Goal: Task Accomplishment & Management: Use online tool/utility

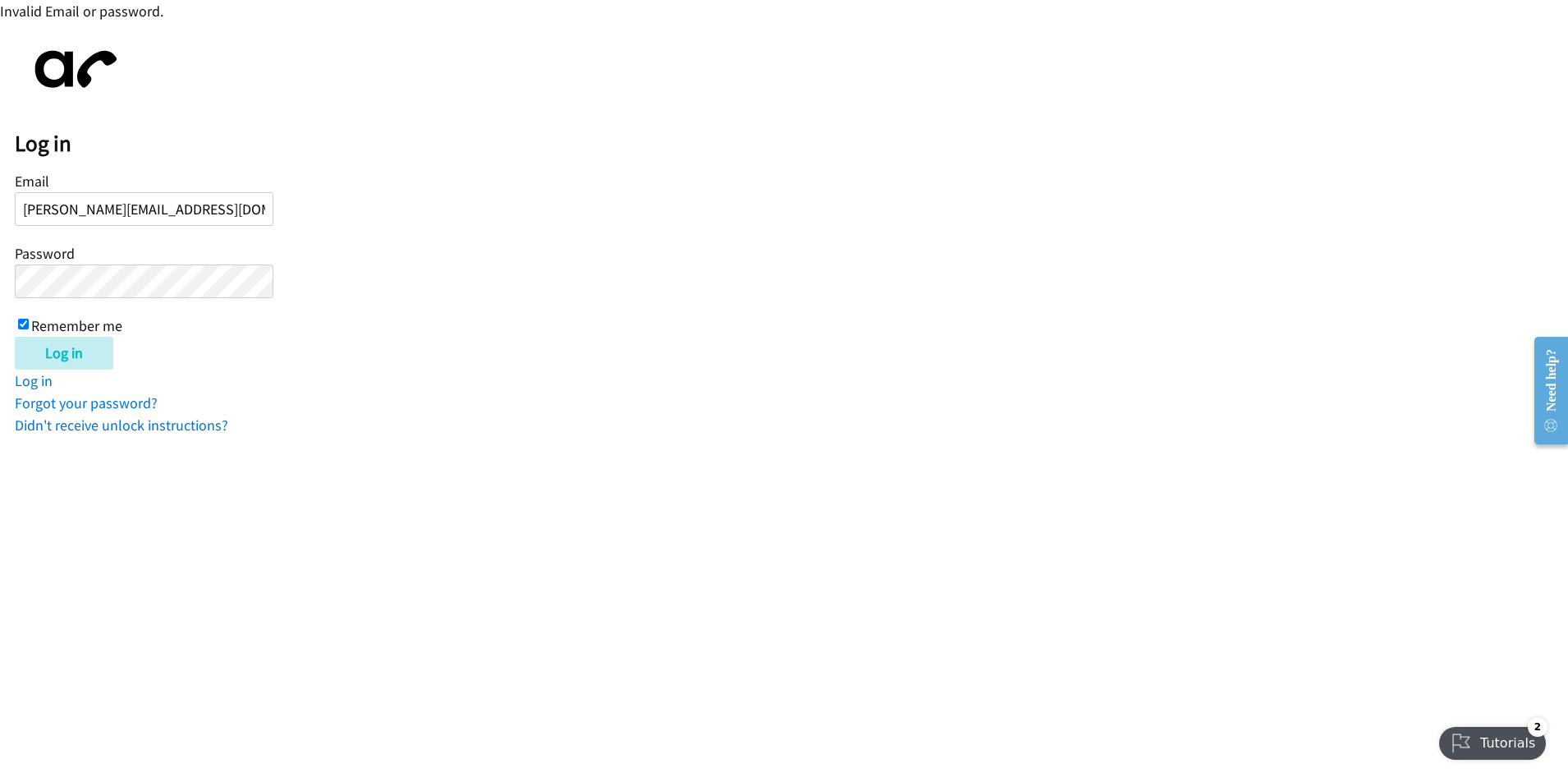
click at [24, 322] on input "Remember me" at bounding box center [23, 324] width 11 height 11
checkbox input "false"
click at [59, 352] on input "Log in" at bounding box center [64, 353] width 98 height 33
click at [140, 399] on link "Forgot your password?" at bounding box center [86, 403] width 142 height 19
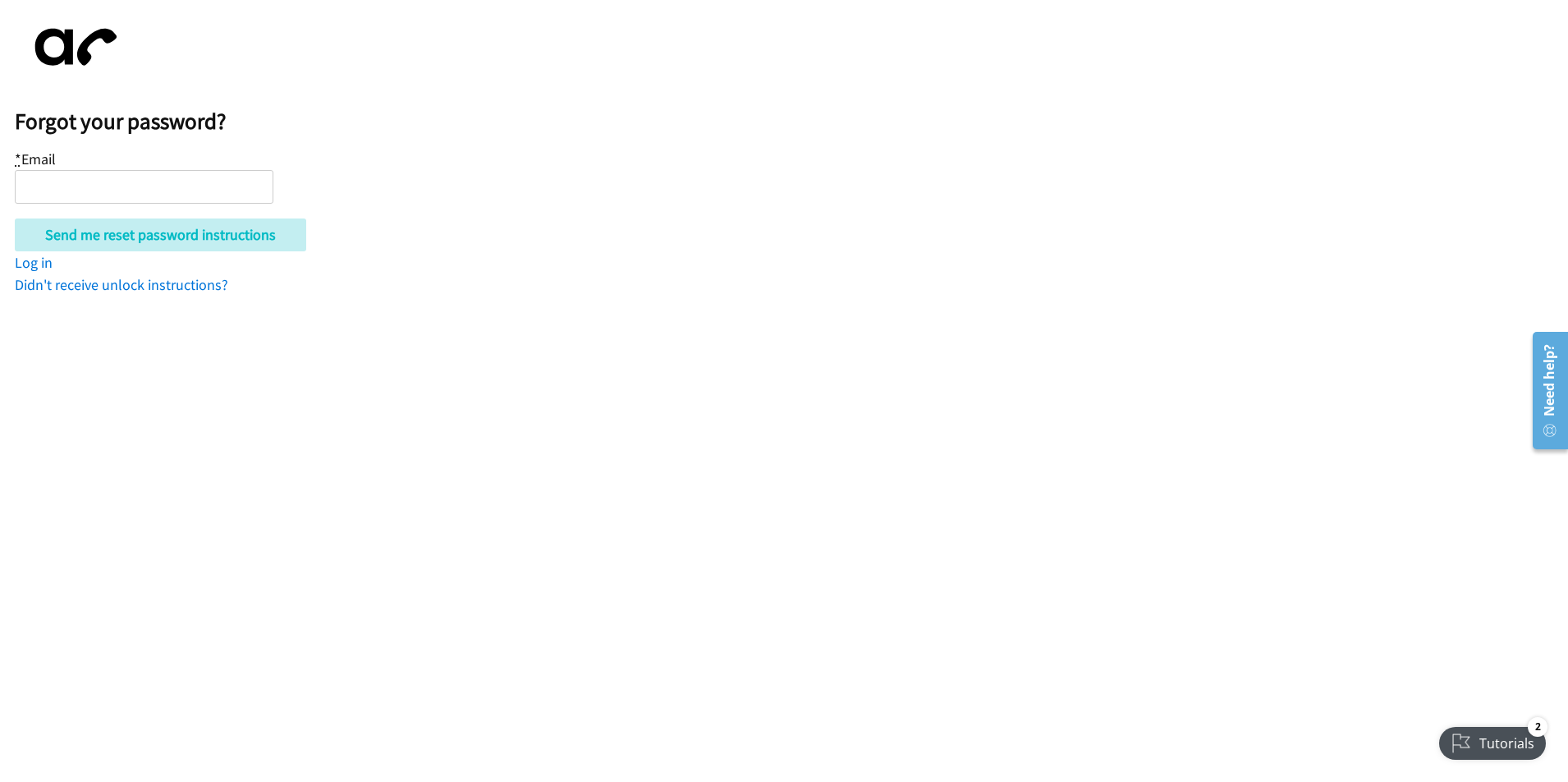
paste input "[PERSON_NAME][EMAIL_ADDRESS][DOMAIN_NAME]"
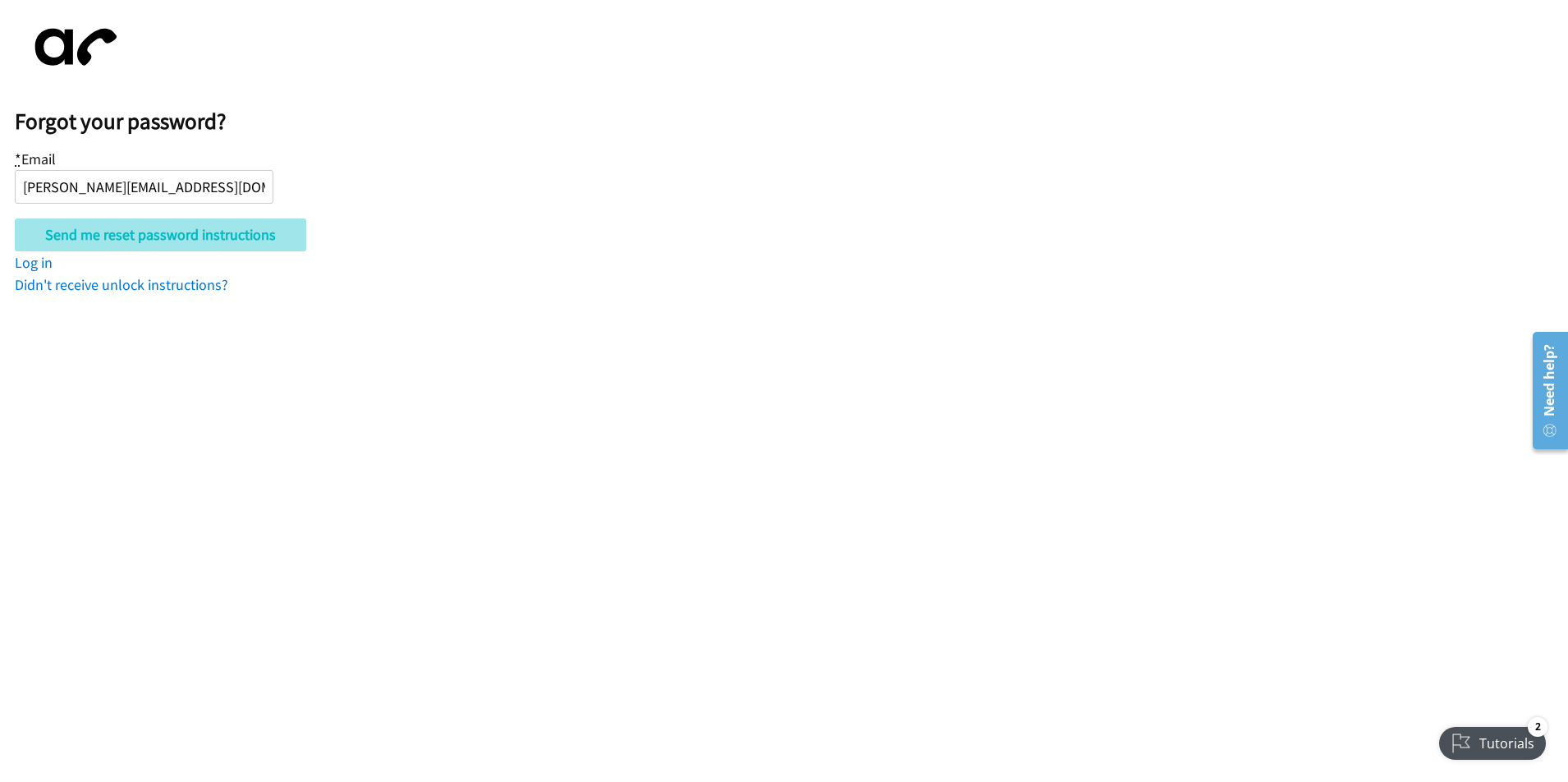
type input "[PERSON_NAME][EMAIL_ADDRESS][DOMAIN_NAME]"
click at [250, 231] on input "Send me reset password instructions" at bounding box center [160, 235] width 292 height 33
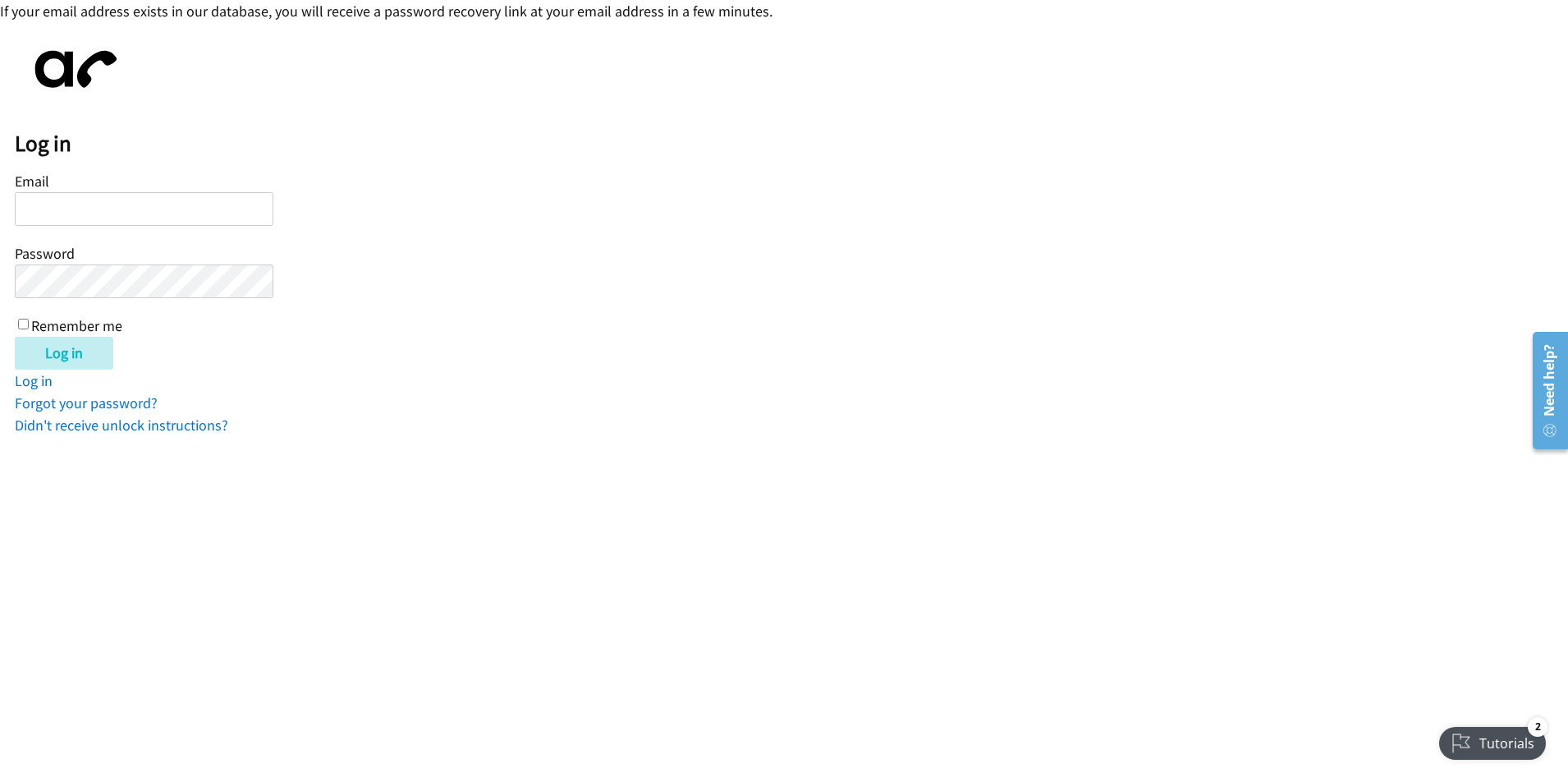
click at [200, 211] on input "Email" at bounding box center [143, 209] width 259 height 34
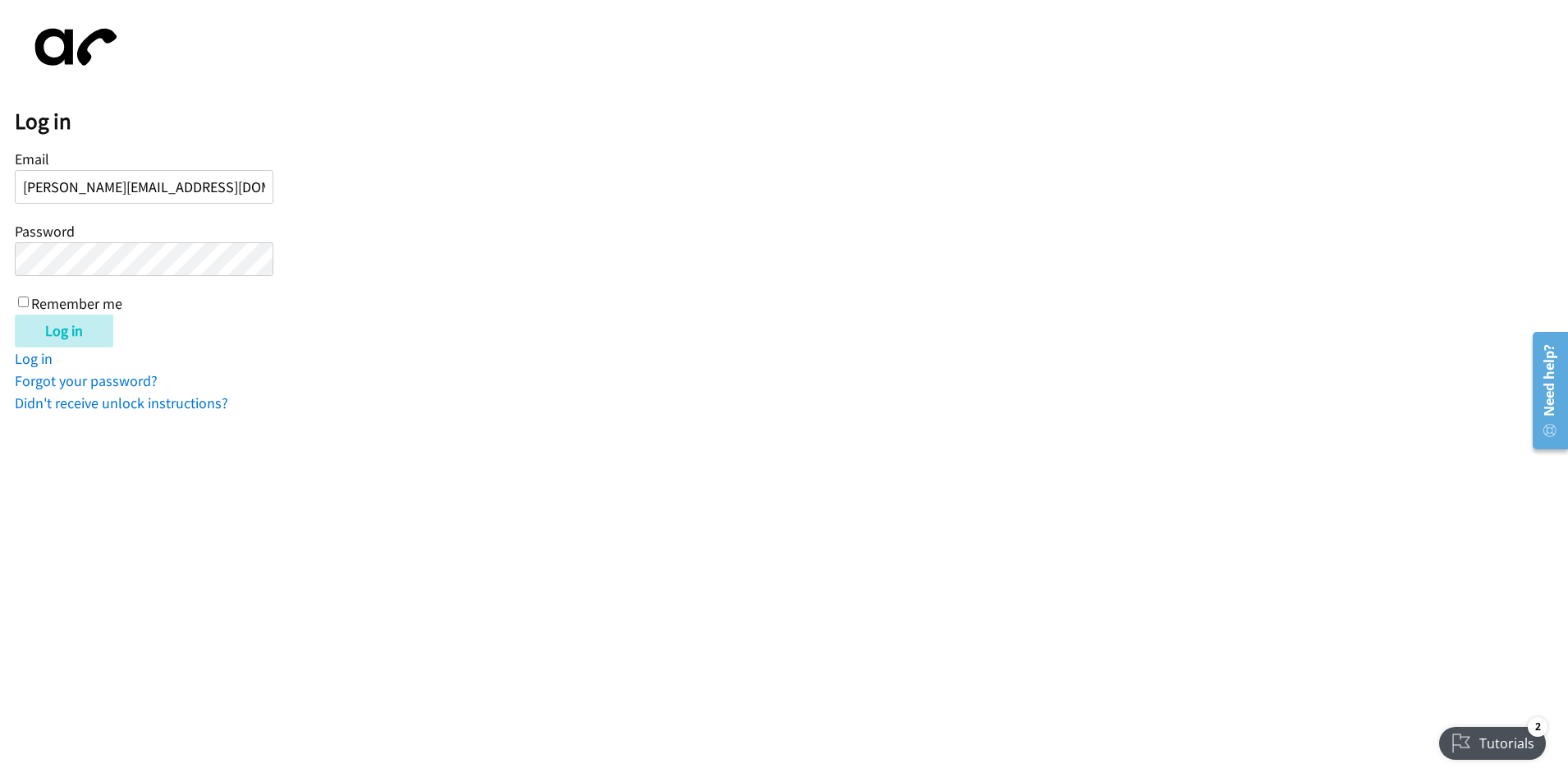
click at [92, 183] on input "[PERSON_NAME][EMAIL_ADDRESS][DOMAIN_NAME]" at bounding box center [143, 187] width 259 height 34
type input "[PERSON_NAME][EMAIL_ADDRESS][DOMAIN_NAME]"
click at [23, 299] on input "Remember me" at bounding box center [23, 301] width 11 height 11
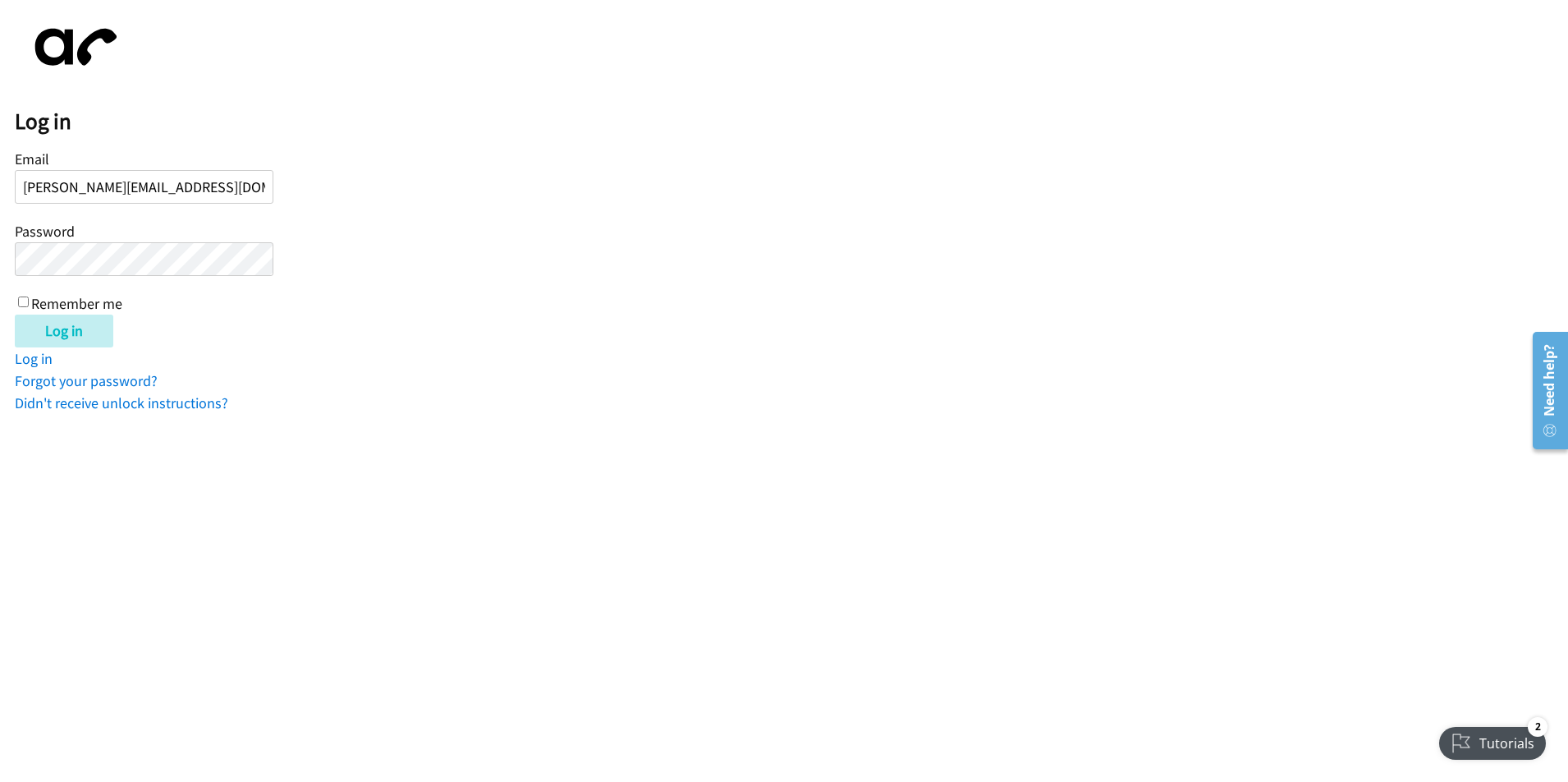
checkbox input "true"
click at [53, 330] on input "Log in" at bounding box center [64, 331] width 98 height 33
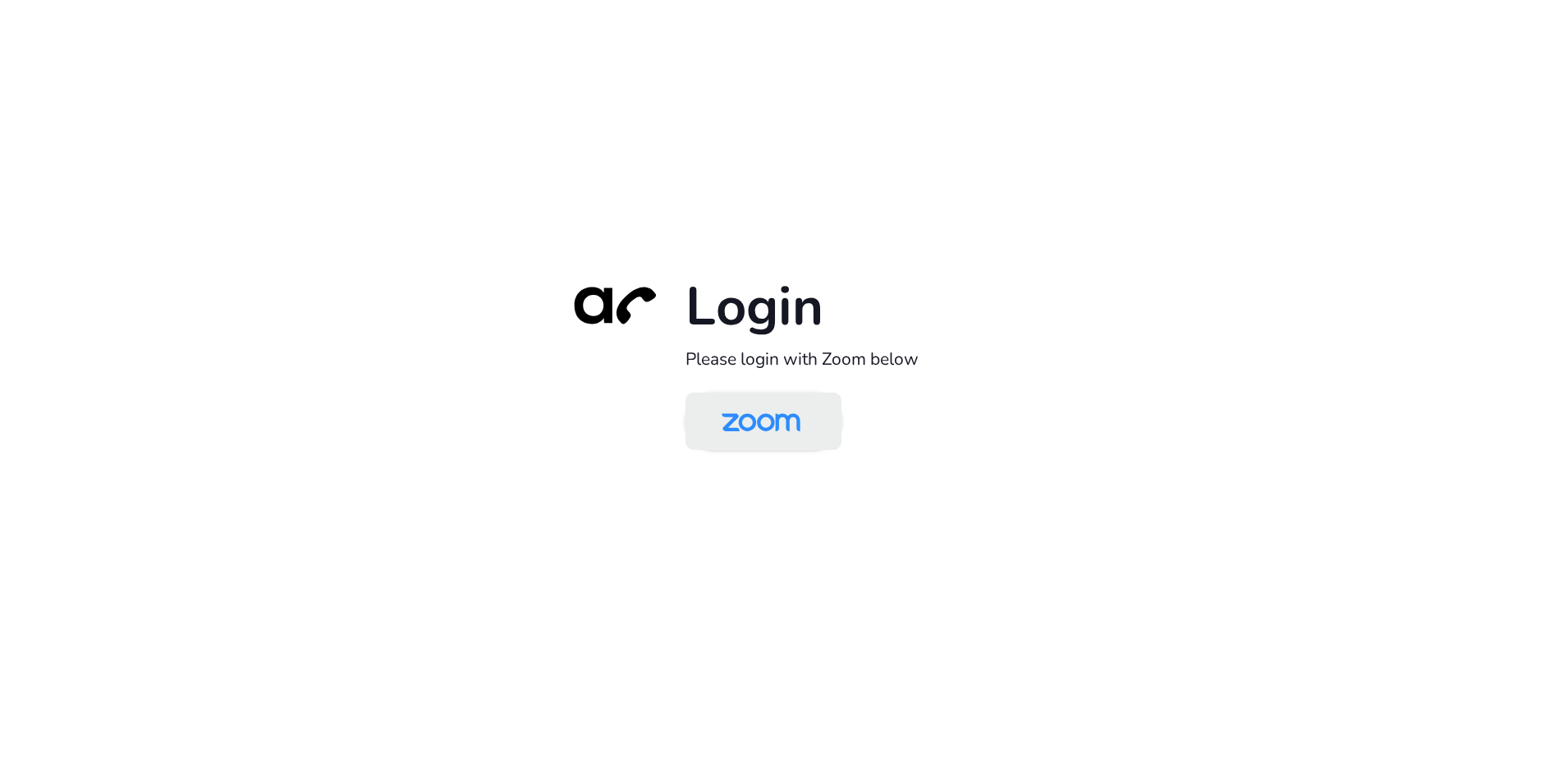
click at [754, 427] on img at bounding box center [761, 422] width 114 height 53
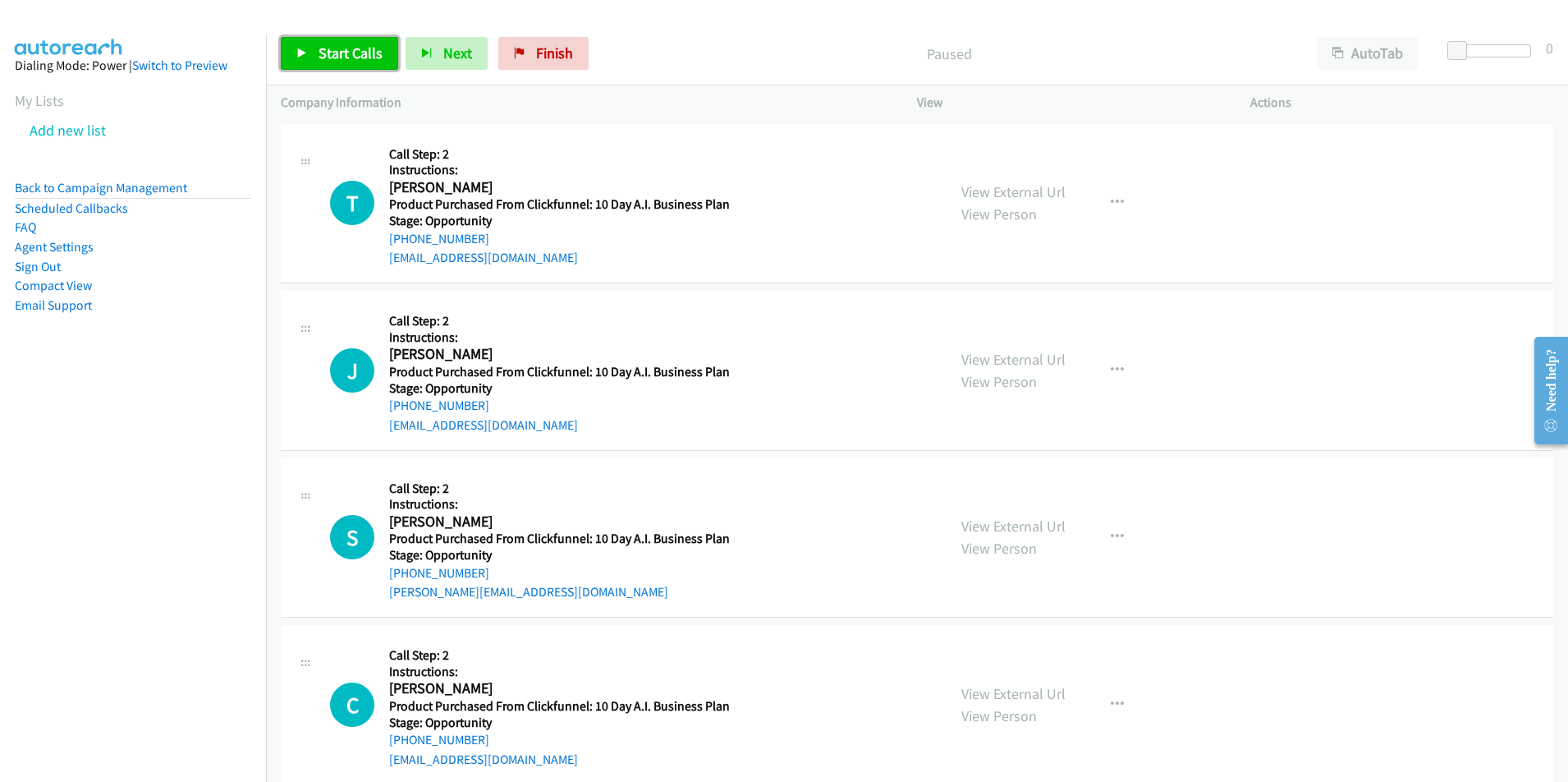
click at [347, 50] on span "Start Calls" at bounding box center [350, 53] width 64 height 19
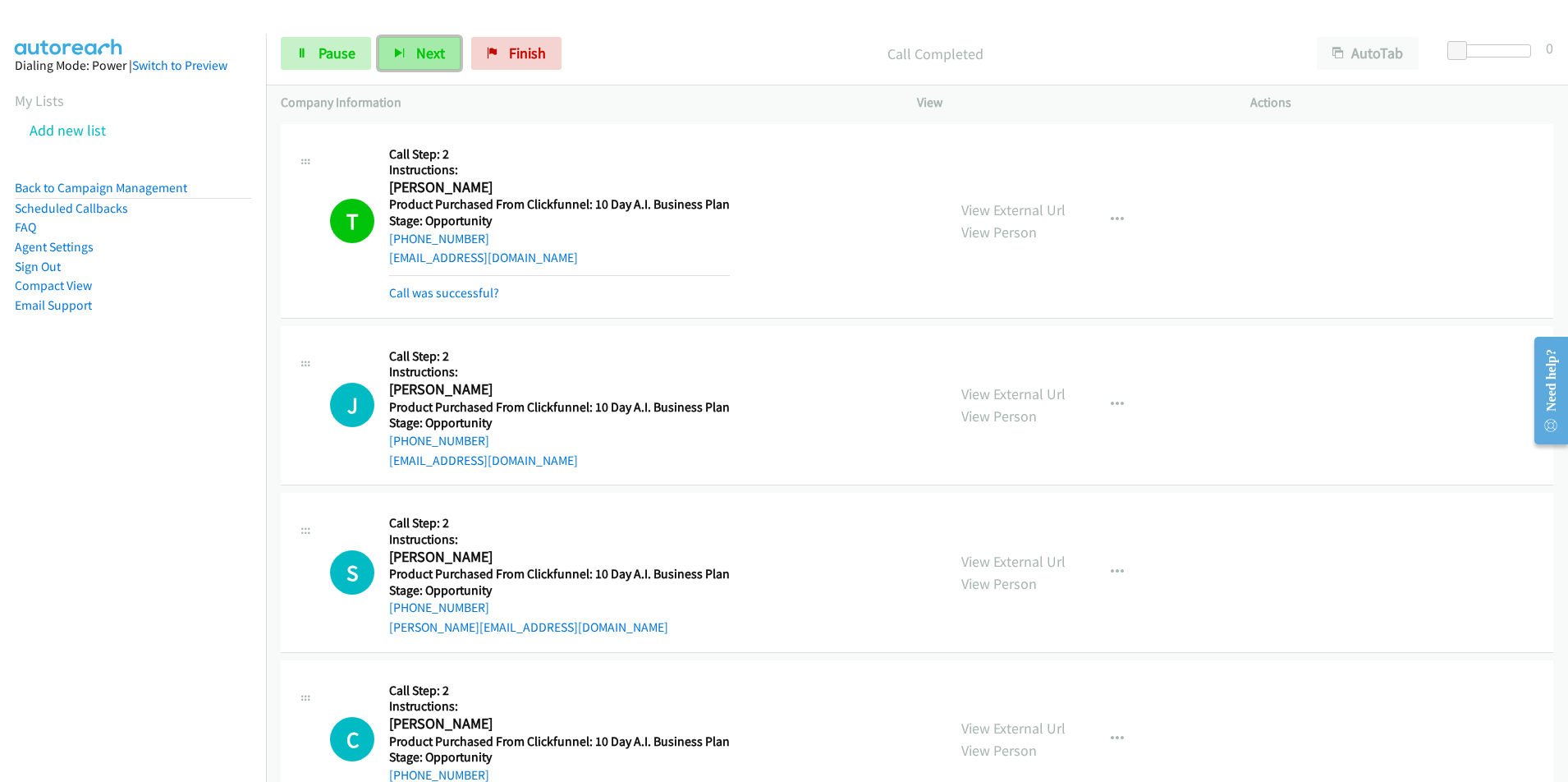
click at [427, 49] on span "Next" at bounding box center [430, 53] width 29 height 19
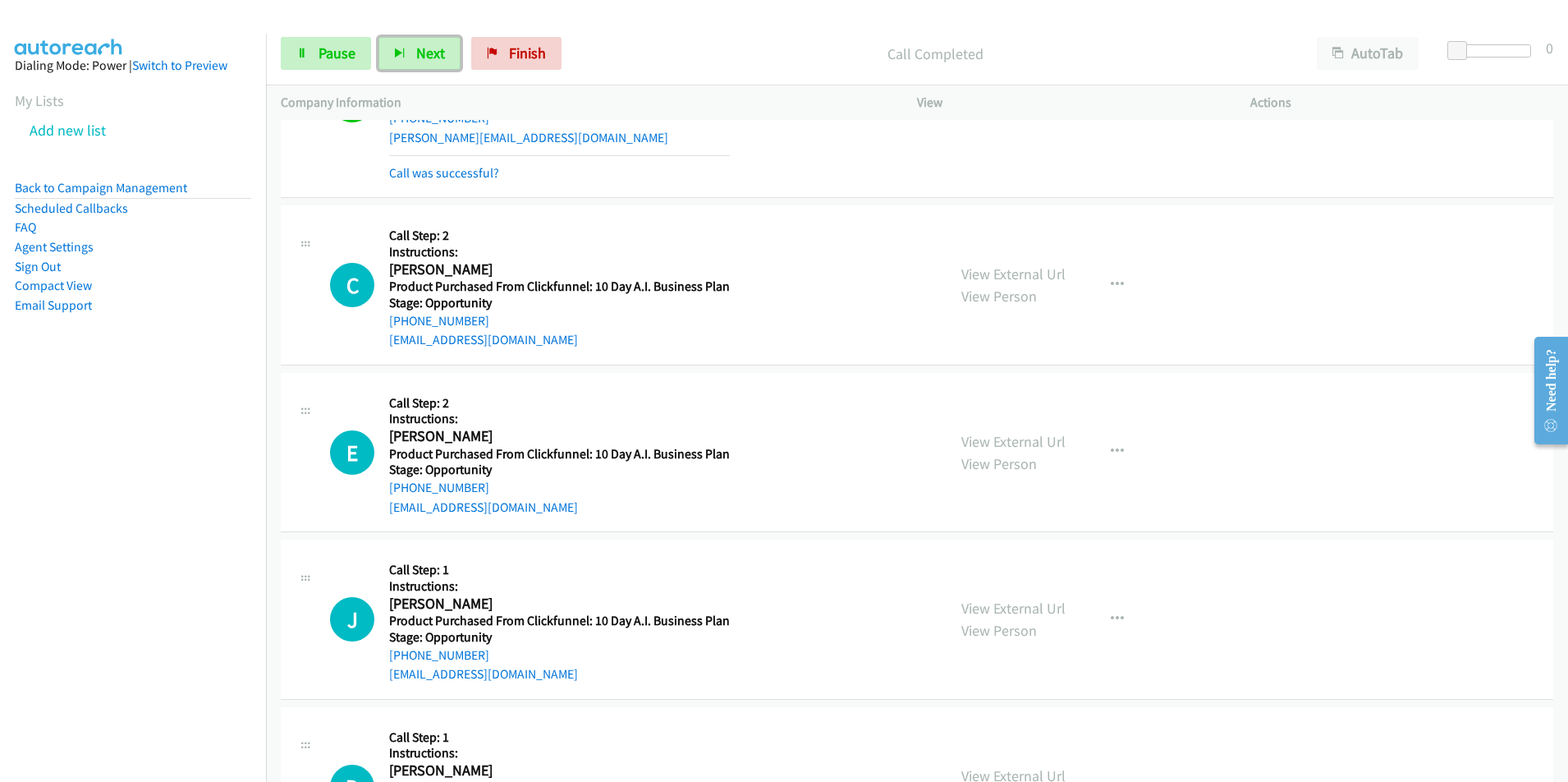
scroll to position [534, 0]
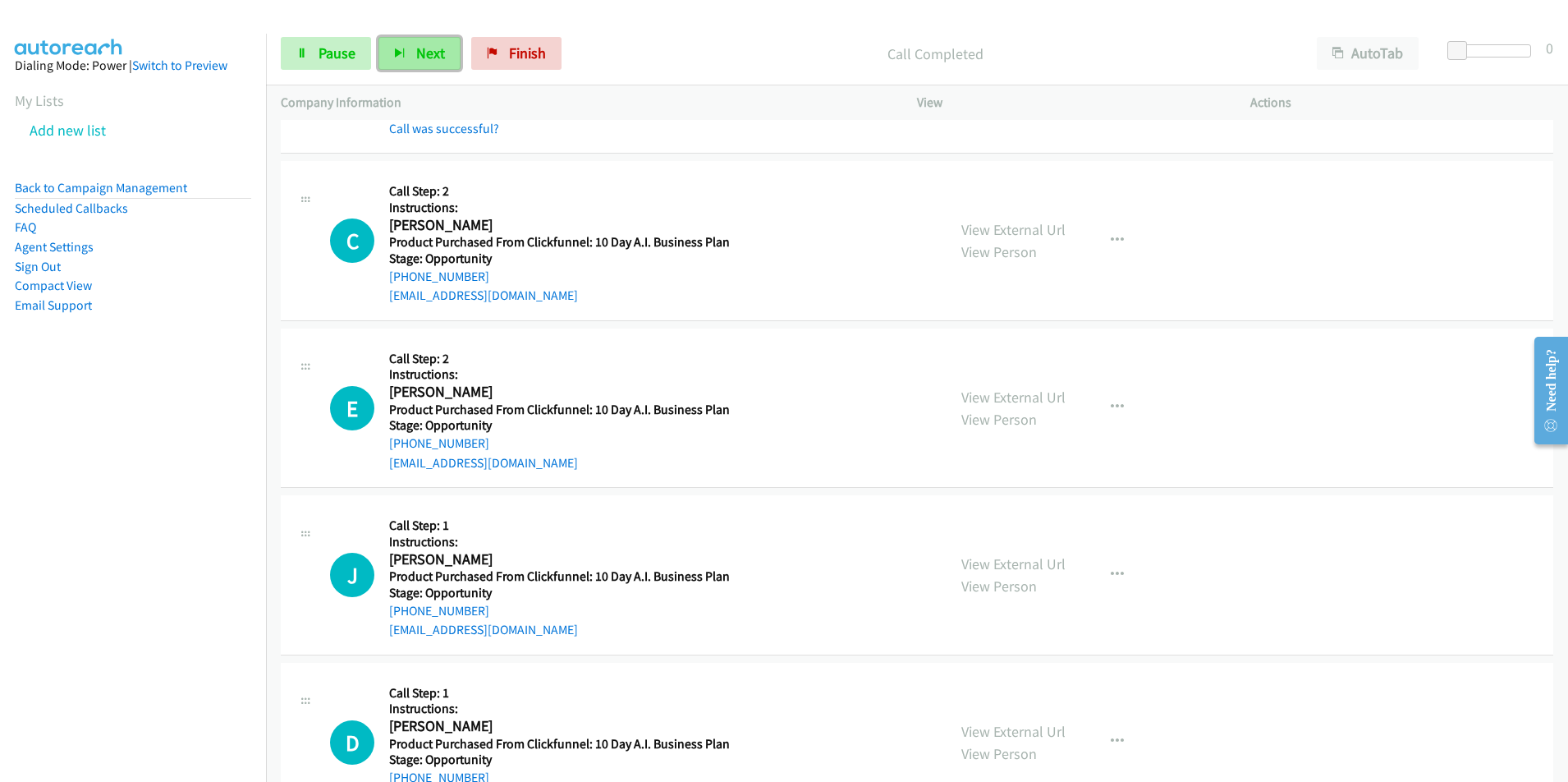
click at [421, 55] on span "Next" at bounding box center [430, 53] width 29 height 19
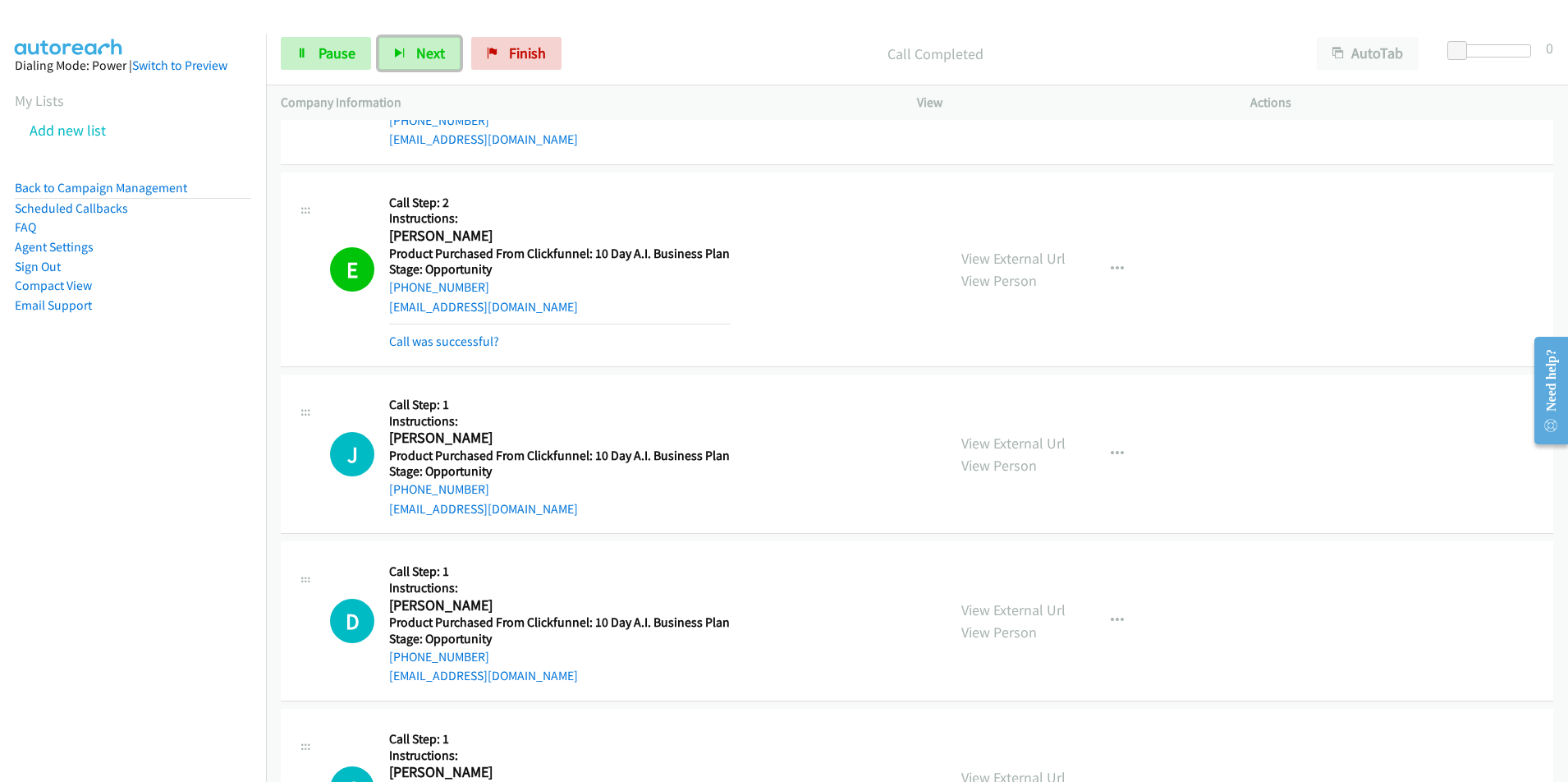
scroll to position [890, 0]
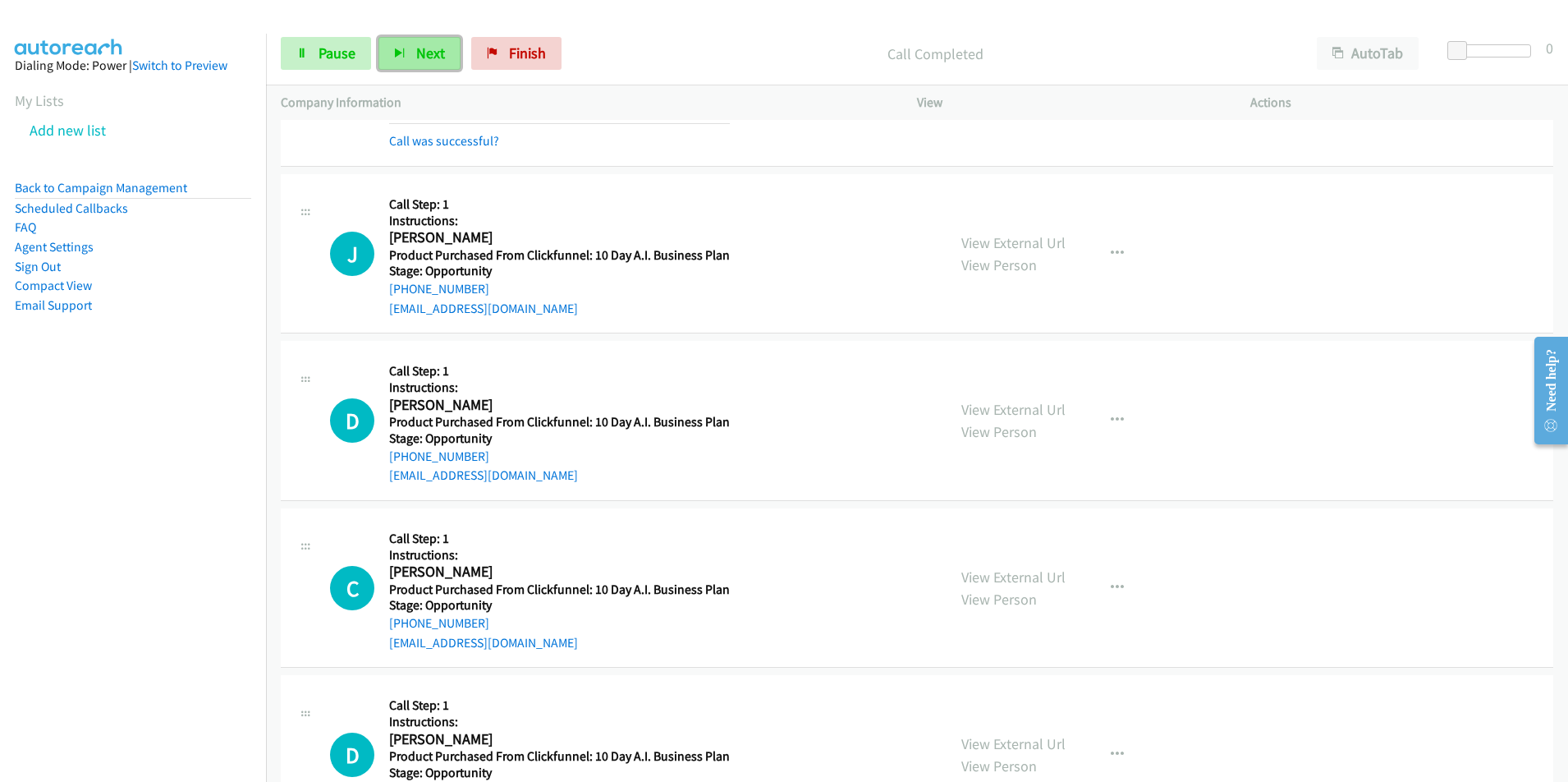
click at [427, 55] on span "Next" at bounding box center [430, 53] width 29 height 19
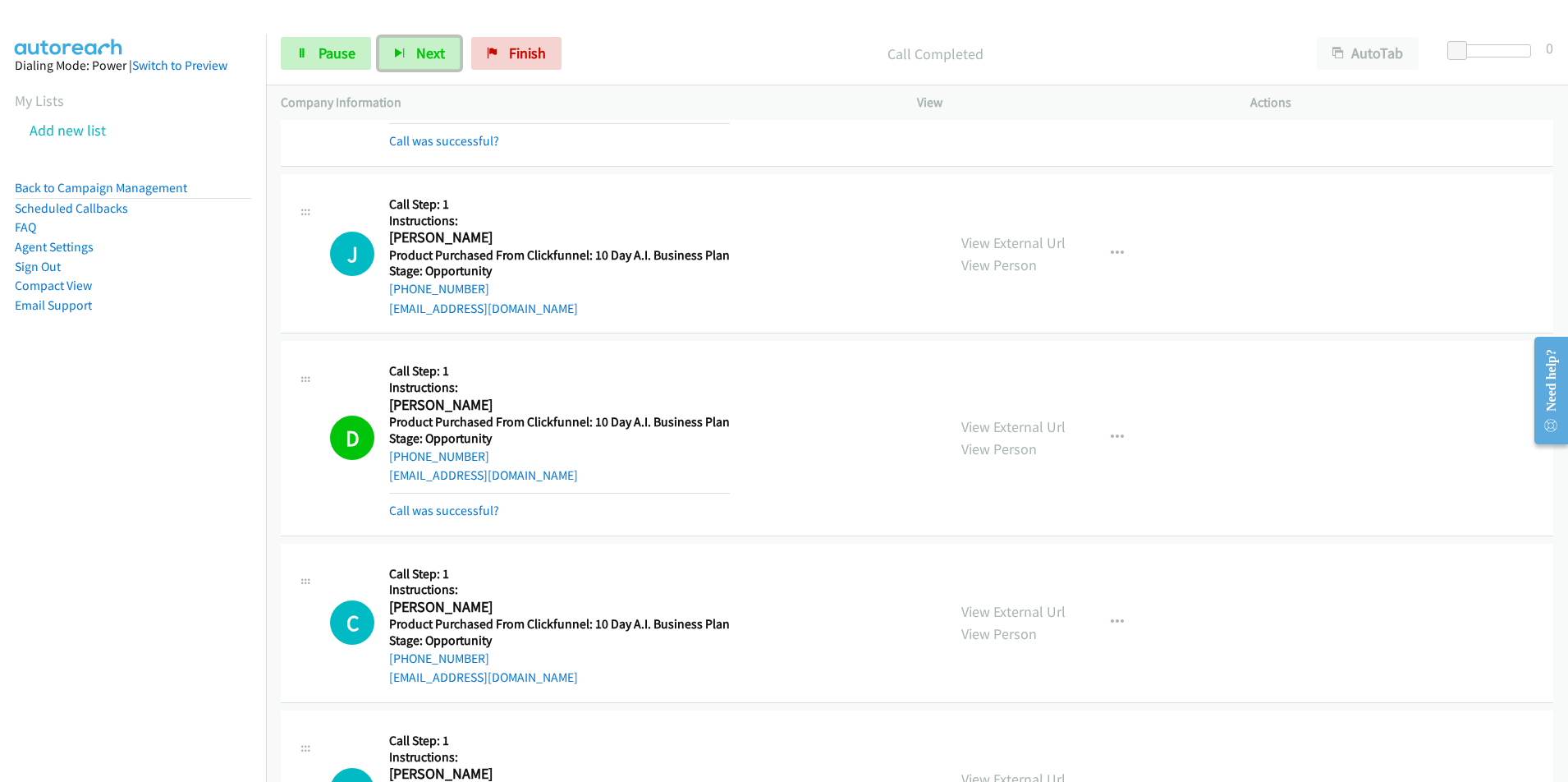
scroll to position [1135, 0]
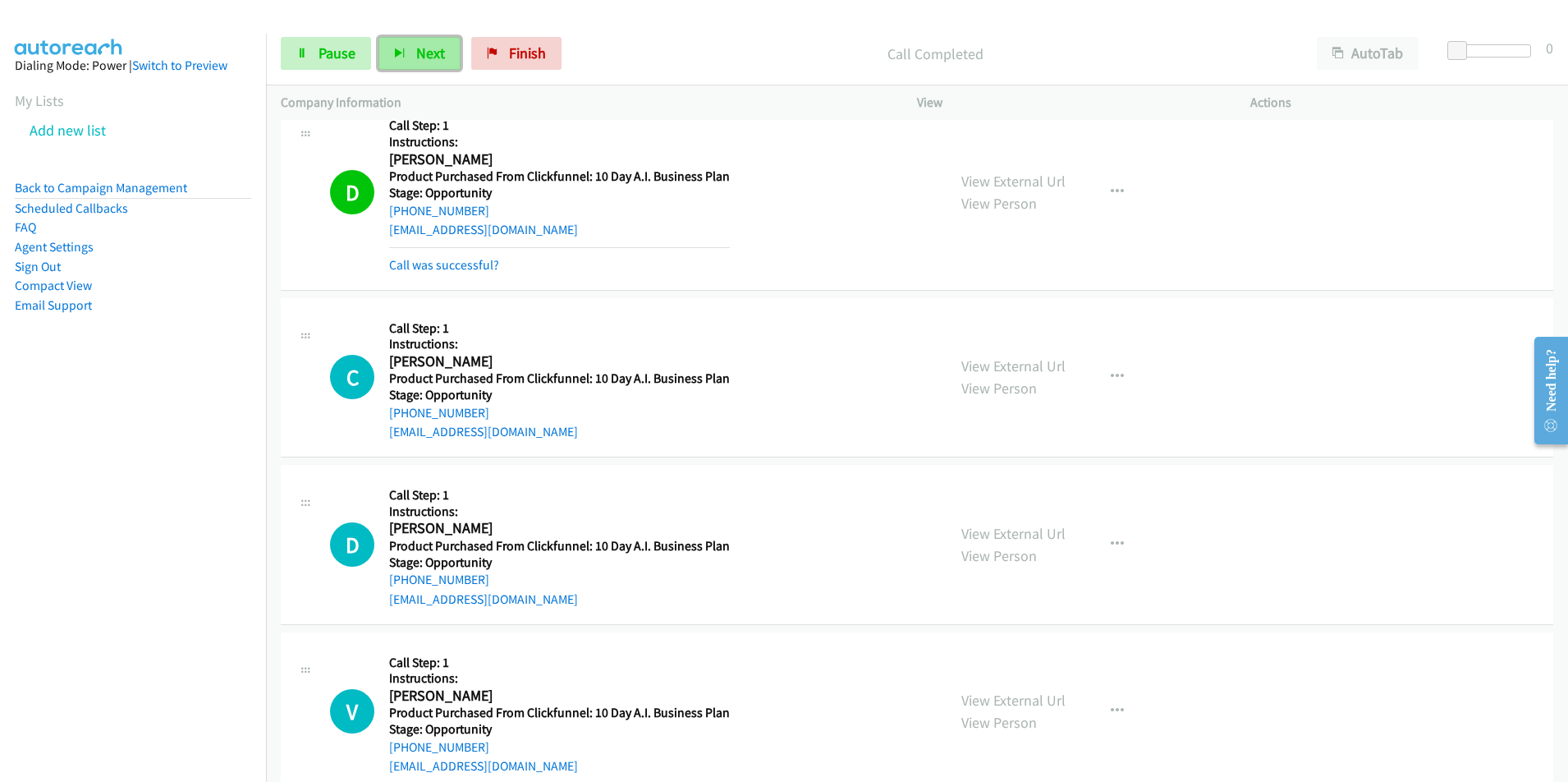
click at [423, 50] on span "Next" at bounding box center [430, 53] width 29 height 19
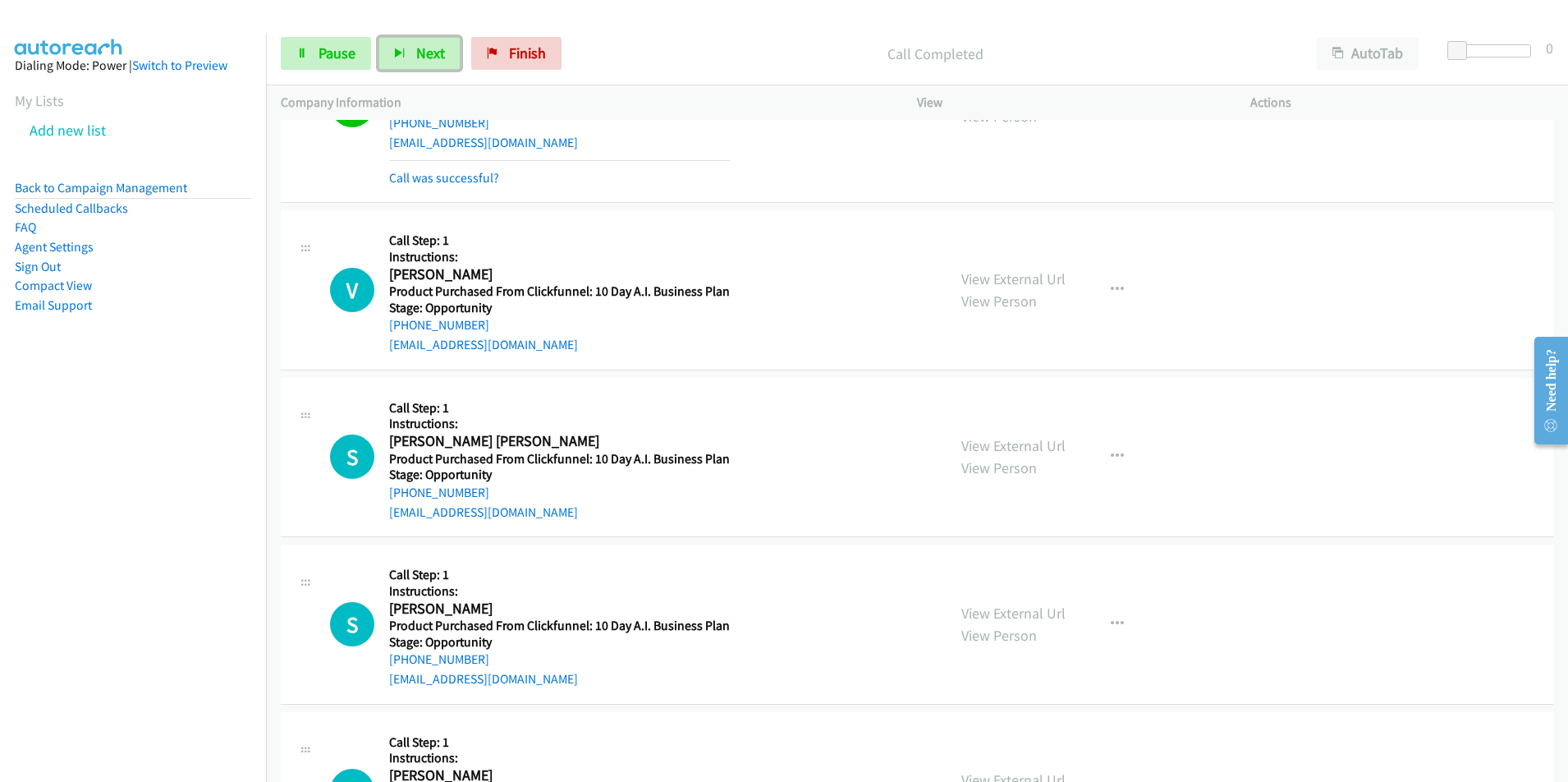
scroll to position [1548, 0]
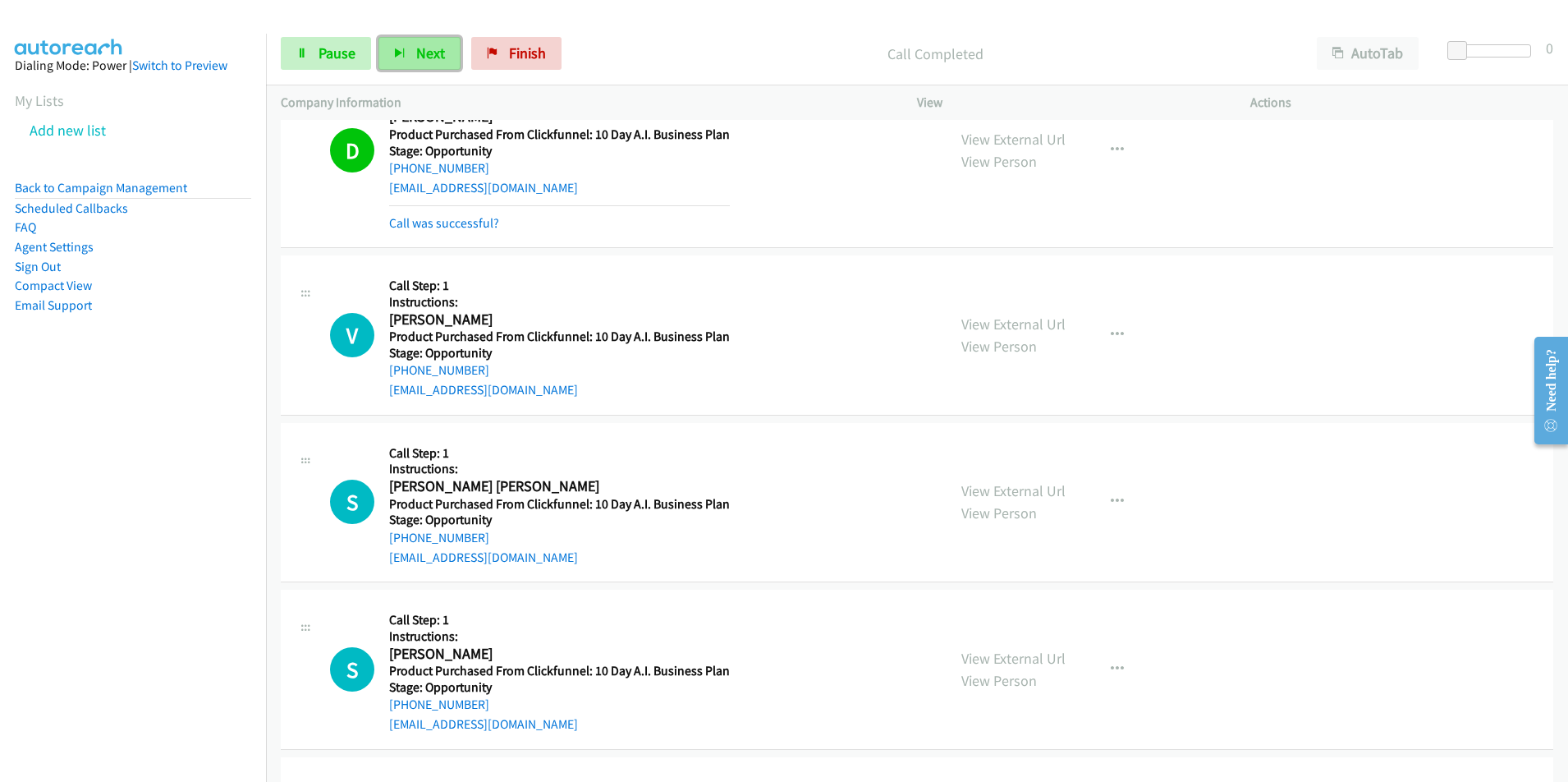
click at [424, 55] on span "Next" at bounding box center [430, 53] width 29 height 19
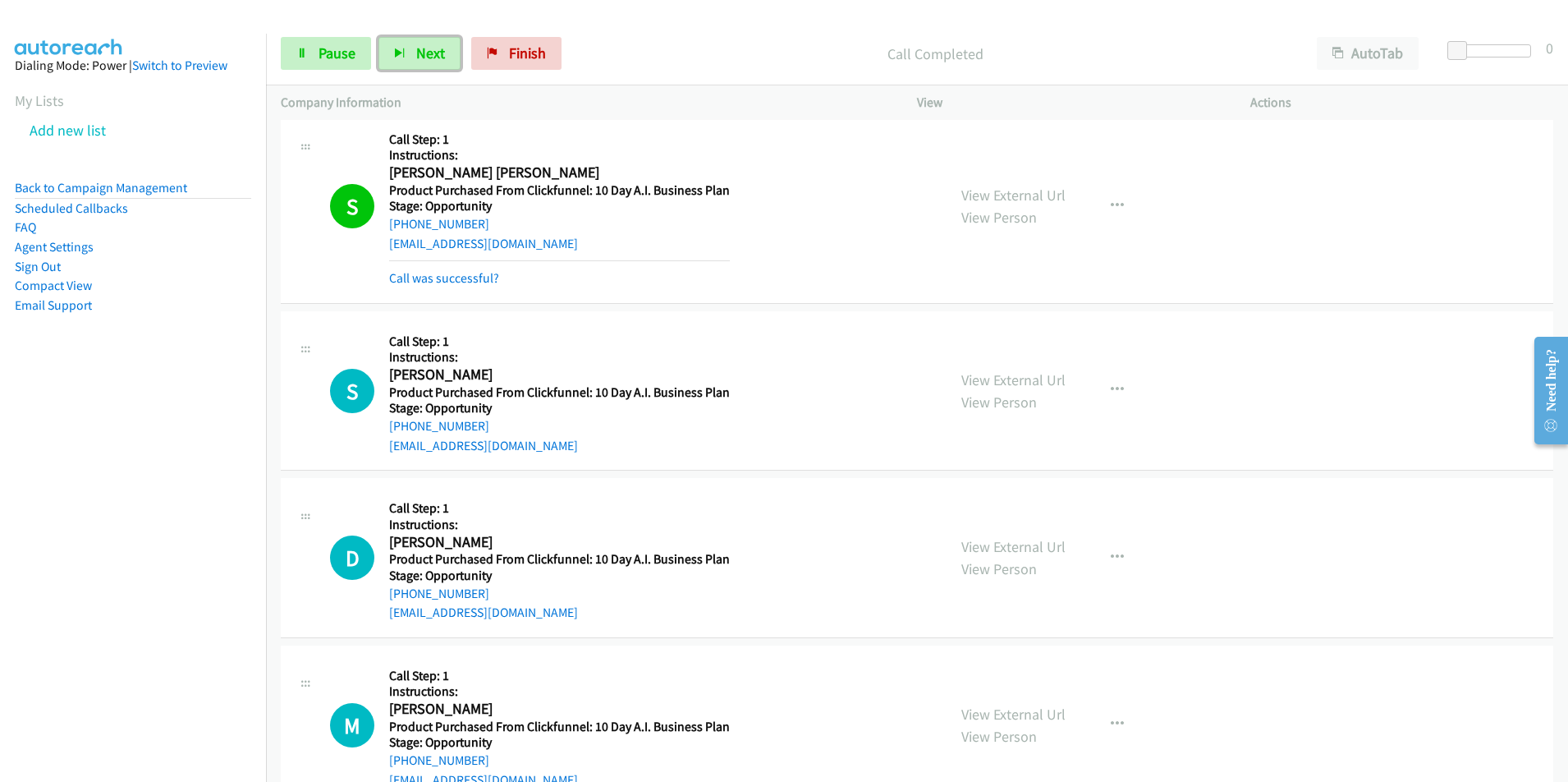
scroll to position [1838, 0]
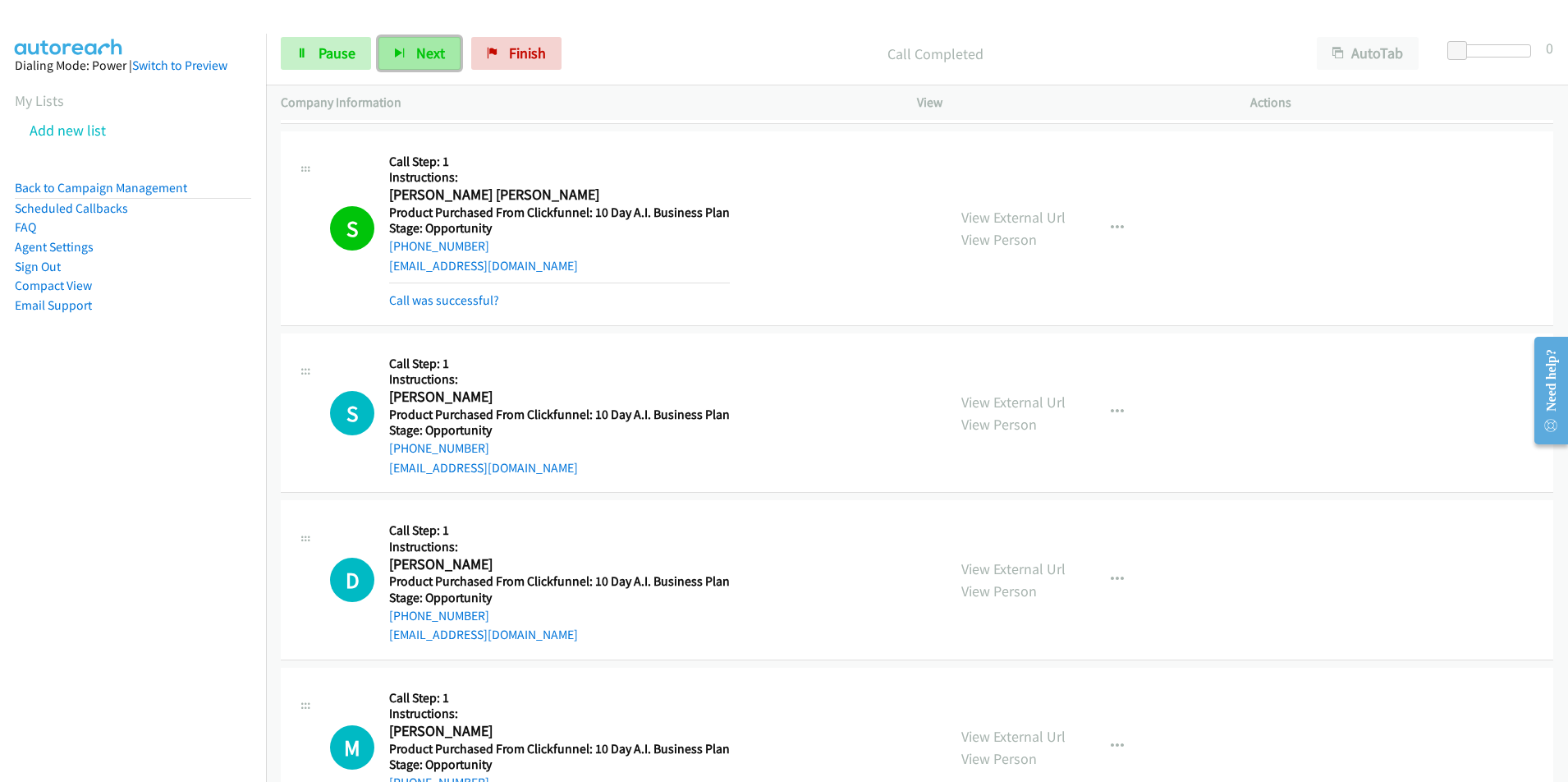
click at [419, 58] on span "Next" at bounding box center [430, 53] width 29 height 19
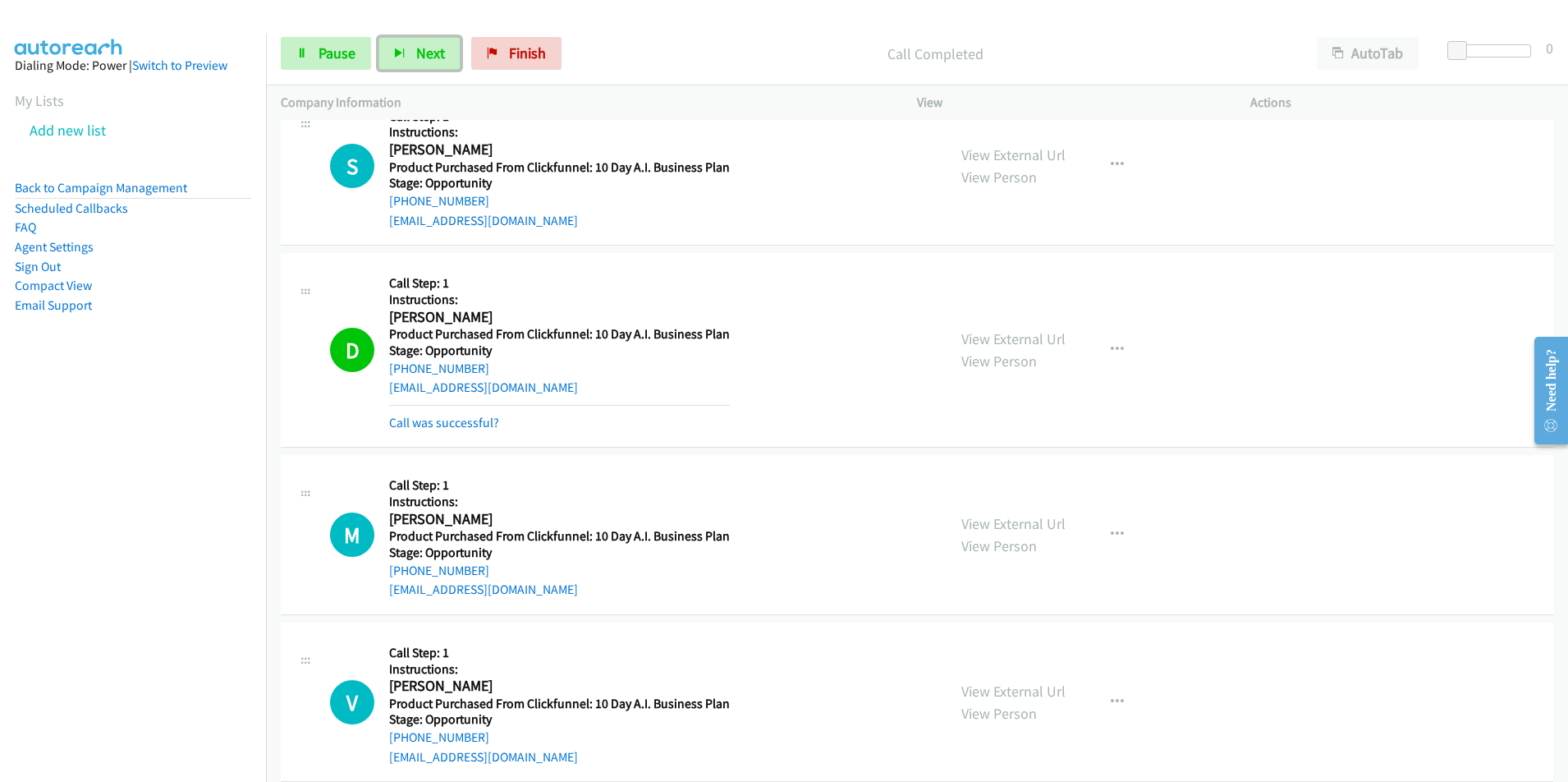
scroll to position [2311, 0]
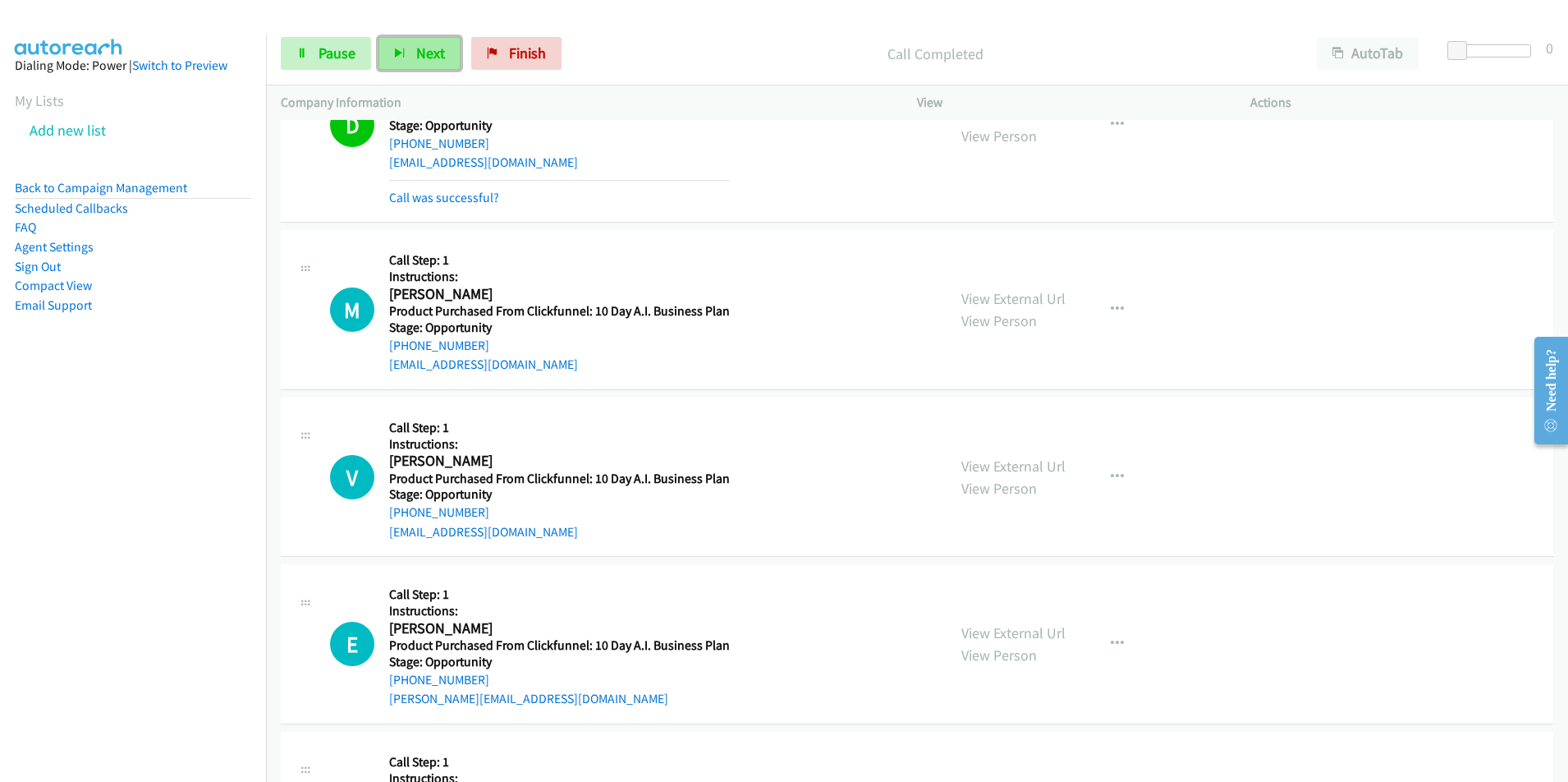
click at [430, 62] on span "Next" at bounding box center [430, 53] width 29 height 19
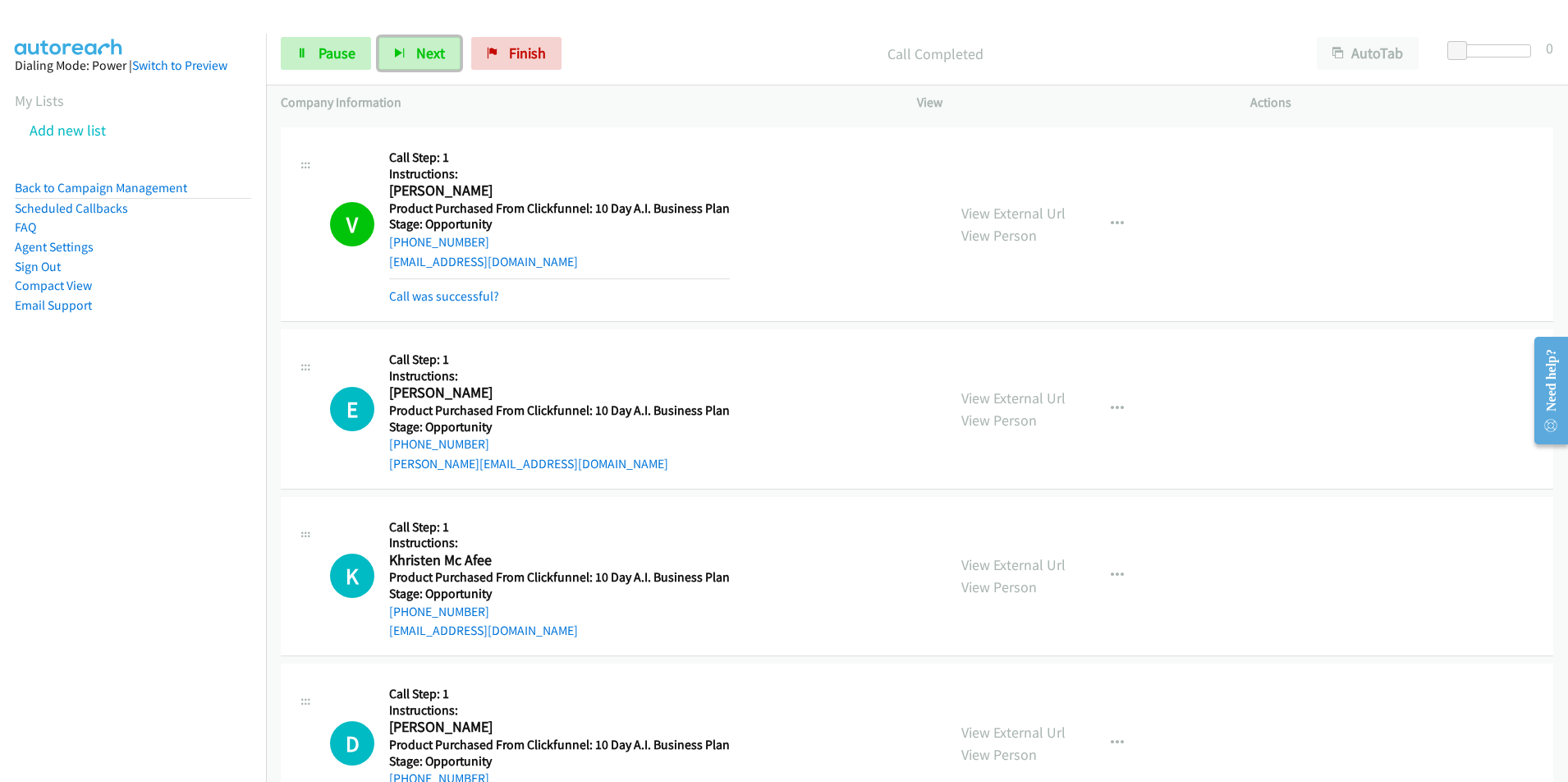
scroll to position [2672, 0]
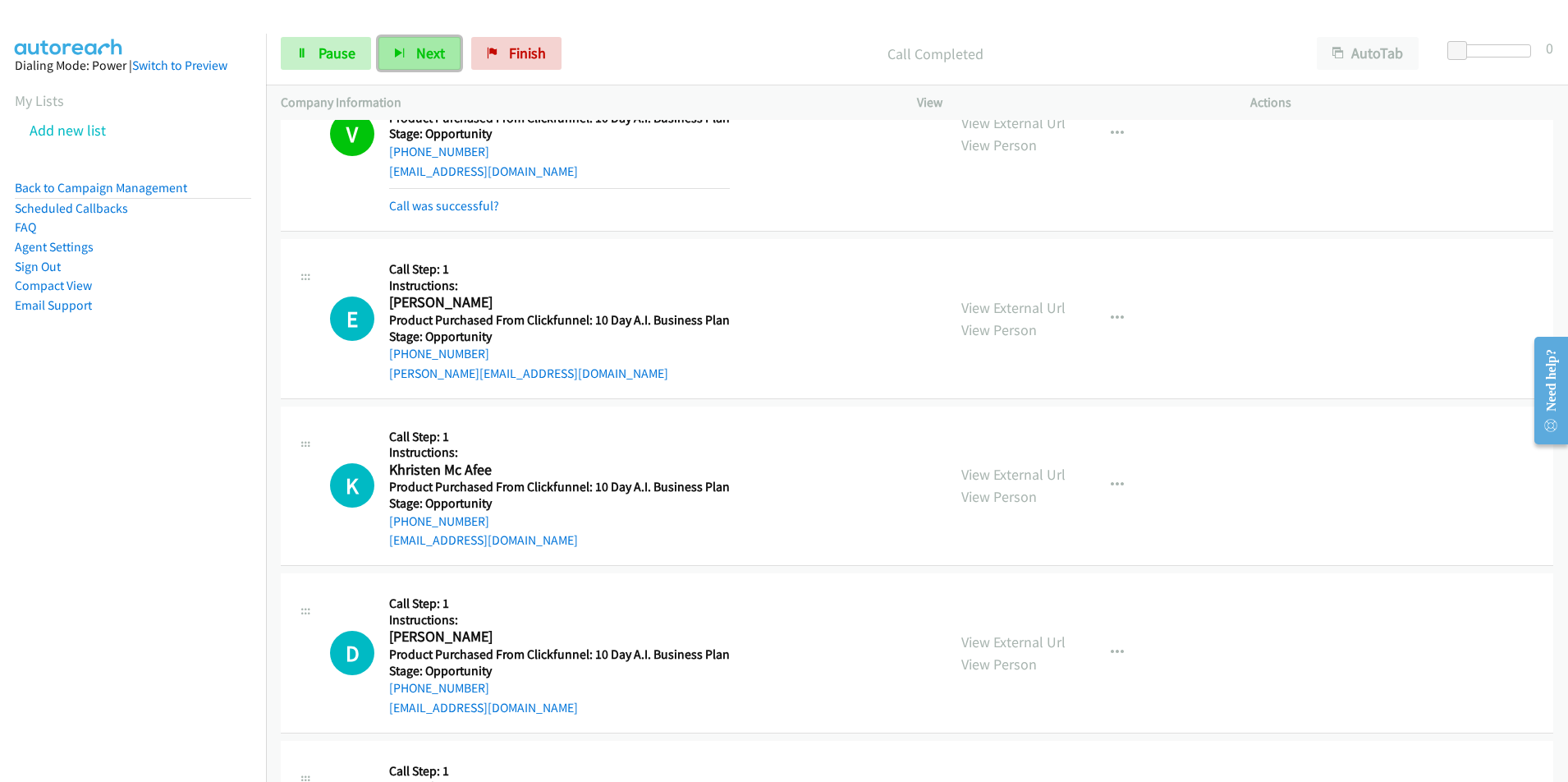
click at [417, 57] on span "Next" at bounding box center [430, 53] width 29 height 19
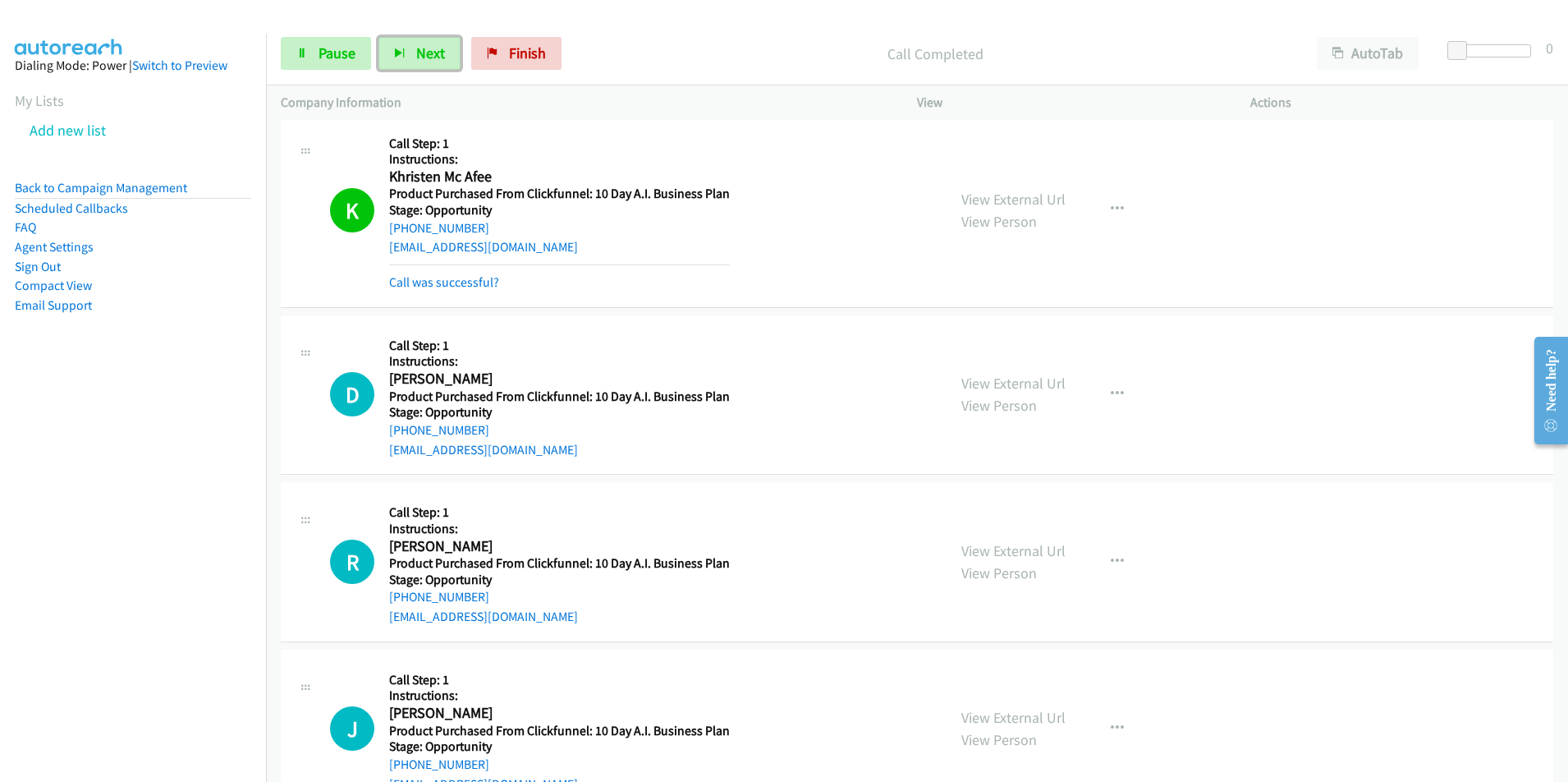
scroll to position [2986, 0]
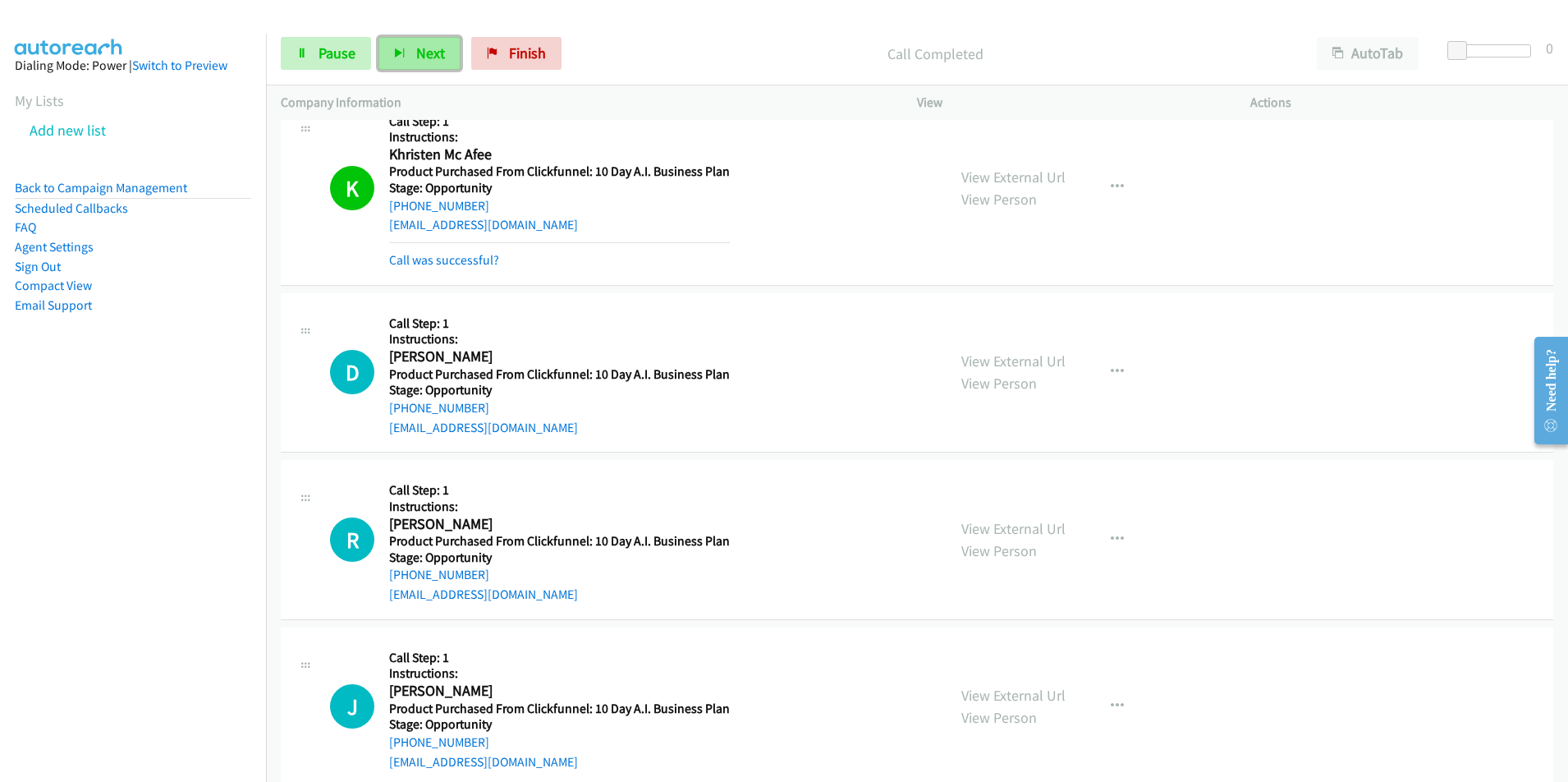
click at [426, 44] on span "Next" at bounding box center [430, 53] width 29 height 19
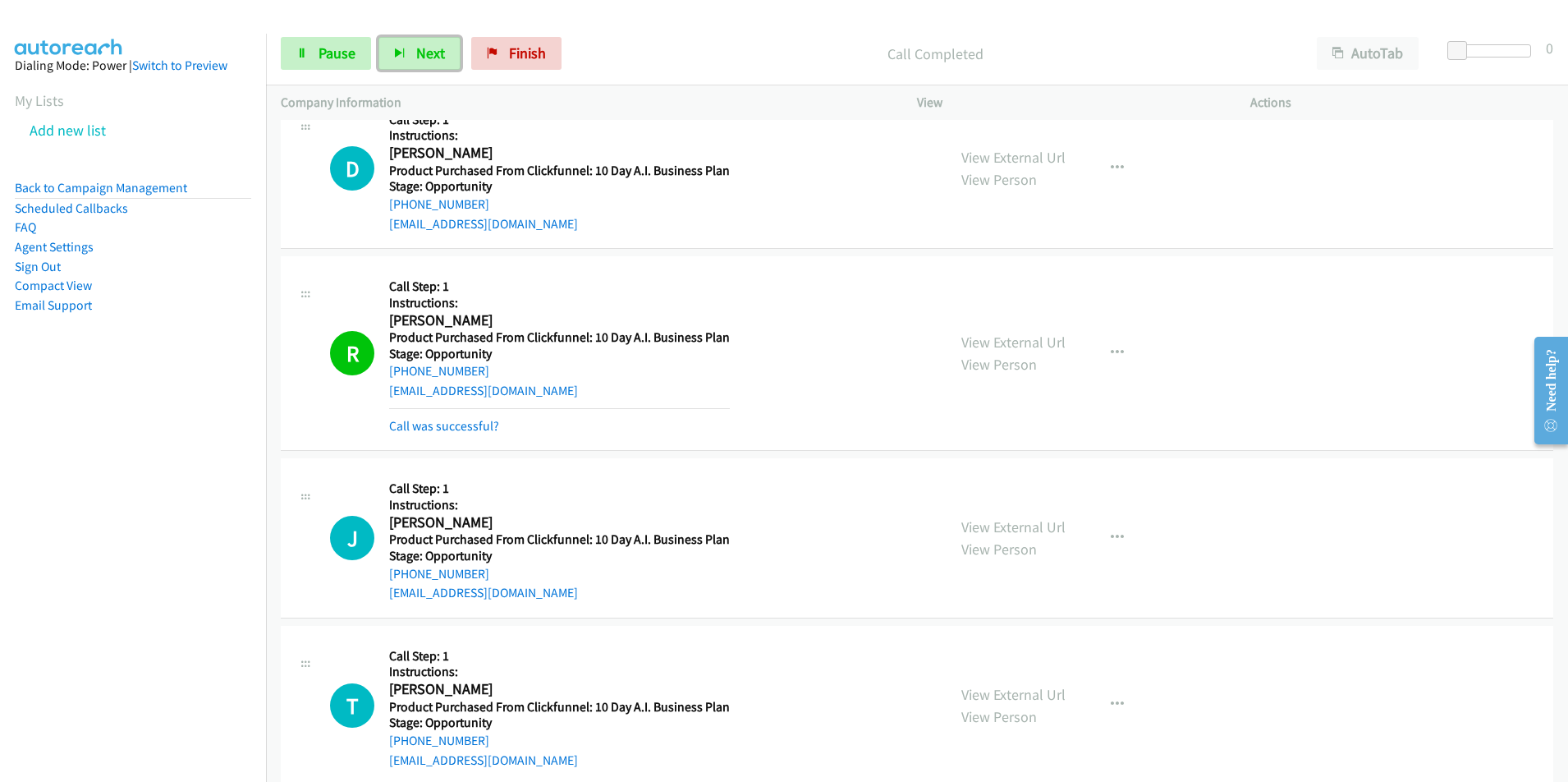
scroll to position [3236, 0]
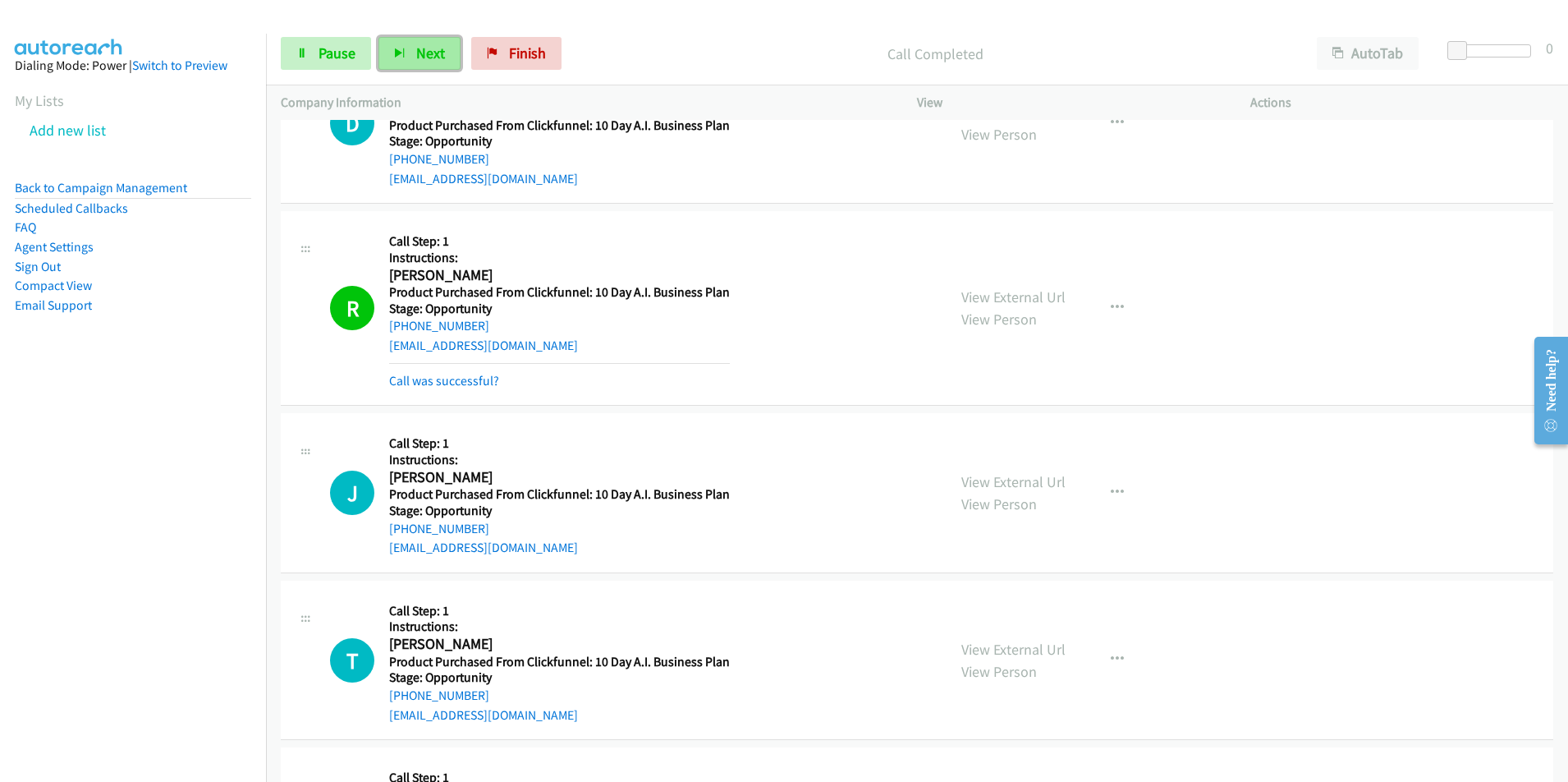
click at [428, 64] on button "Next" at bounding box center [419, 53] width 82 height 33
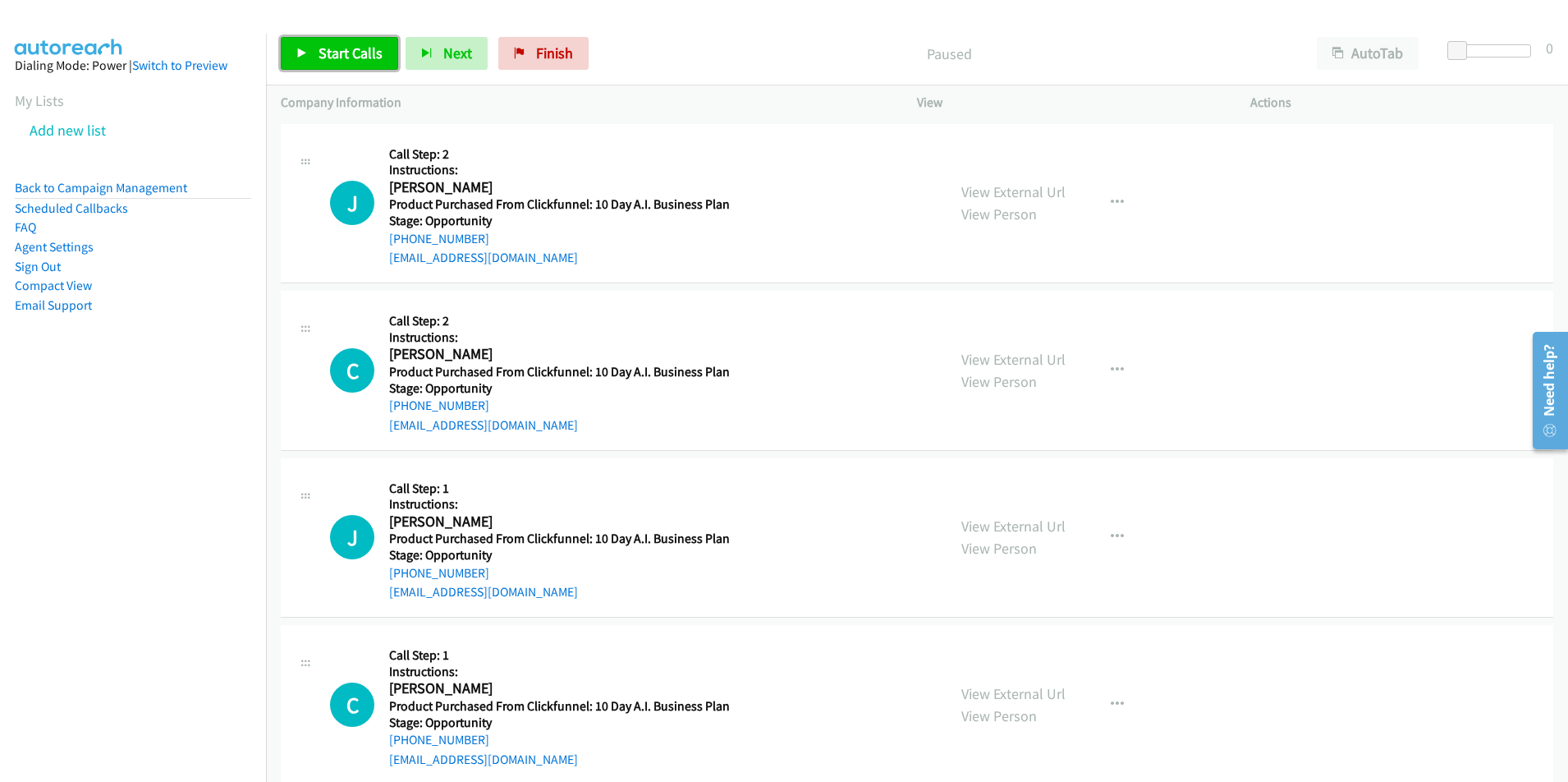
click at [359, 58] on span "Start Calls" at bounding box center [350, 53] width 64 height 19
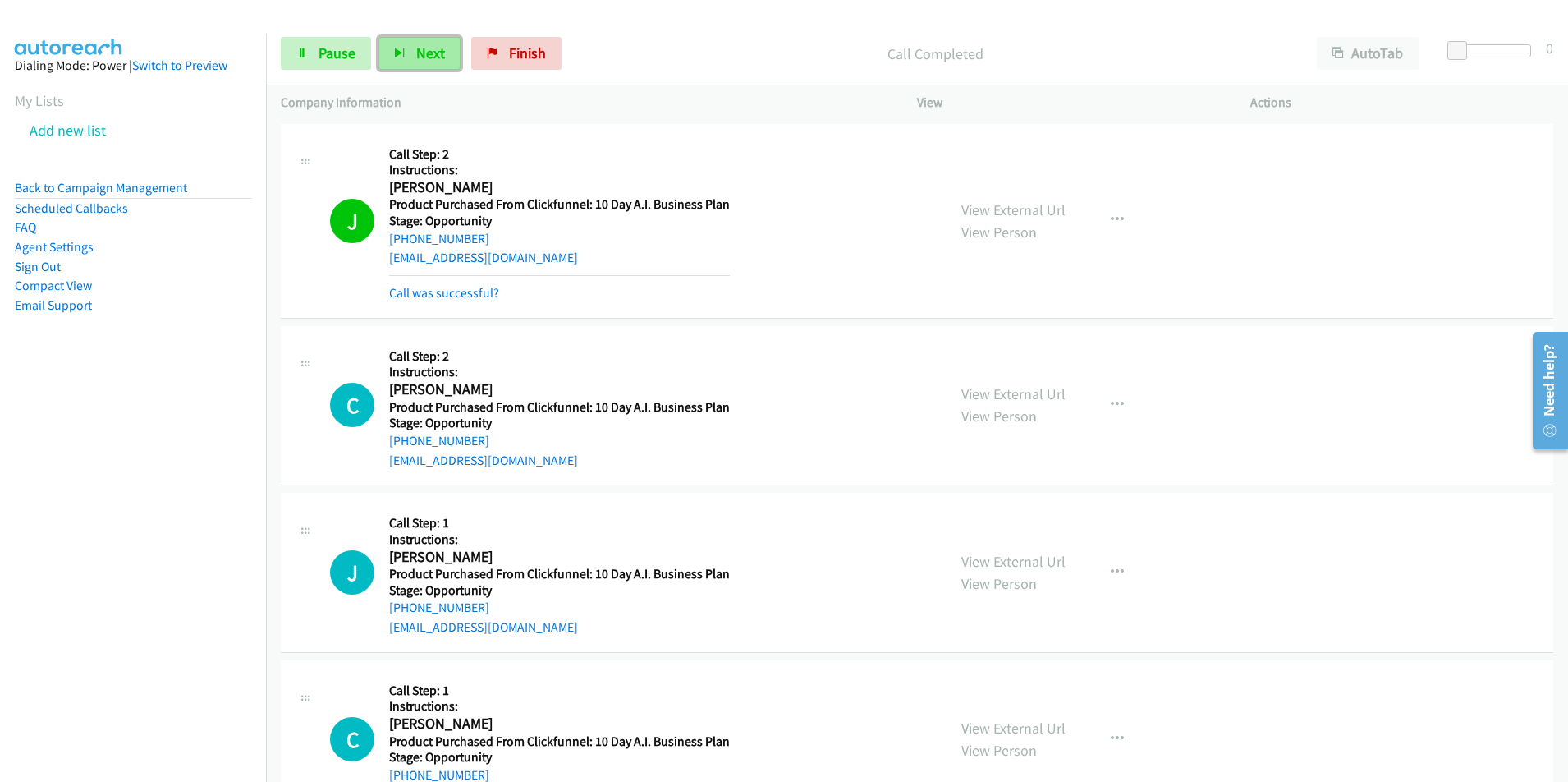
click at [413, 50] on button "Next" at bounding box center [419, 53] width 82 height 33
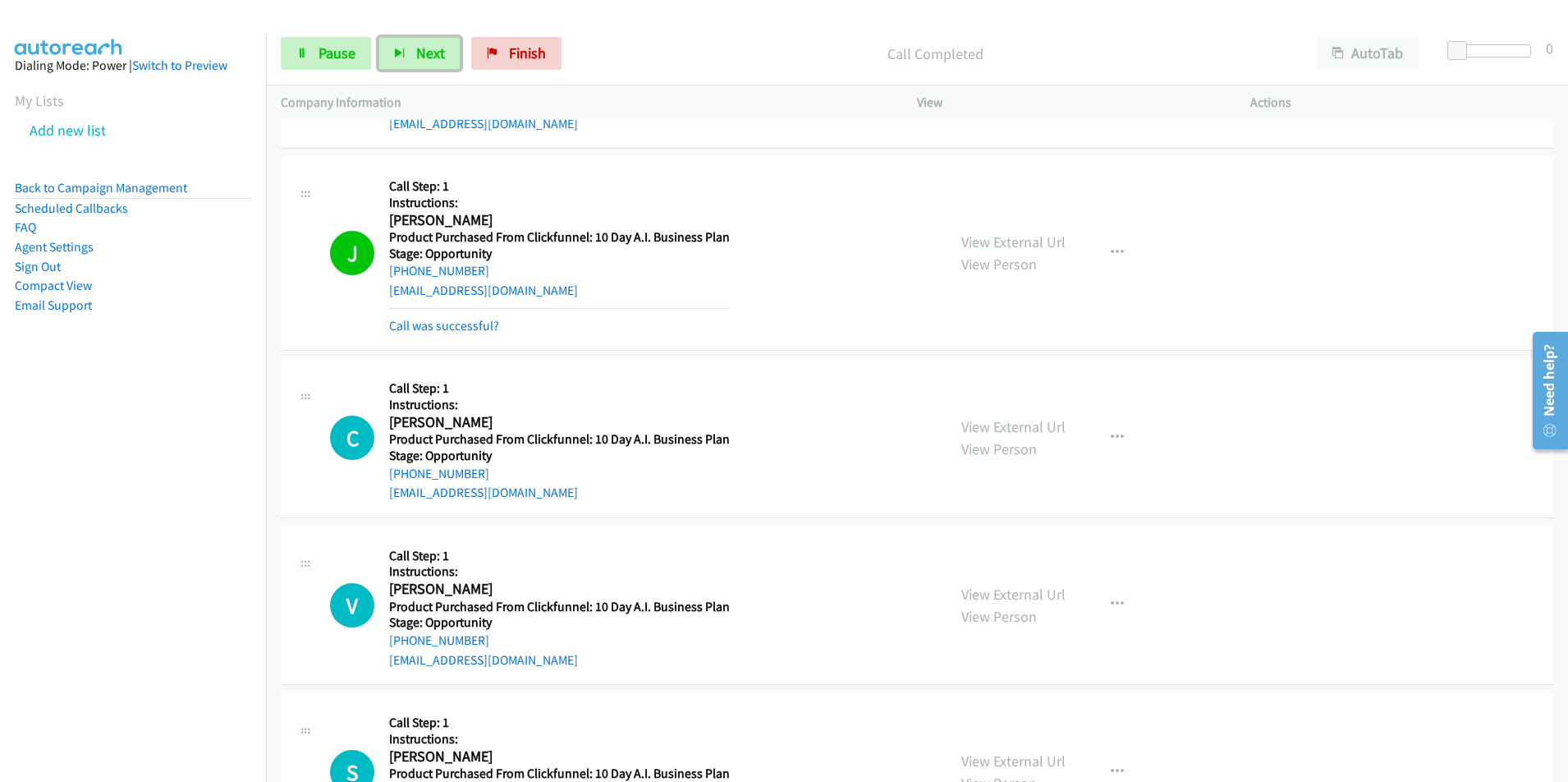
scroll to position [377, 0]
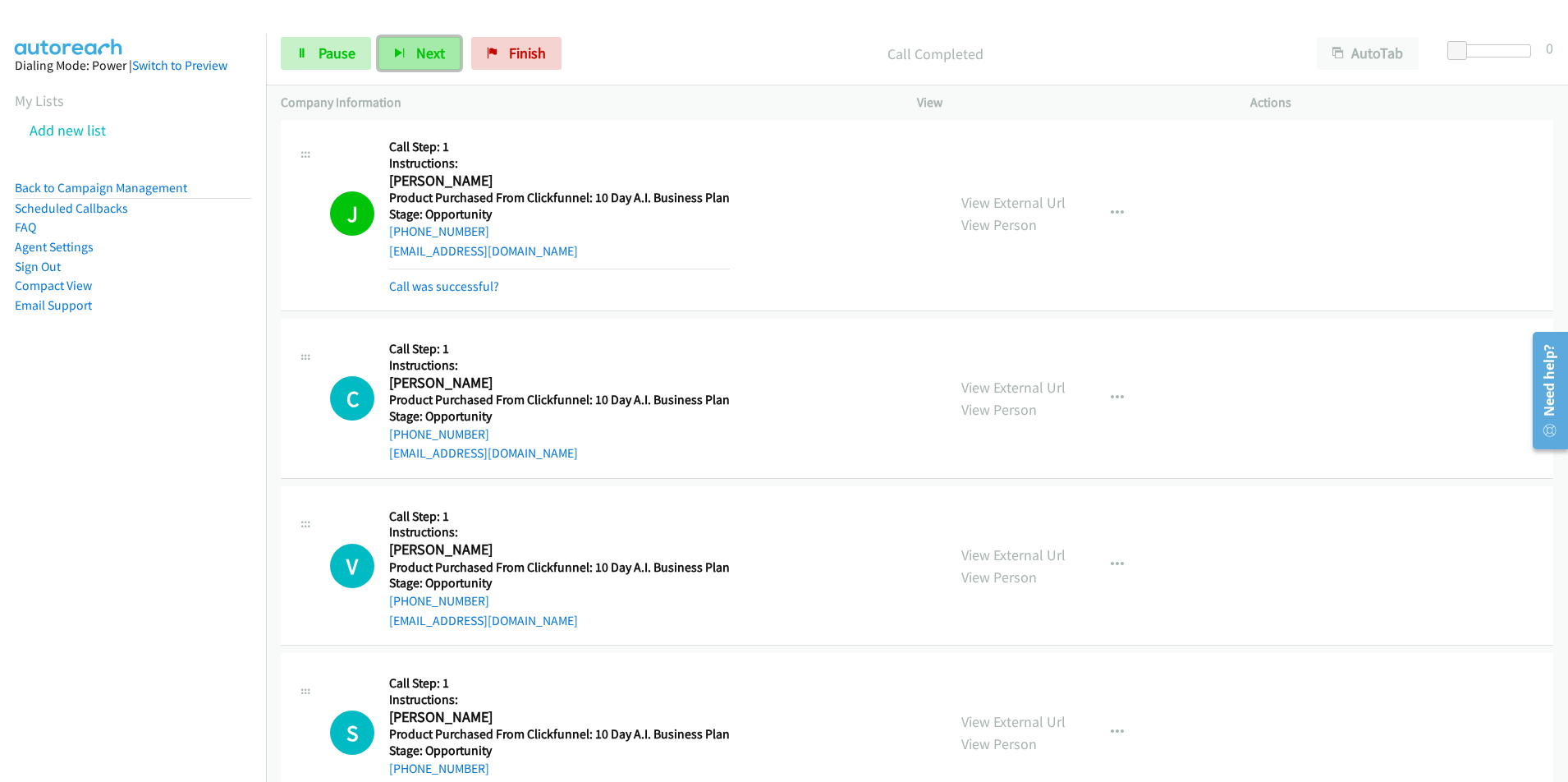
click at [426, 49] on span "Next" at bounding box center [430, 53] width 29 height 19
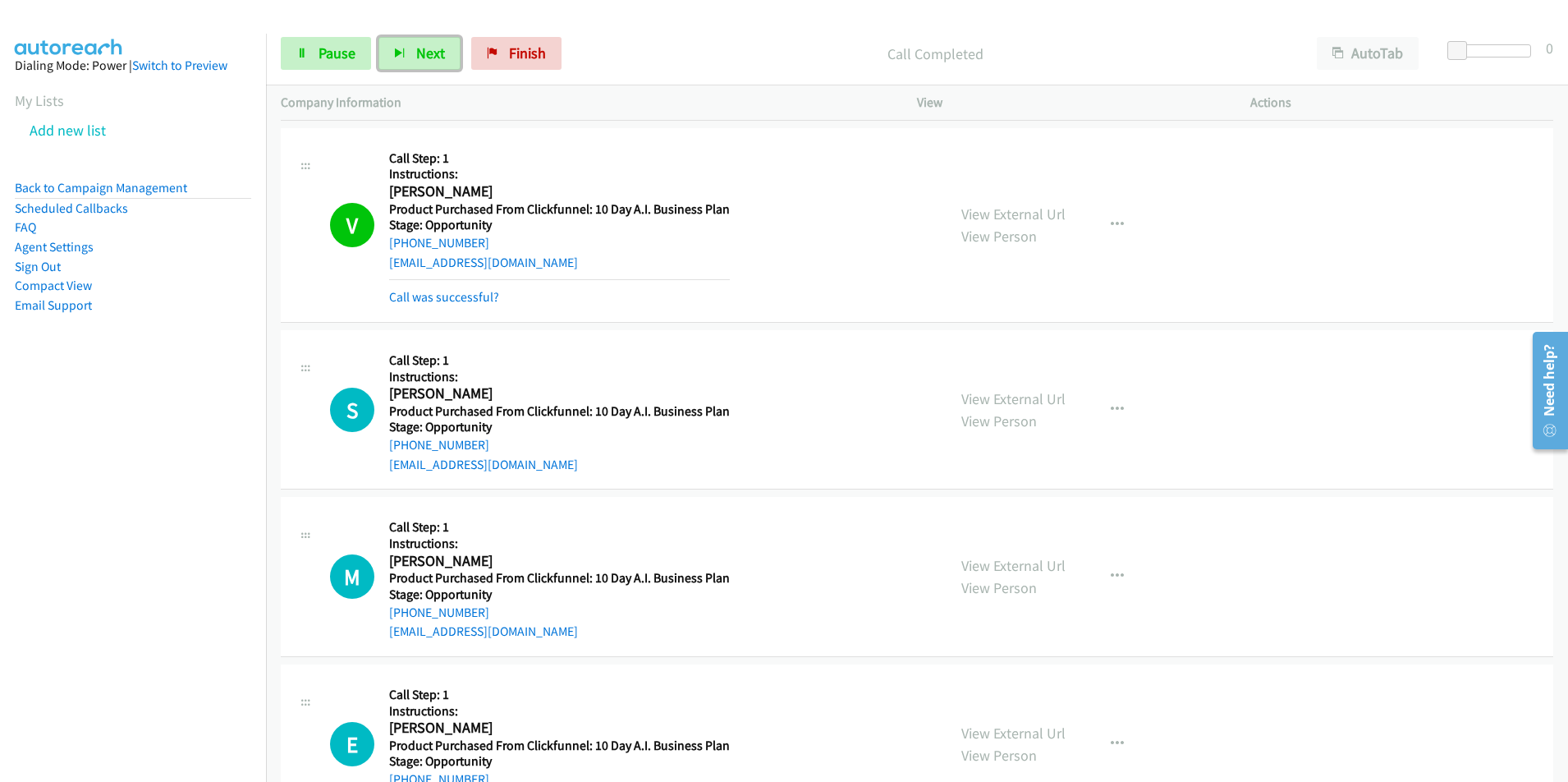
scroll to position [773, 0]
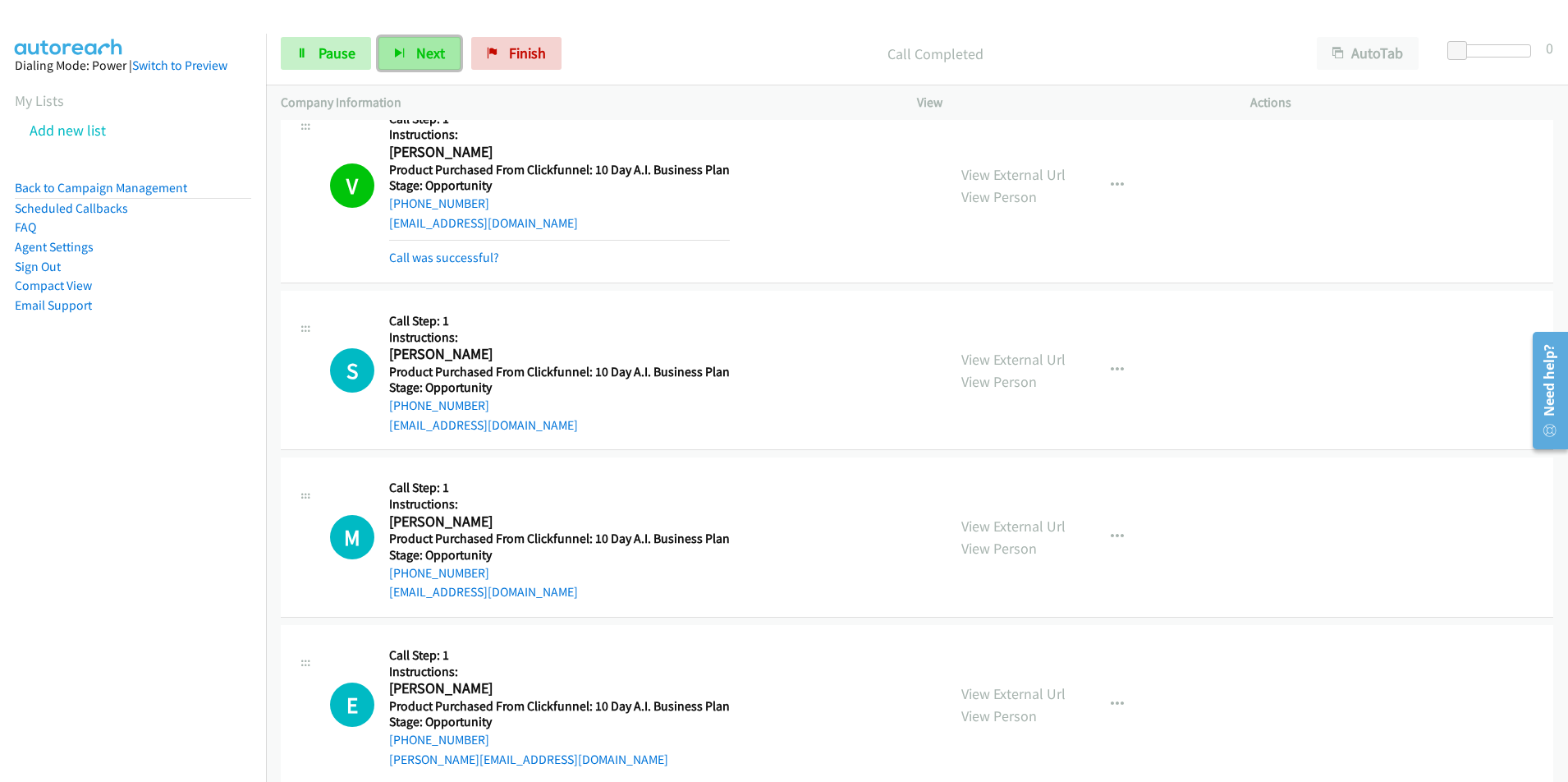
click at [426, 59] on span "Next" at bounding box center [430, 53] width 29 height 19
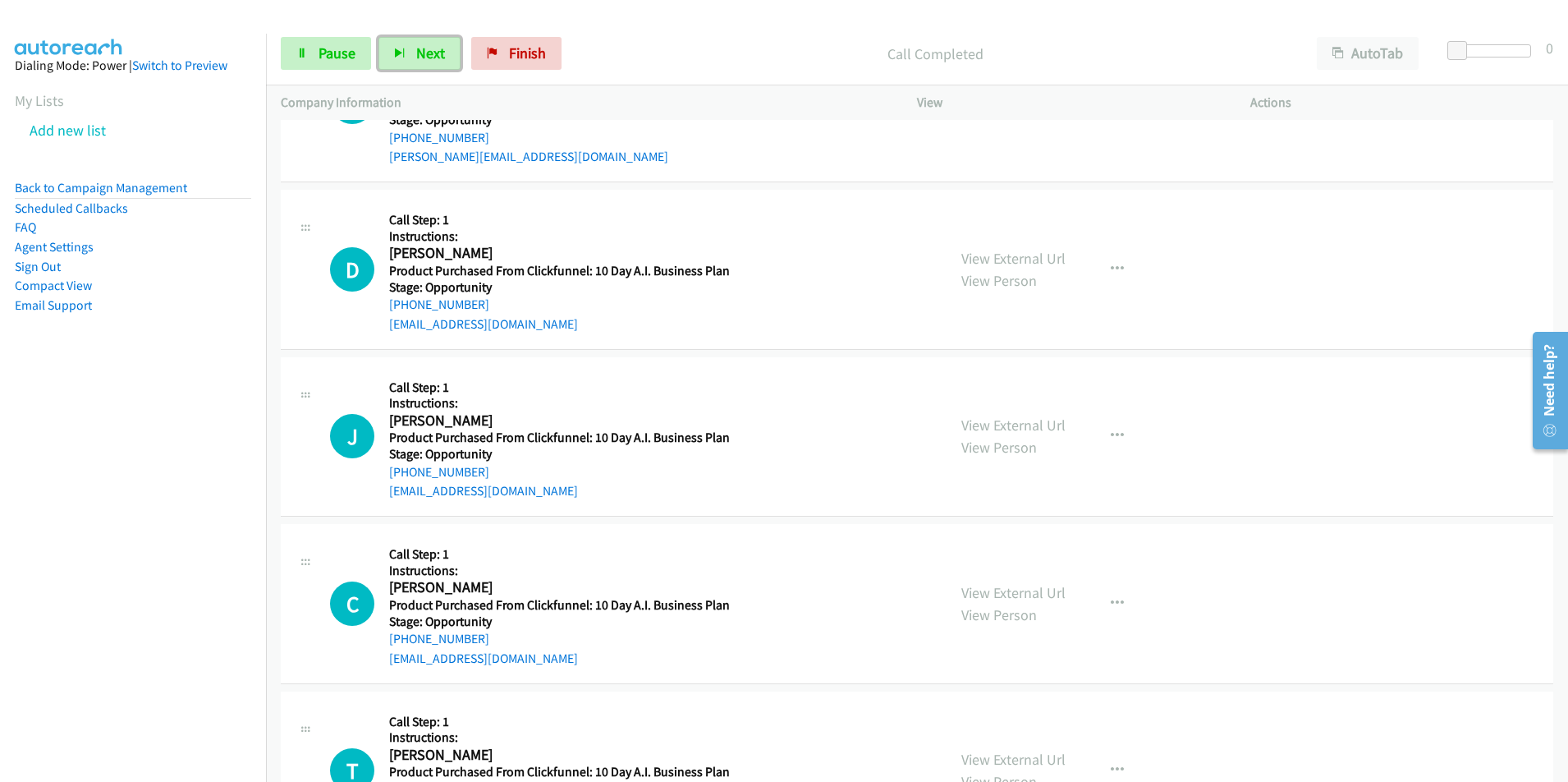
scroll to position [1470, 0]
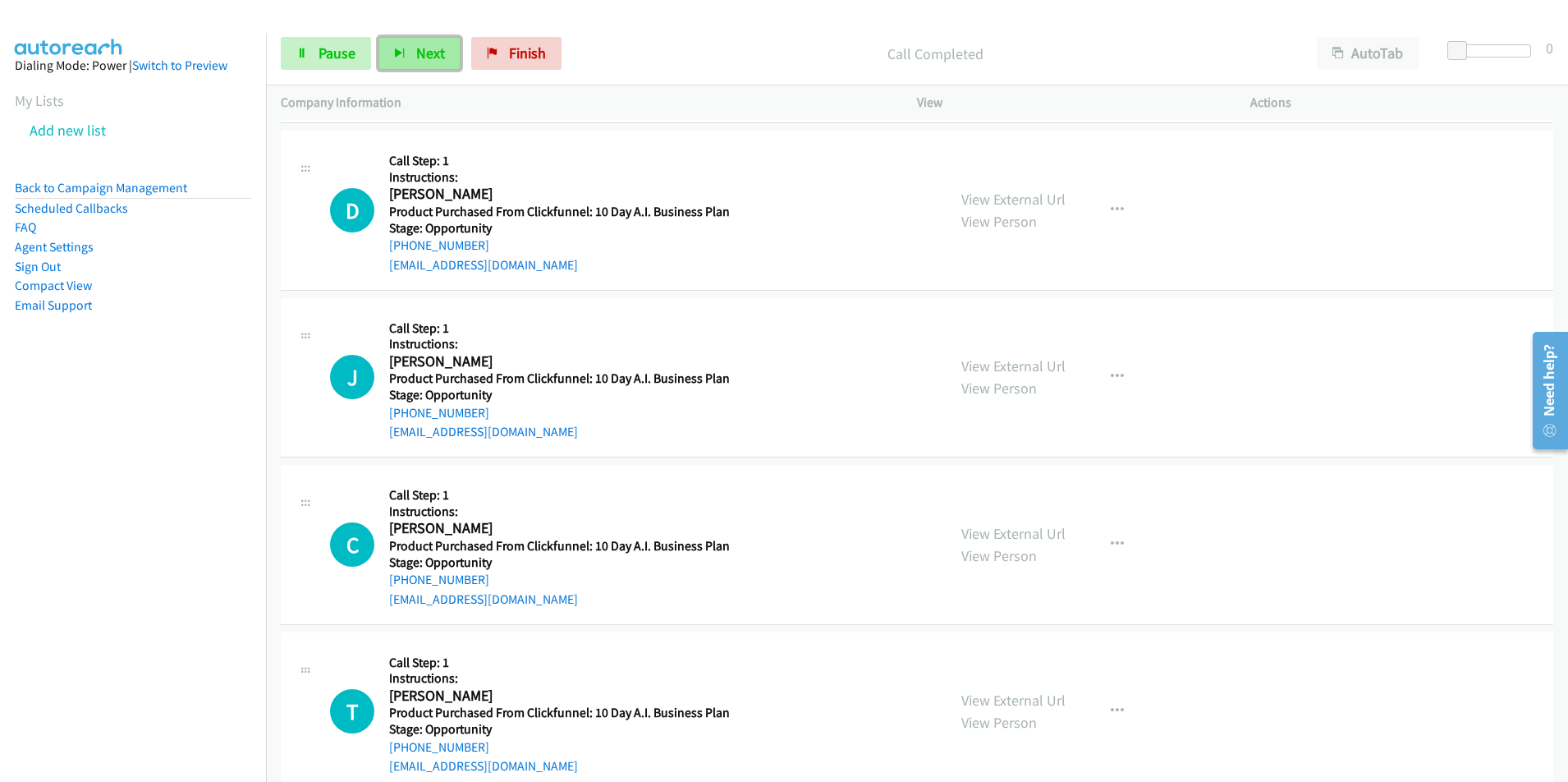
click at [418, 56] on span "Next" at bounding box center [430, 53] width 29 height 19
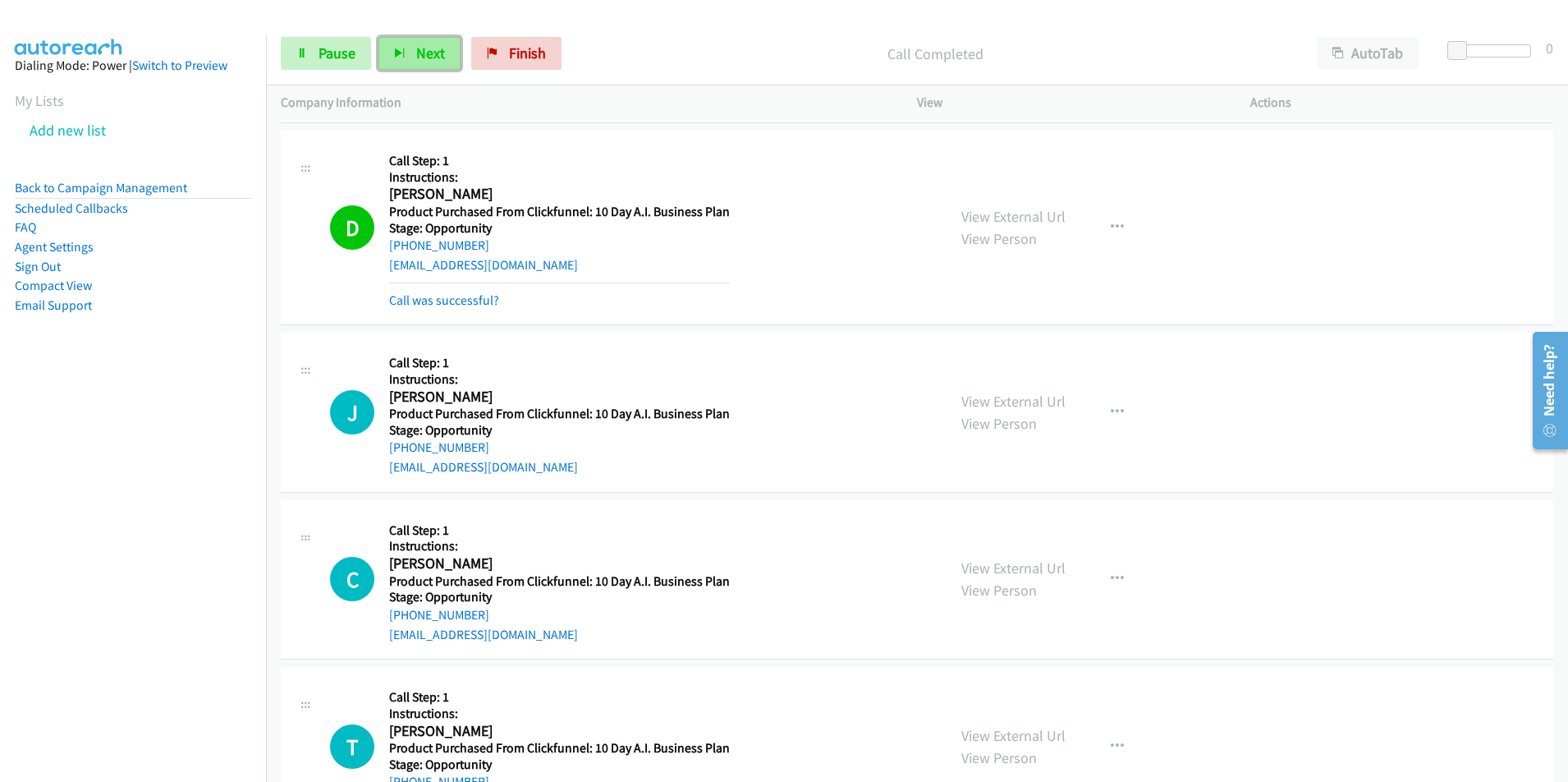
click at [418, 51] on span "Next" at bounding box center [430, 53] width 29 height 19
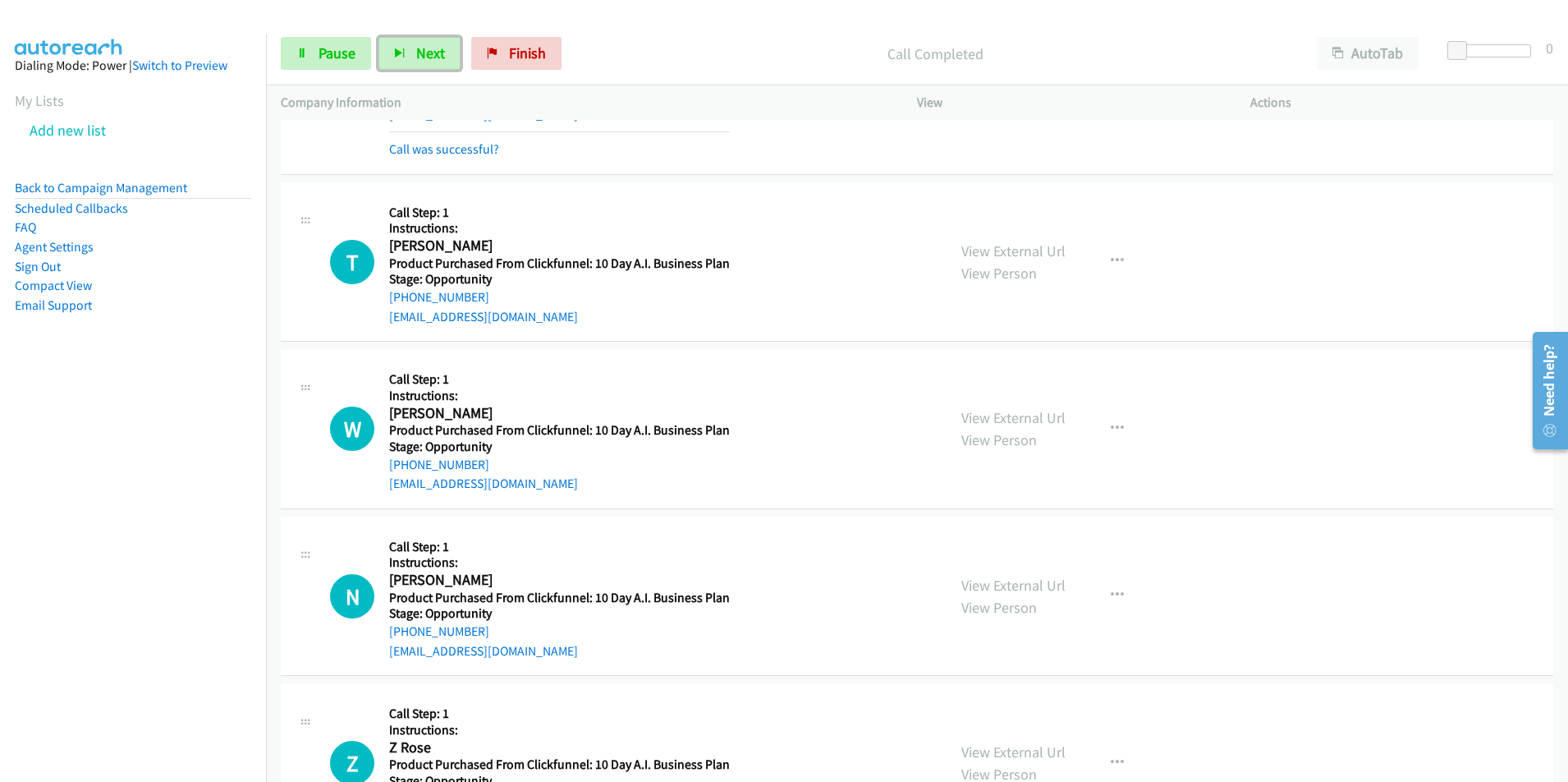
scroll to position [2010, 0]
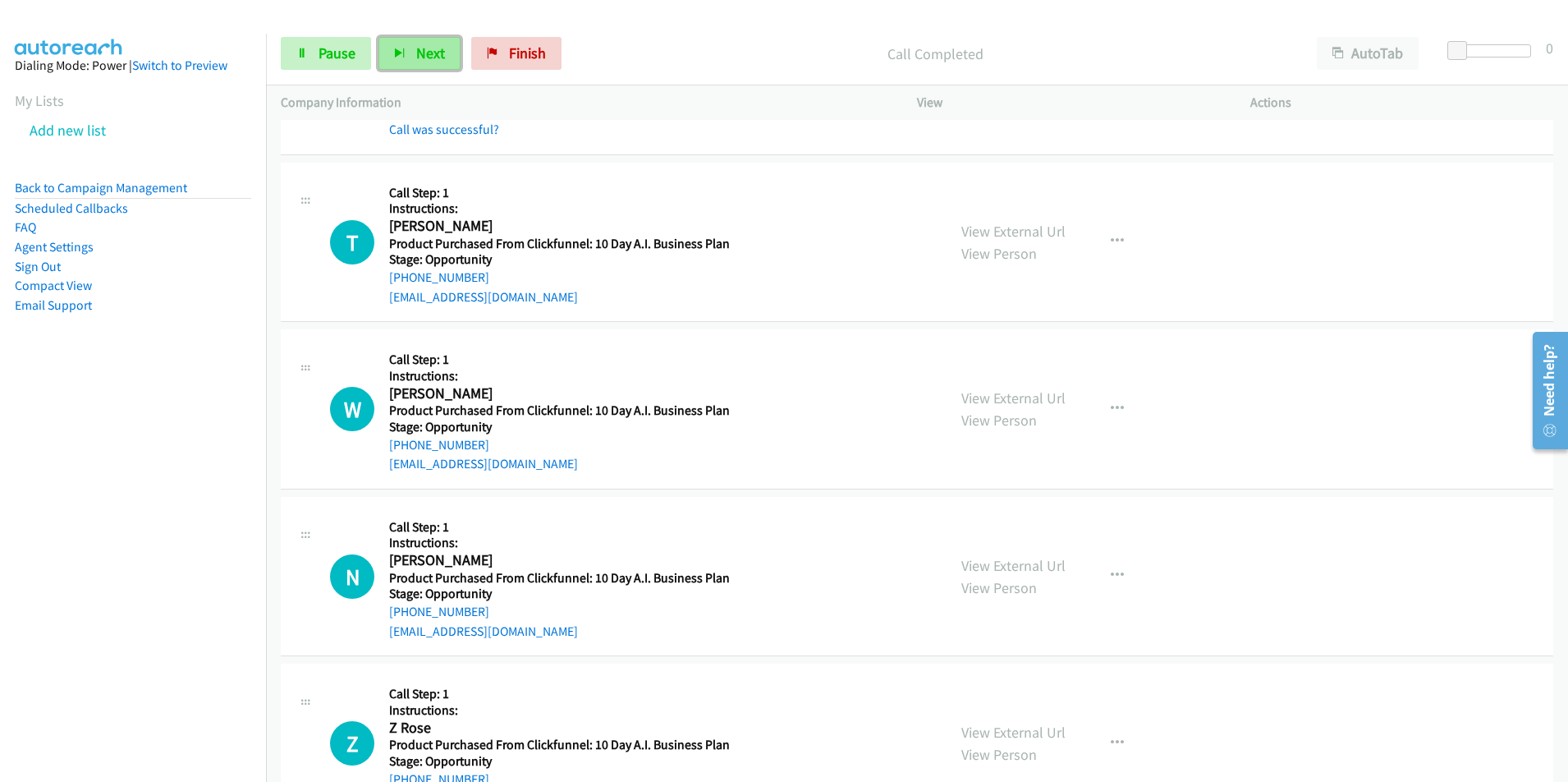
click at [426, 58] on span "Next" at bounding box center [430, 53] width 29 height 19
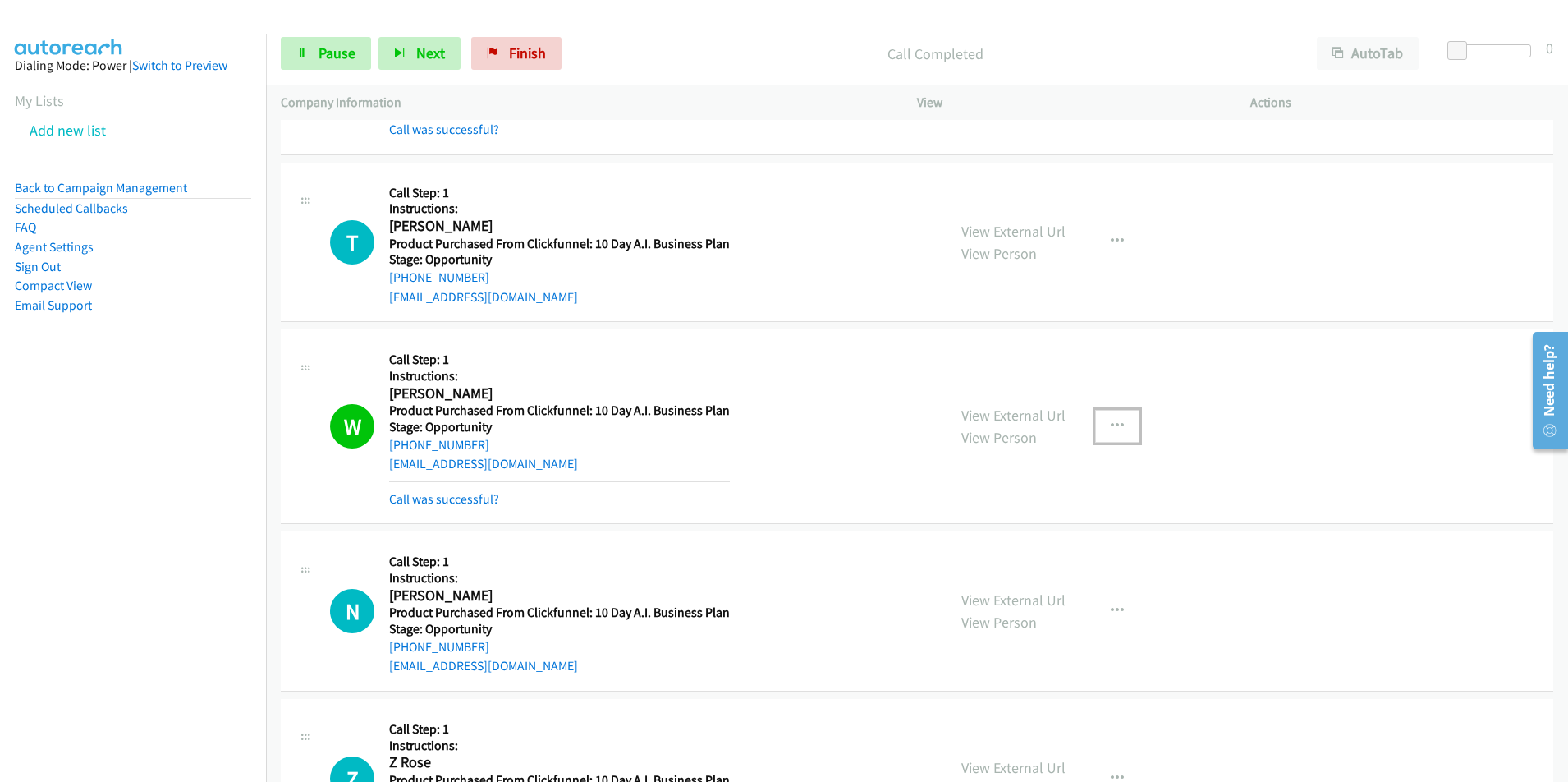
click at [1118, 424] on button "button" at bounding box center [1118, 427] width 44 height 33
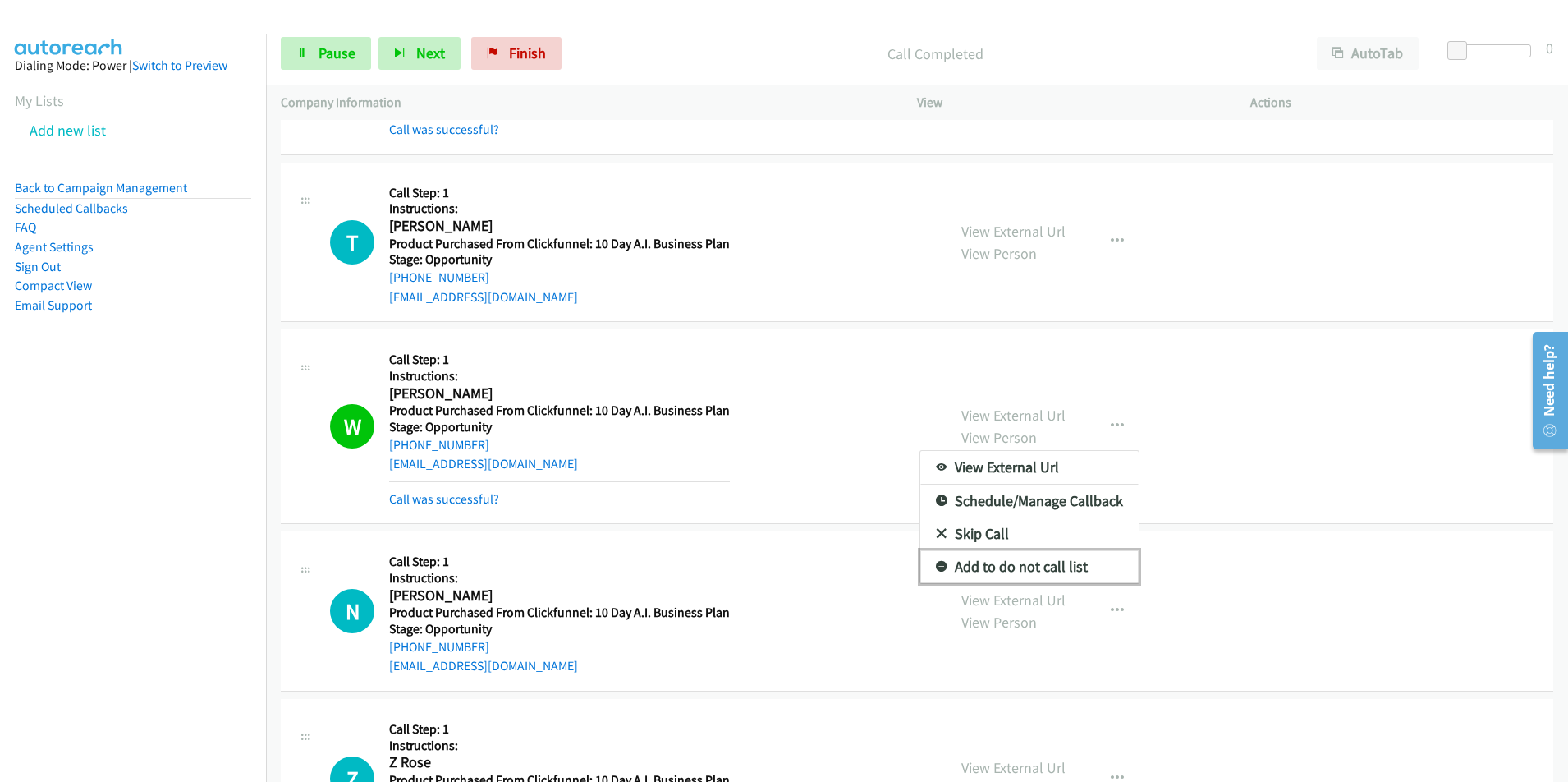
click at [943, 567] on link "Add to do not call list" at bounding box center [1029, 566] width 218 height 33
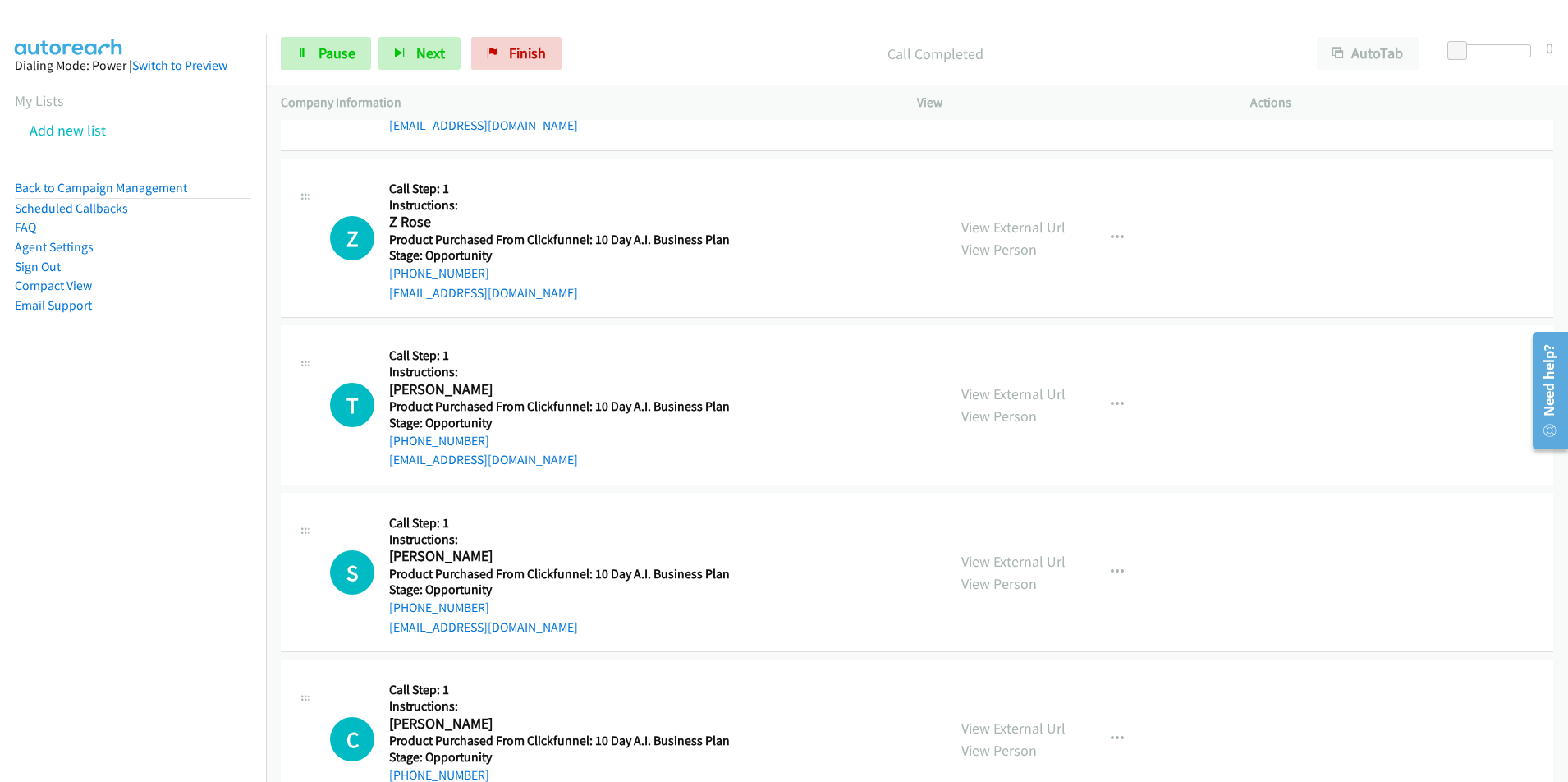
scroll to position [2570, 0]
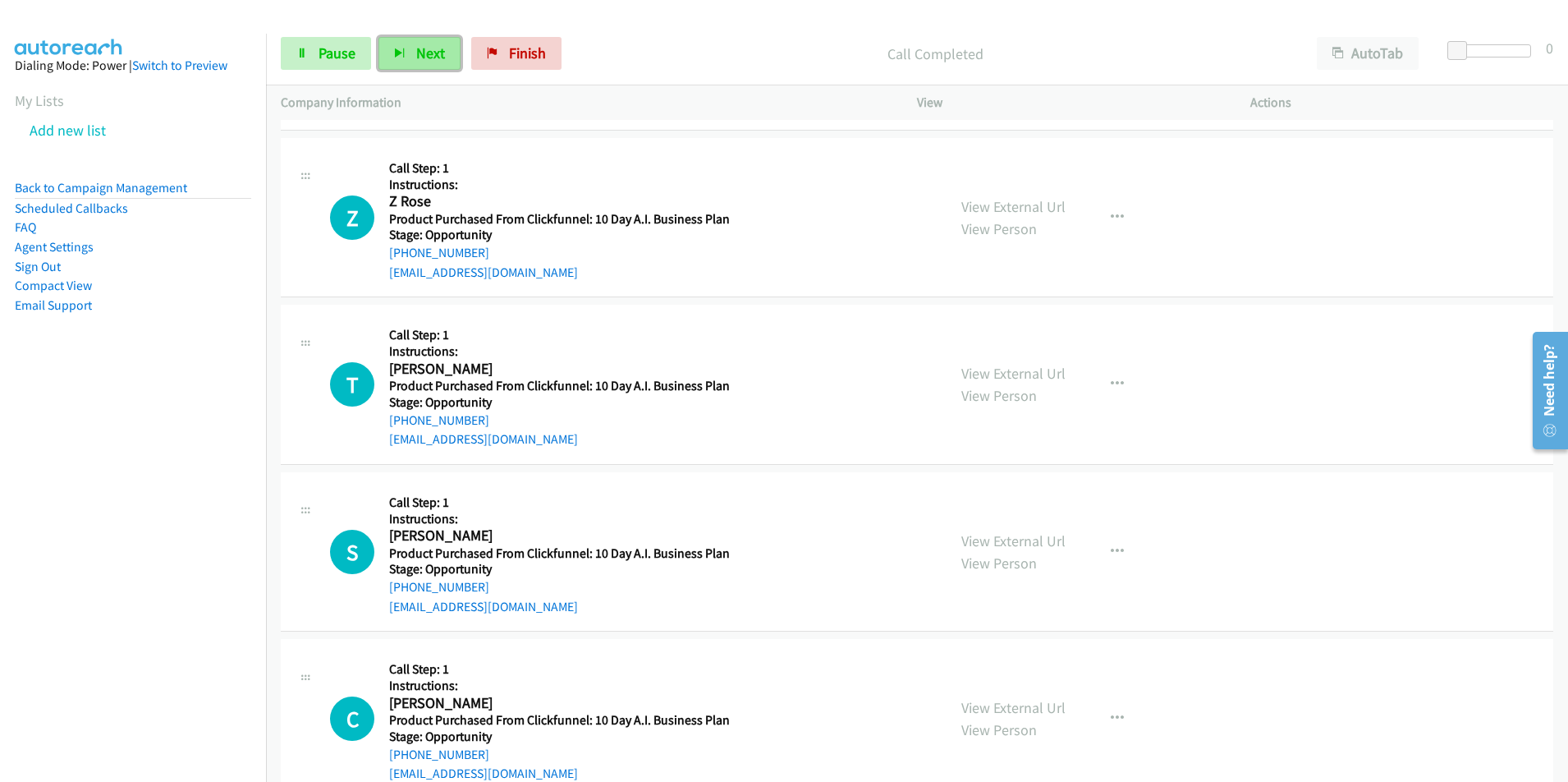
click at [408, 55] on button "Next" at bounding box center [419, 53] width 82 height 33
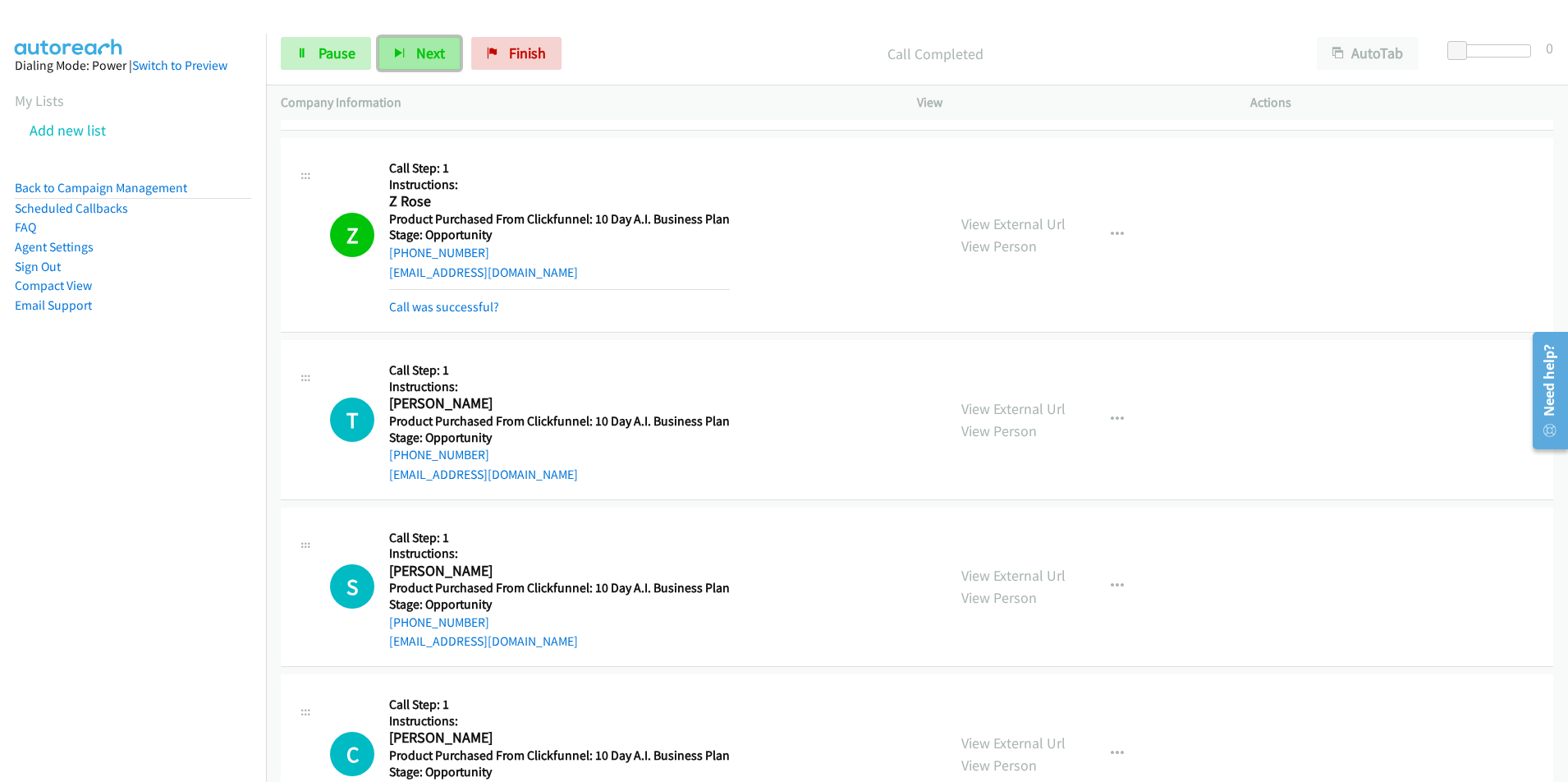
click at [406, 42] on button "Next" at bounding box center [419, 53] width 82 height 33
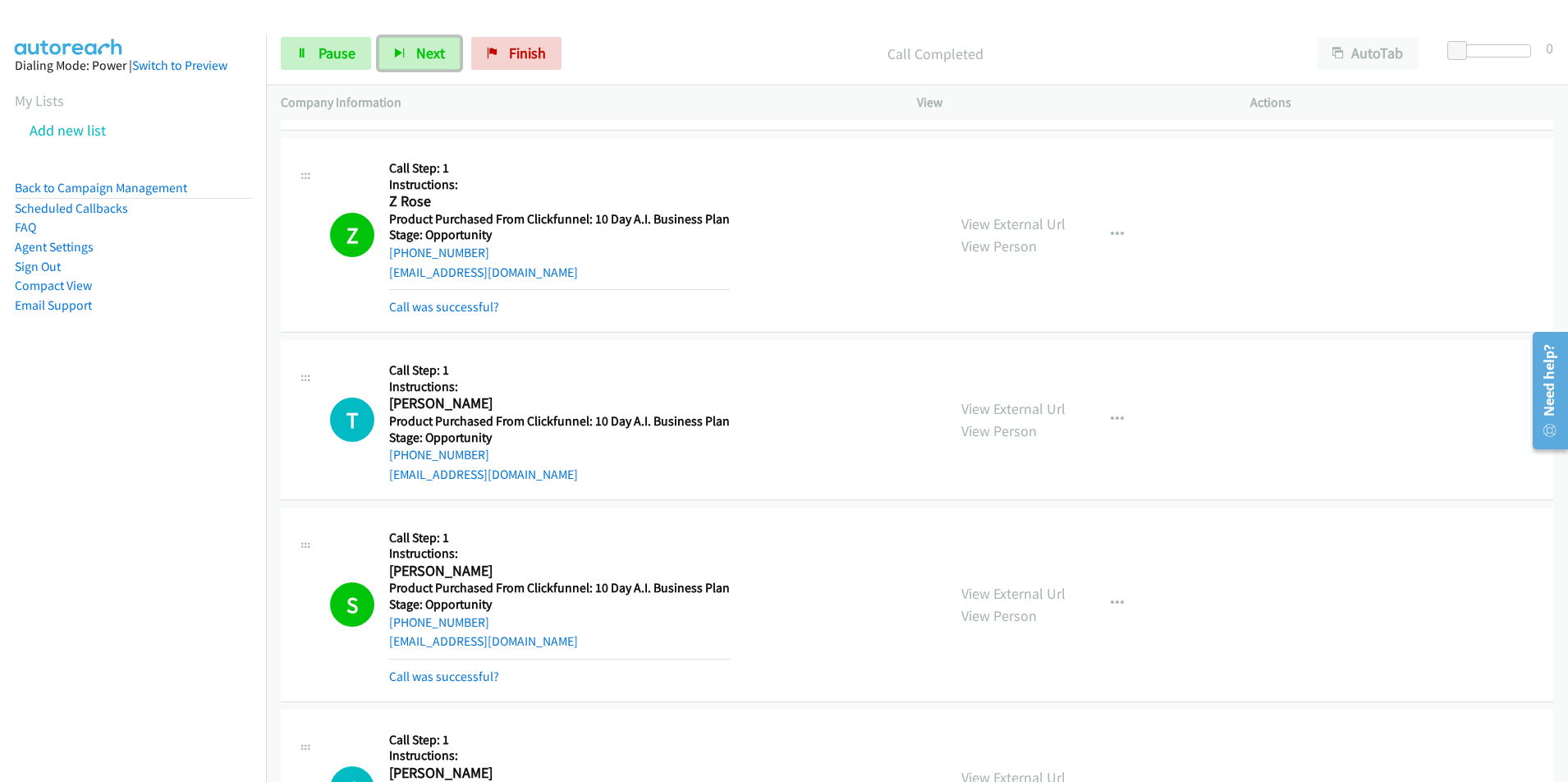
scroll to position [3139, 0]
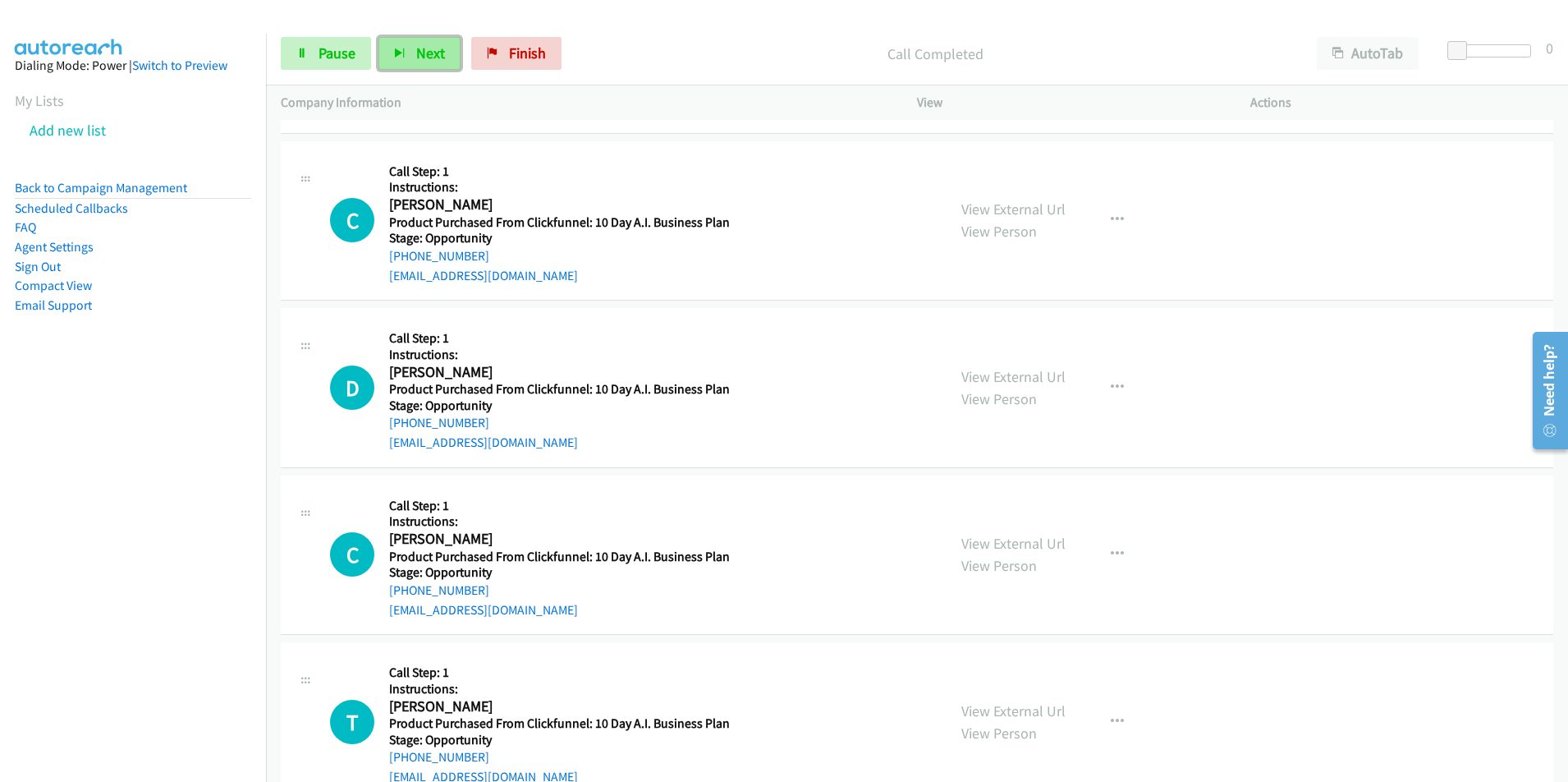
click at [418, 52] on span "Next" at bounding box center [430, 53] width 29 height 19
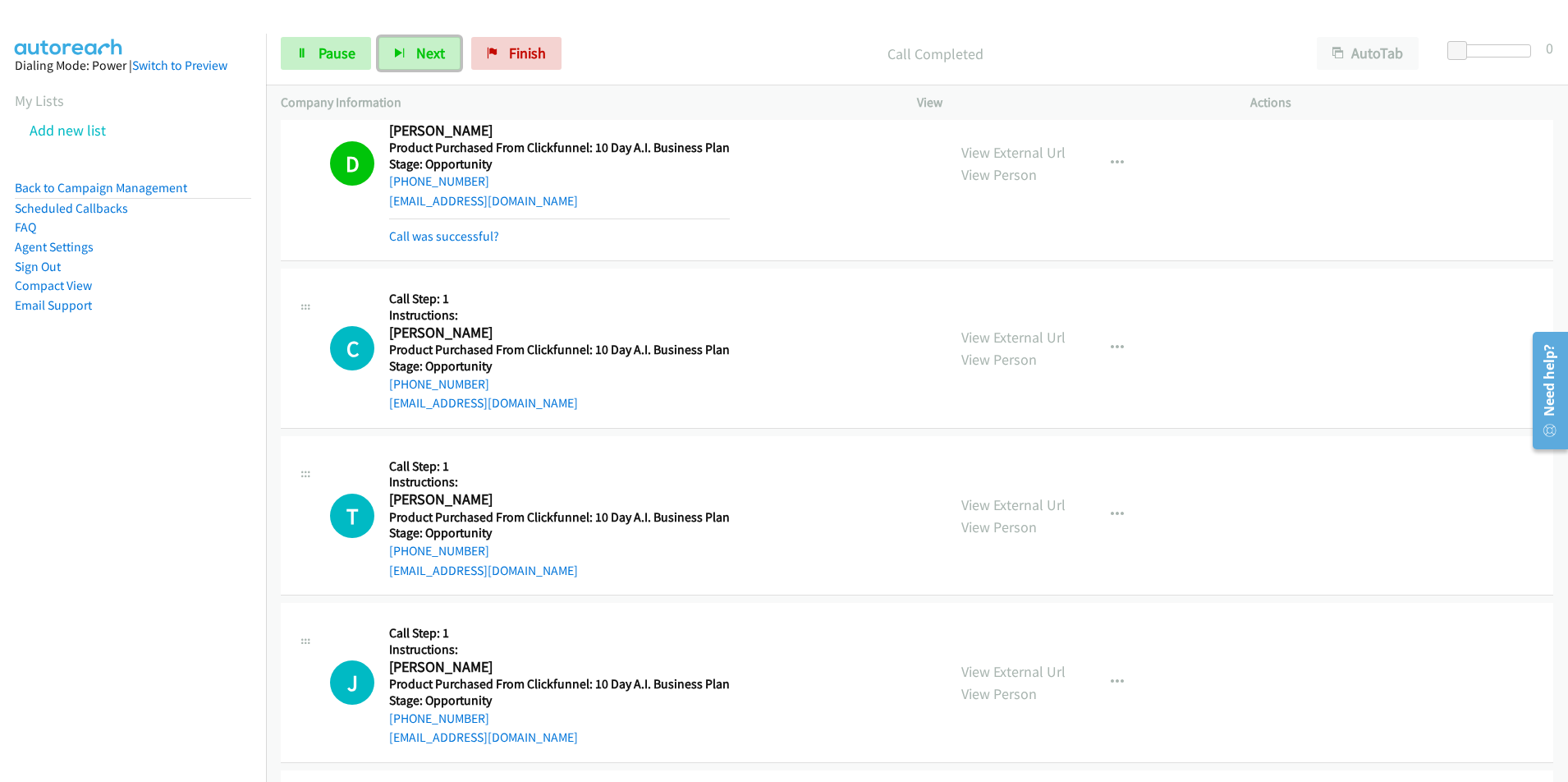
scroll to position [3461, 0]
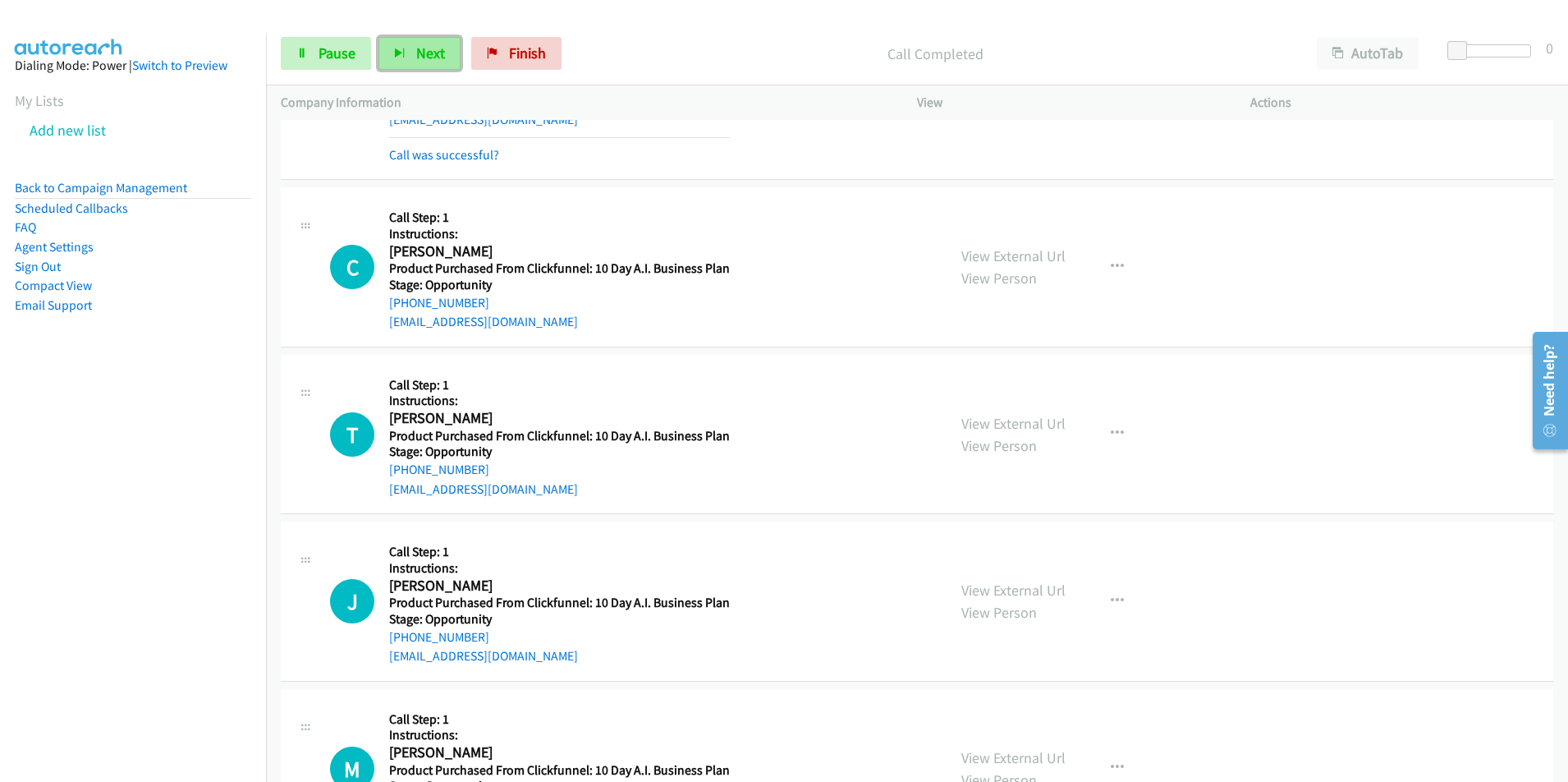
click at [432, 62] on span "Next" at bounding box center [430, 53] width 29 height 19
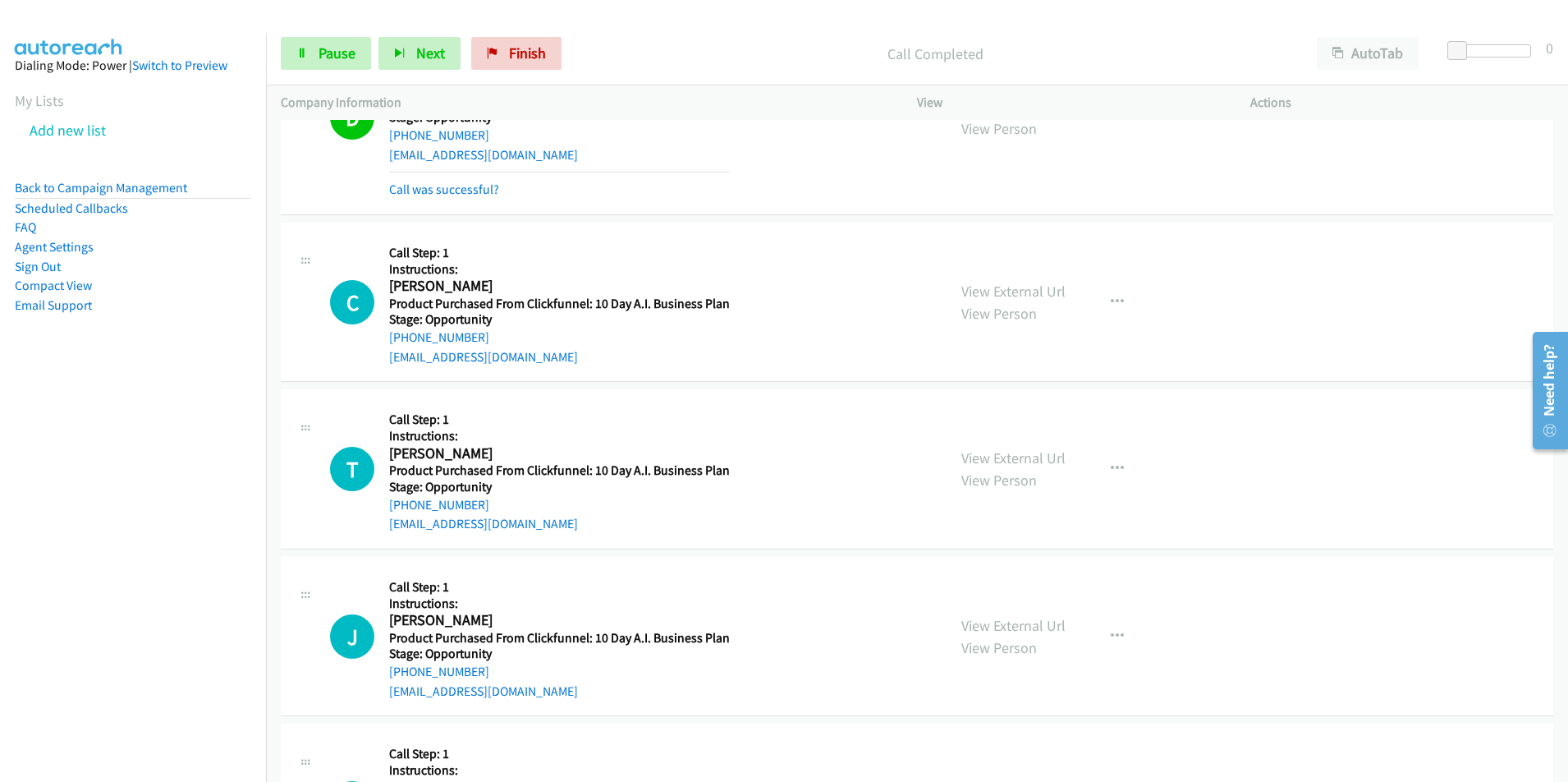
scroll to position [3497, 0]
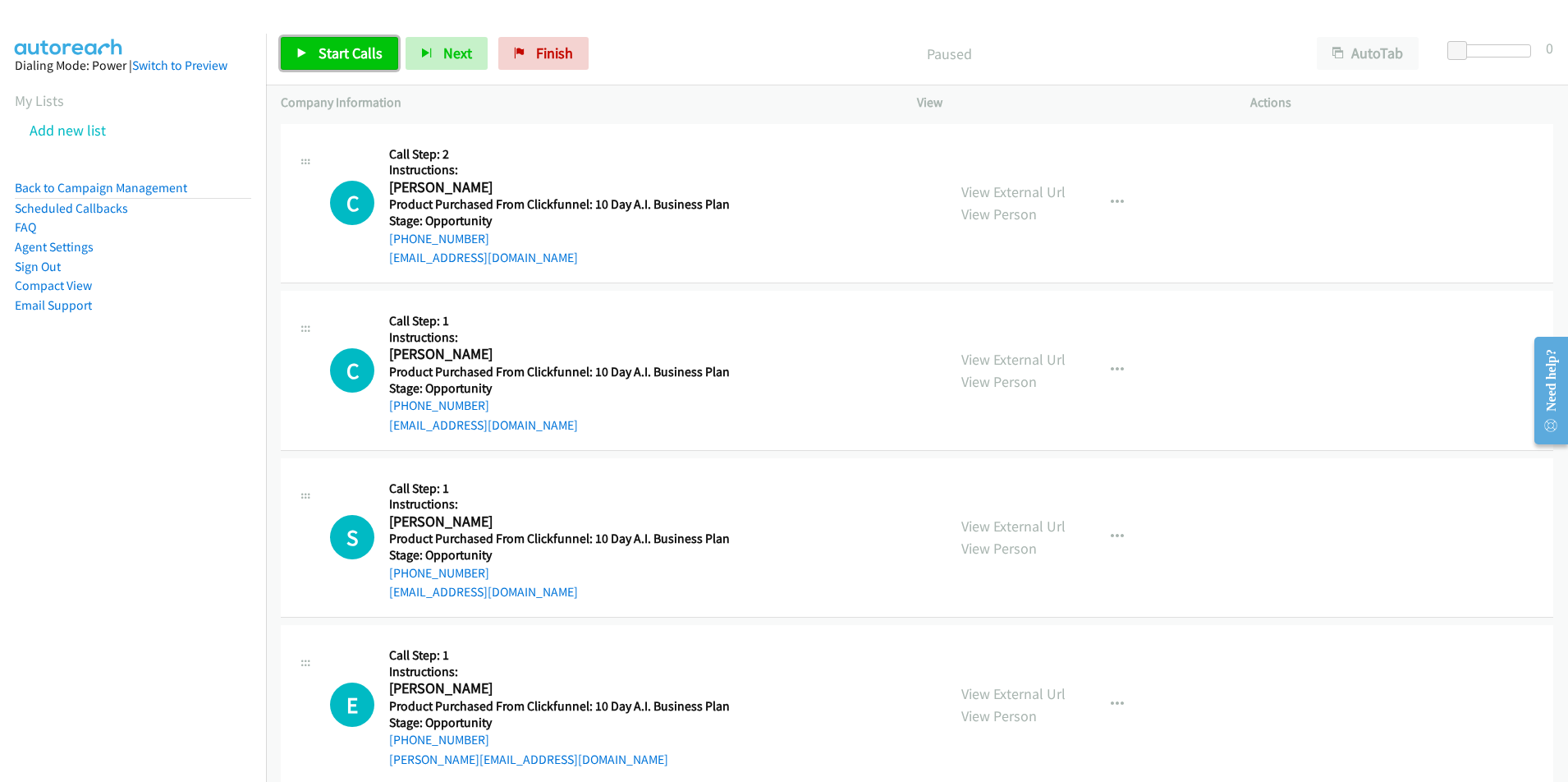
click at [329, 45] on span "Start Calls" at bounding box center [350, 53] width 64 height 19
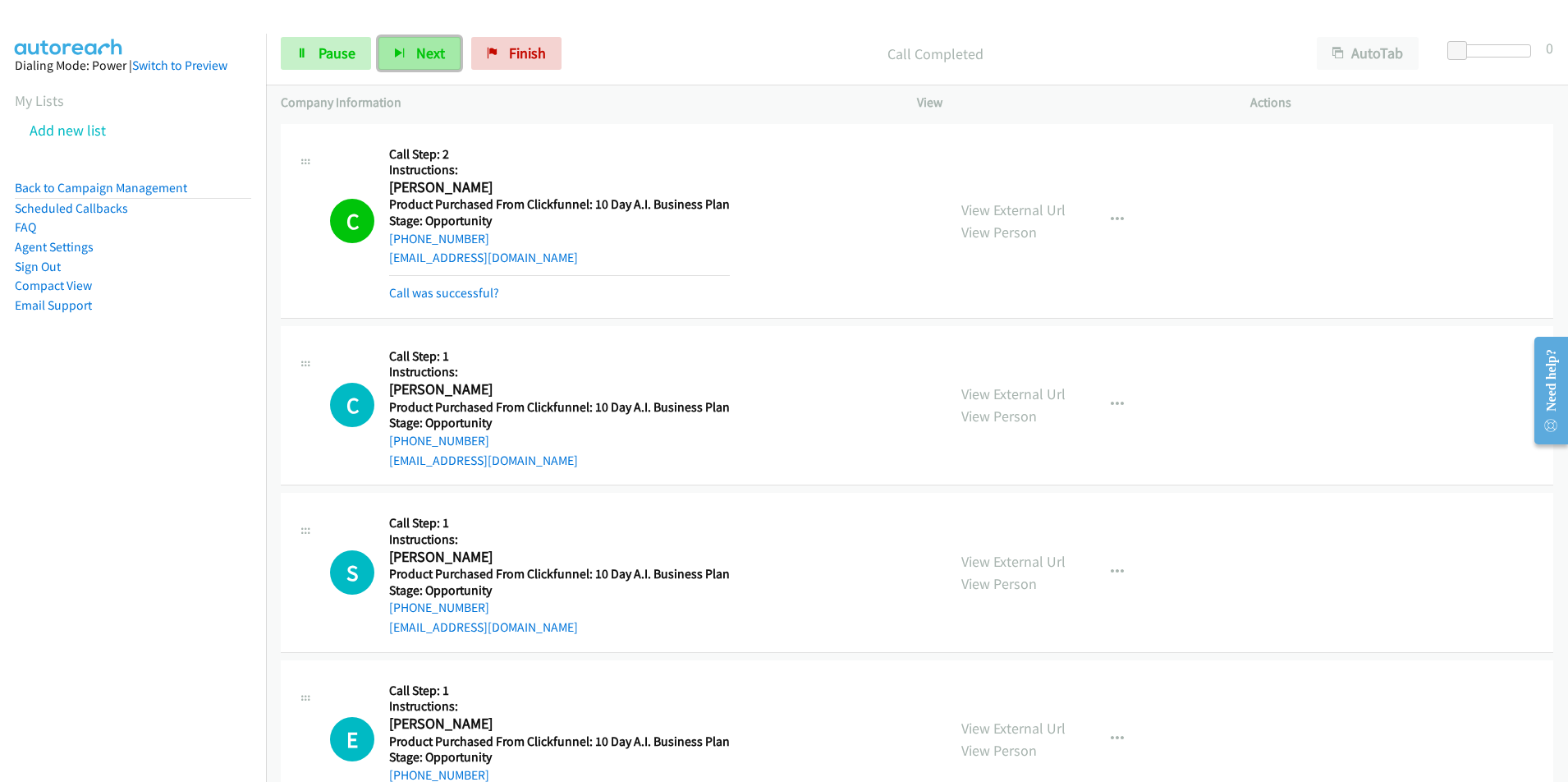
click at [426, 52] on span "Next" at bounding box center [430, 53] width 29 height 19
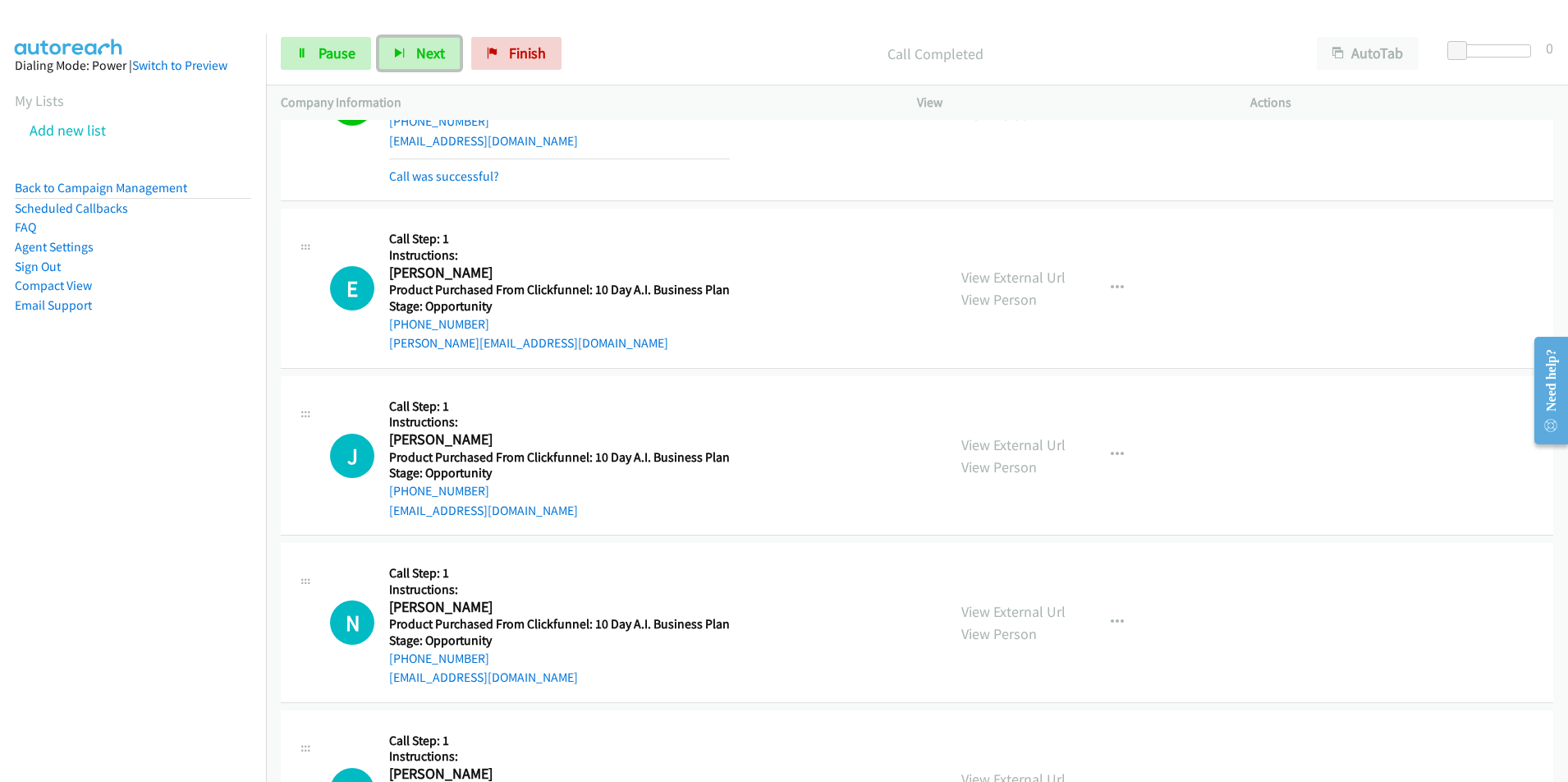
scroll to position [521, 0]
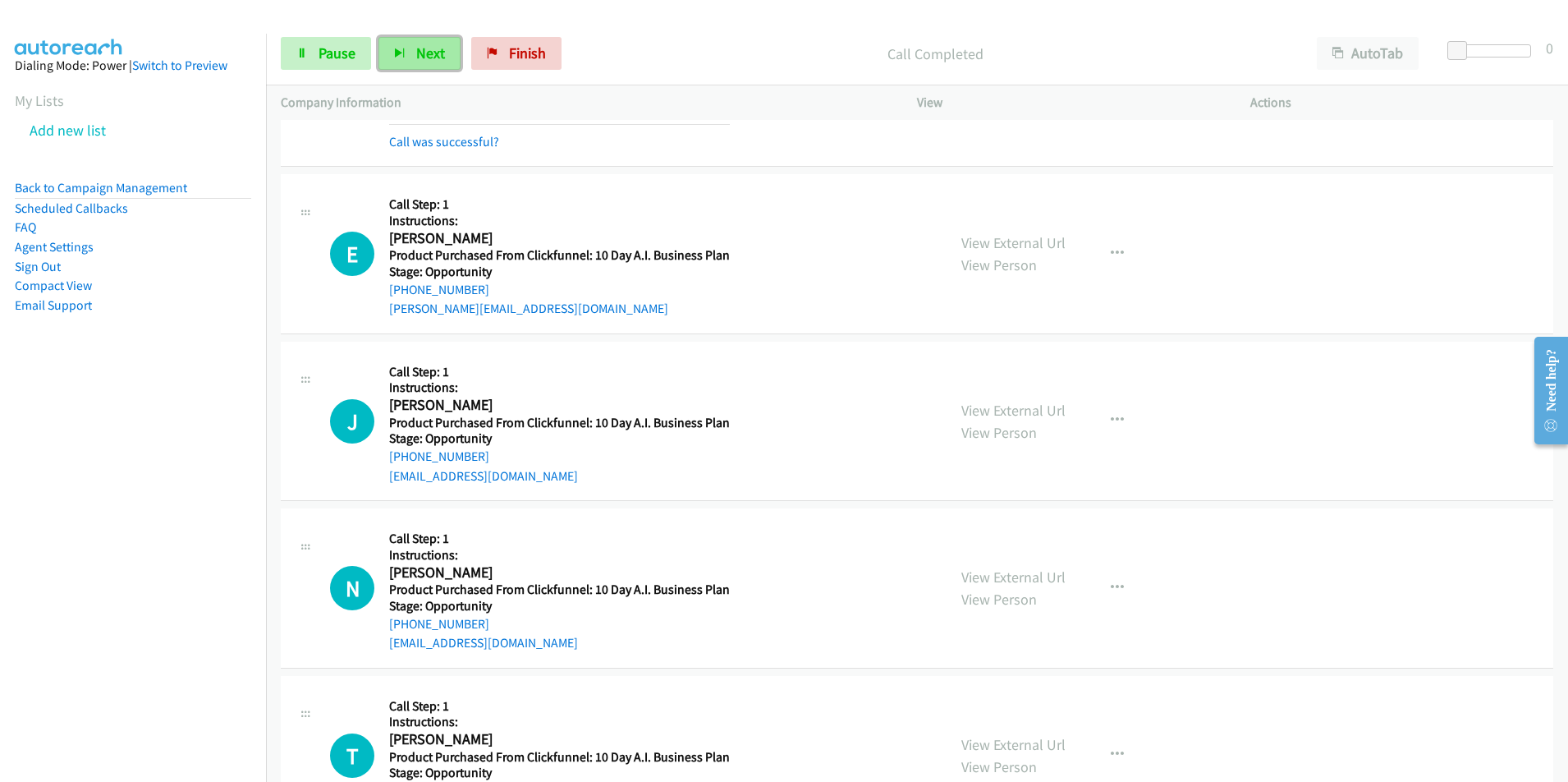
click at [416, 60] on span "Next" at bounding box center [430, 53] width 29 height 19
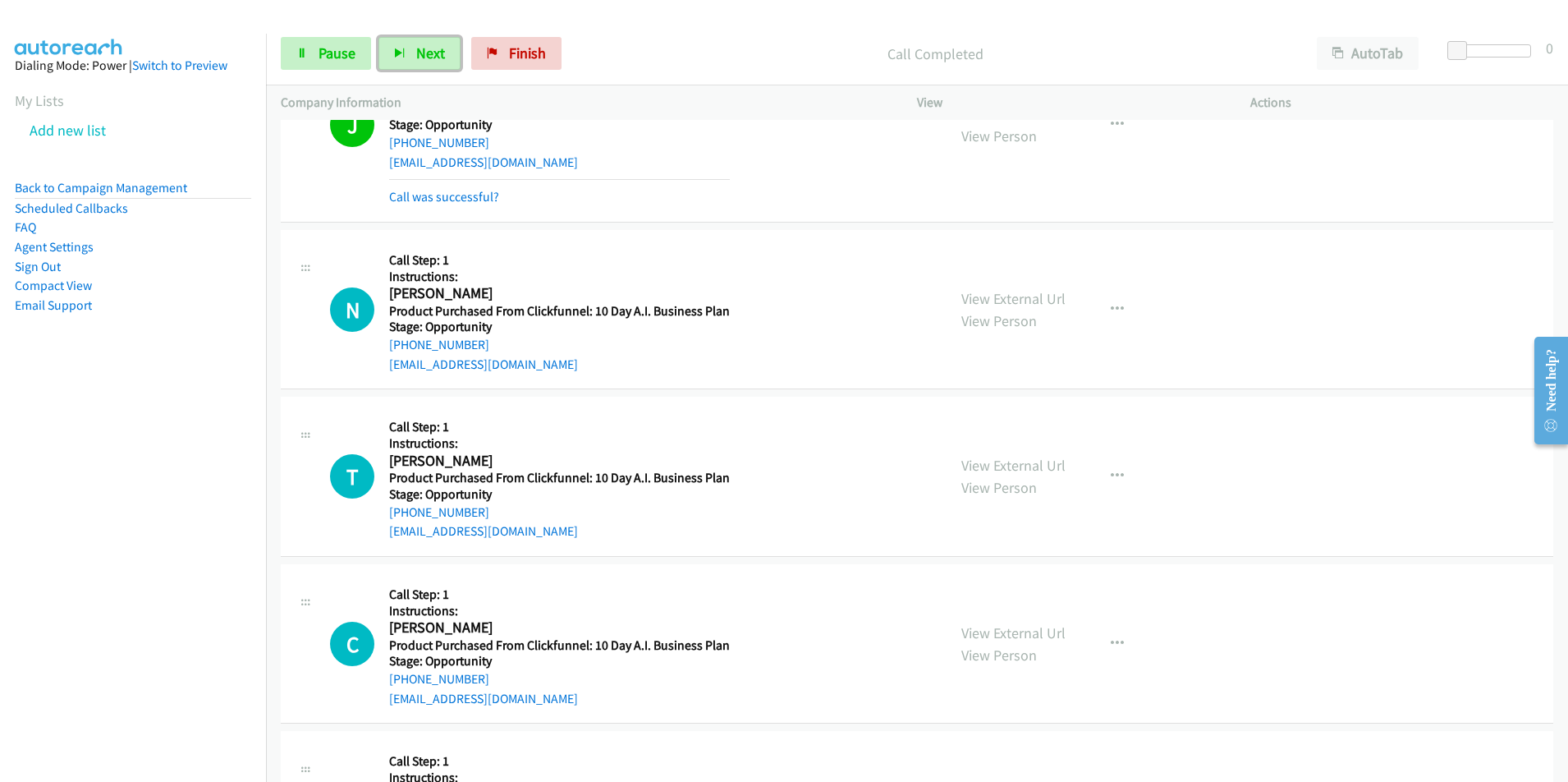
scroll to position [956, 0]
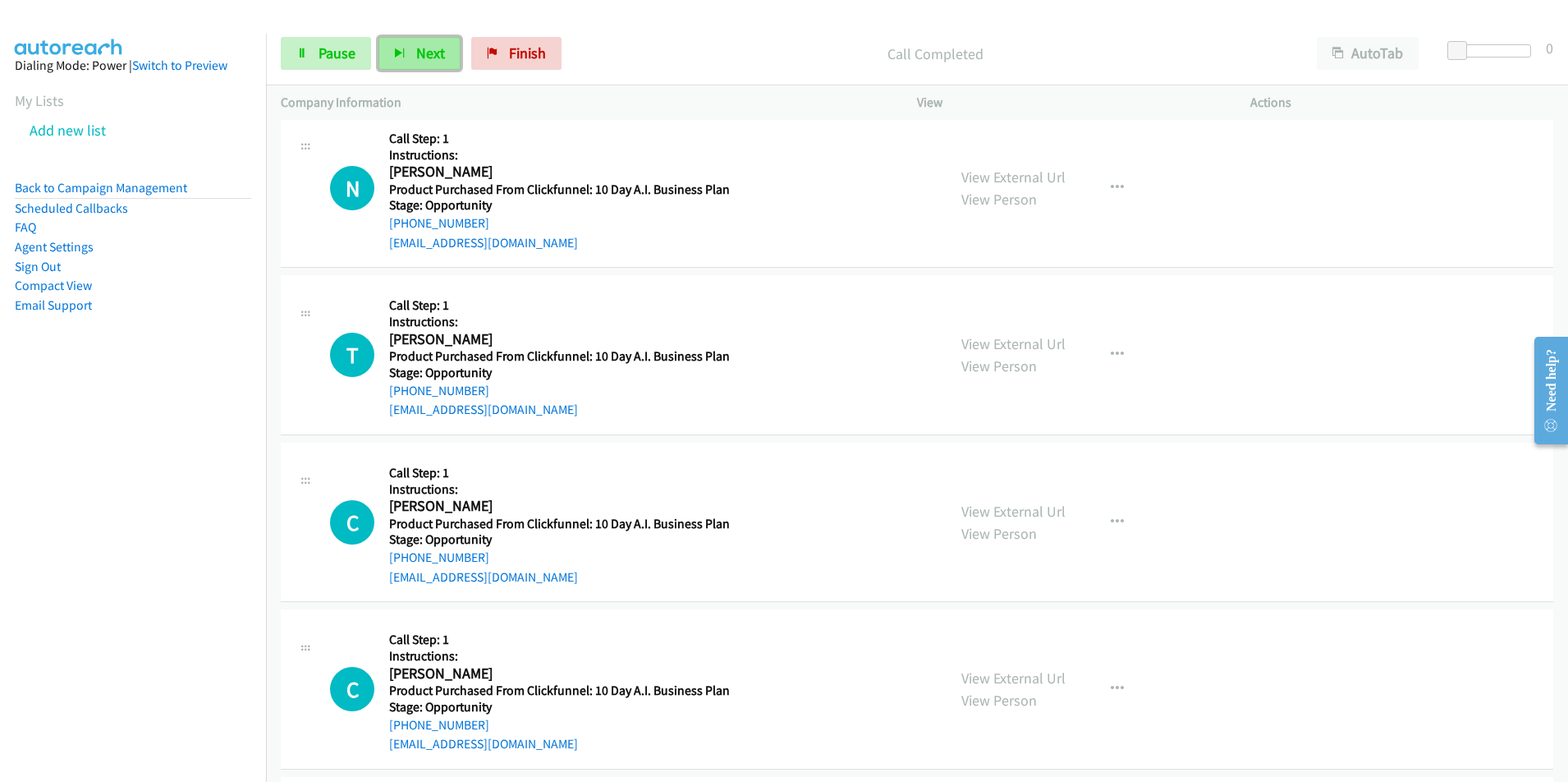
click at [421, 59] on span "Next" at bounding box center [430, 53] width 29 height 19
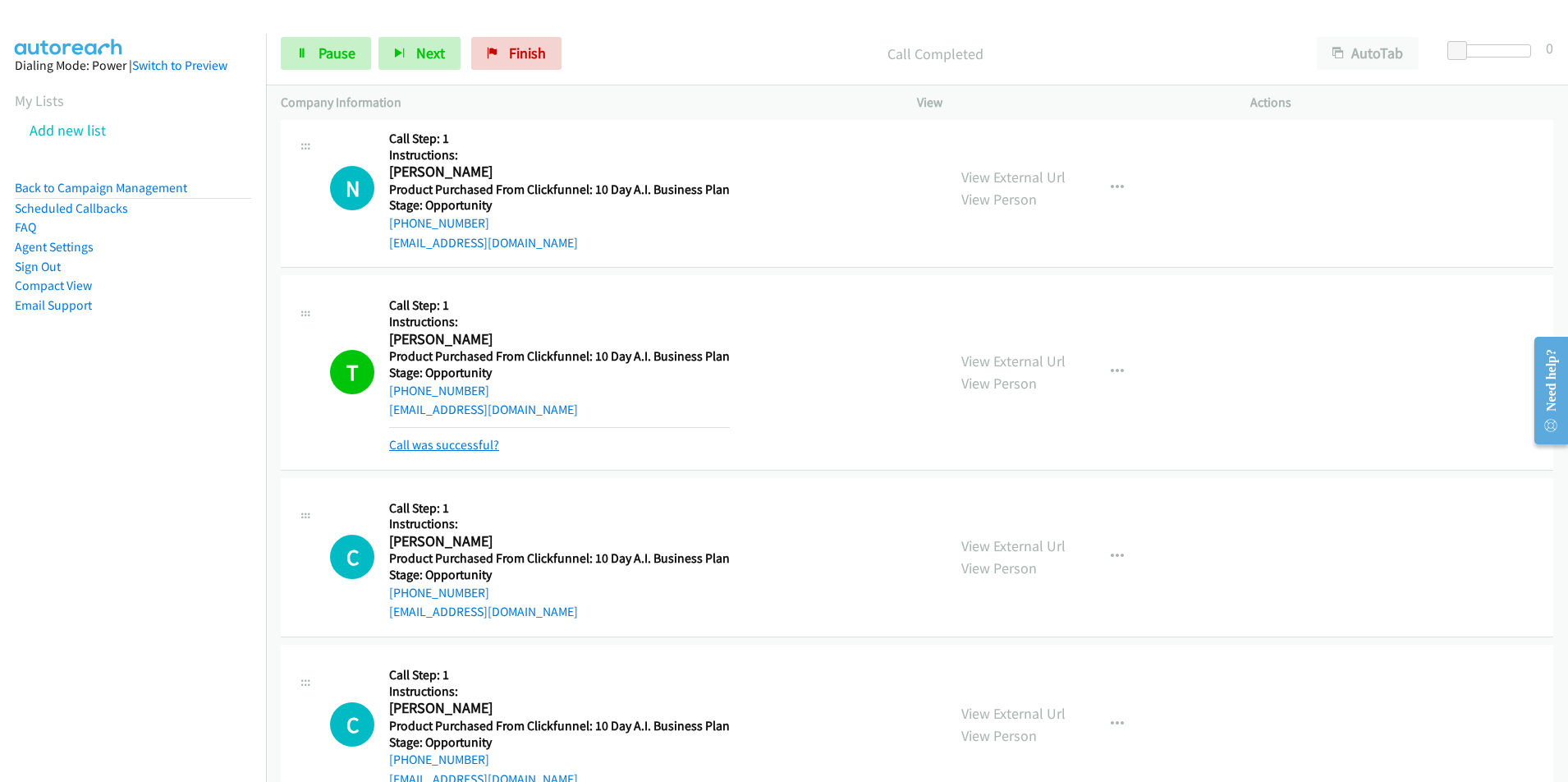
click at [466, 447] on link "Call was successful?" at bounding box center [444, 445] width 110 height 15
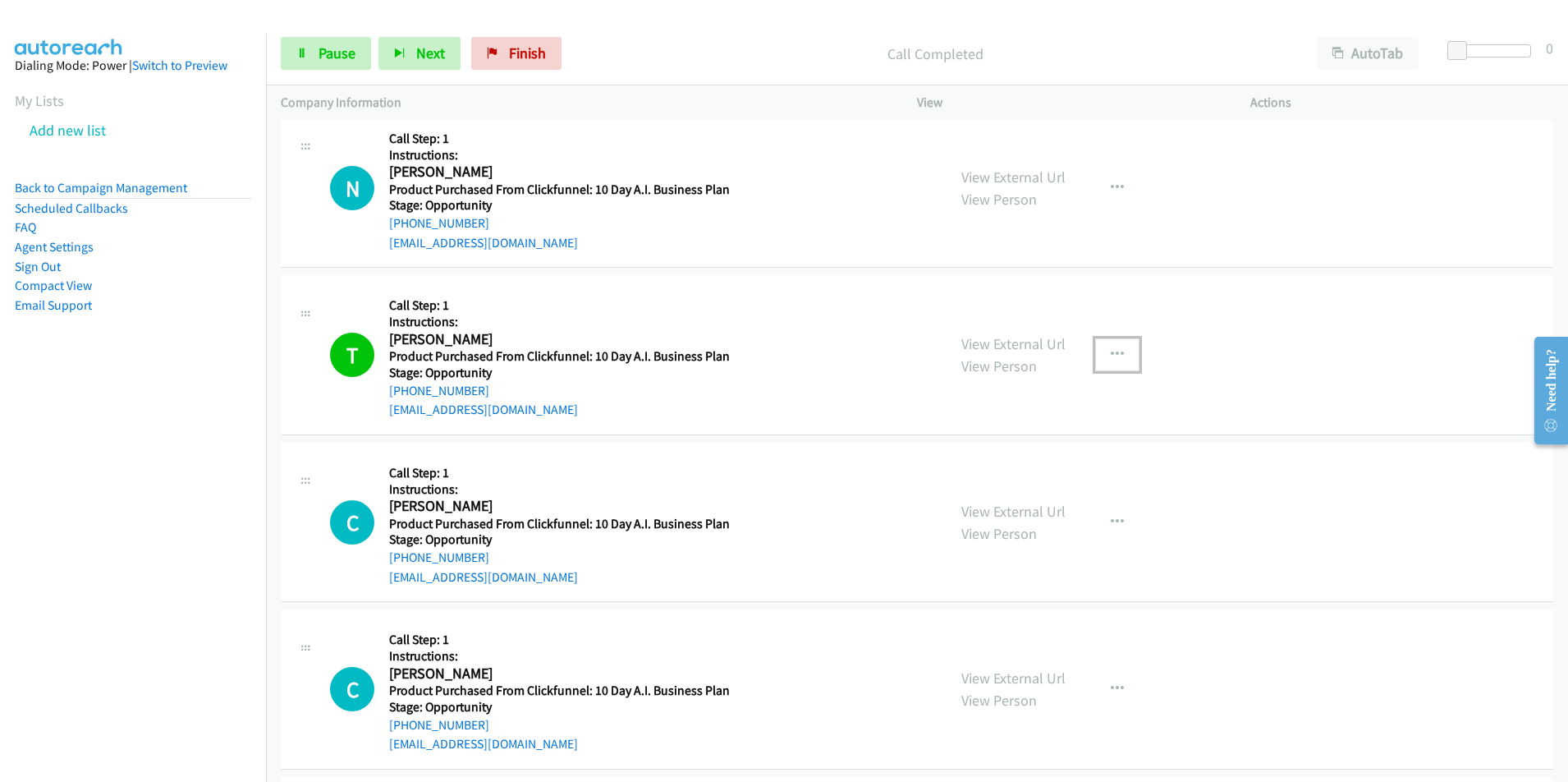
click at [1114, 353] on icon "button" at bounding box center [1118, 355] width 13 height 13
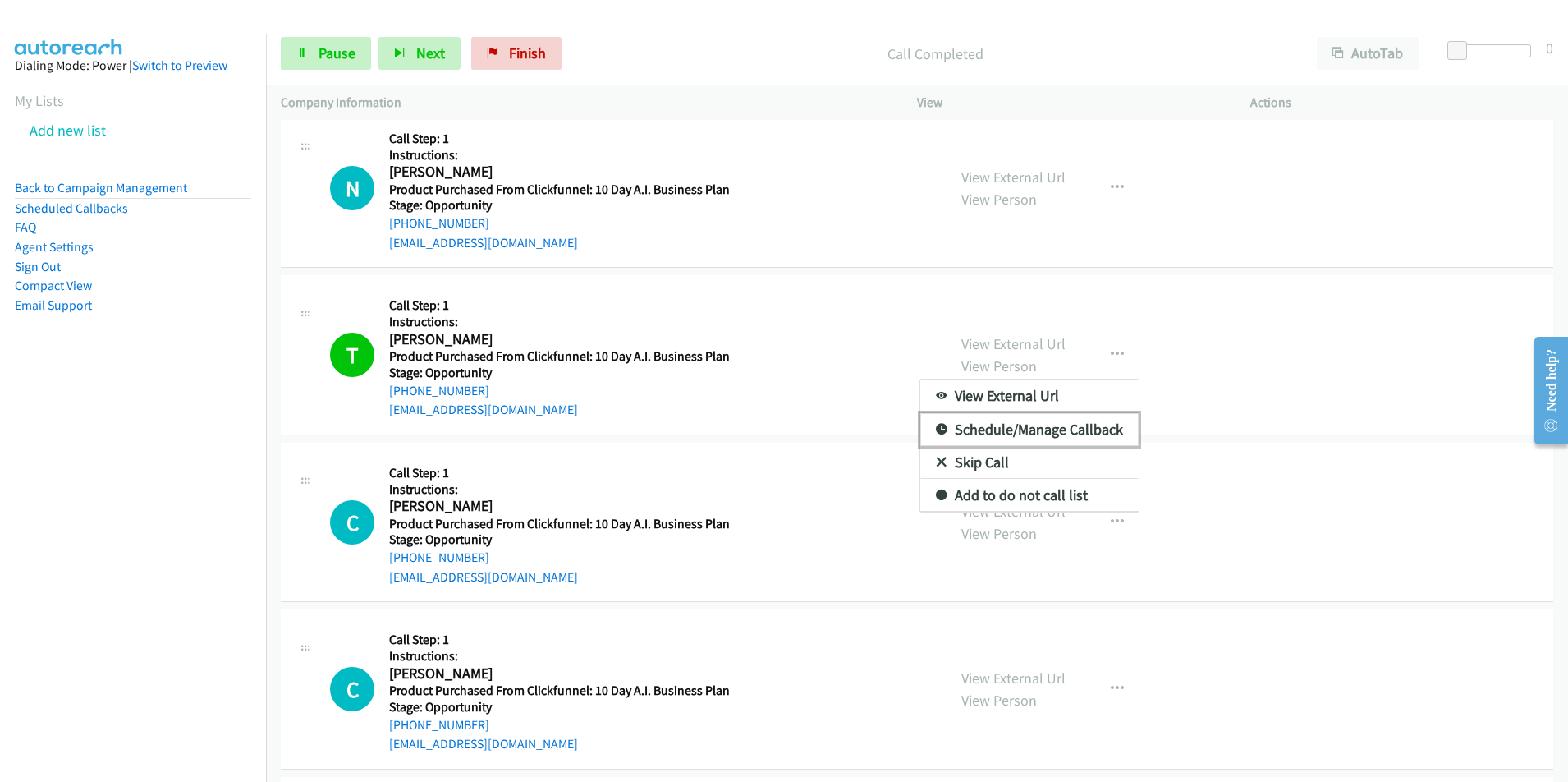
click at [1062, 427] on link "Schedule/Manage Callback" at bounding box center [1029, 430] width 218 height 33
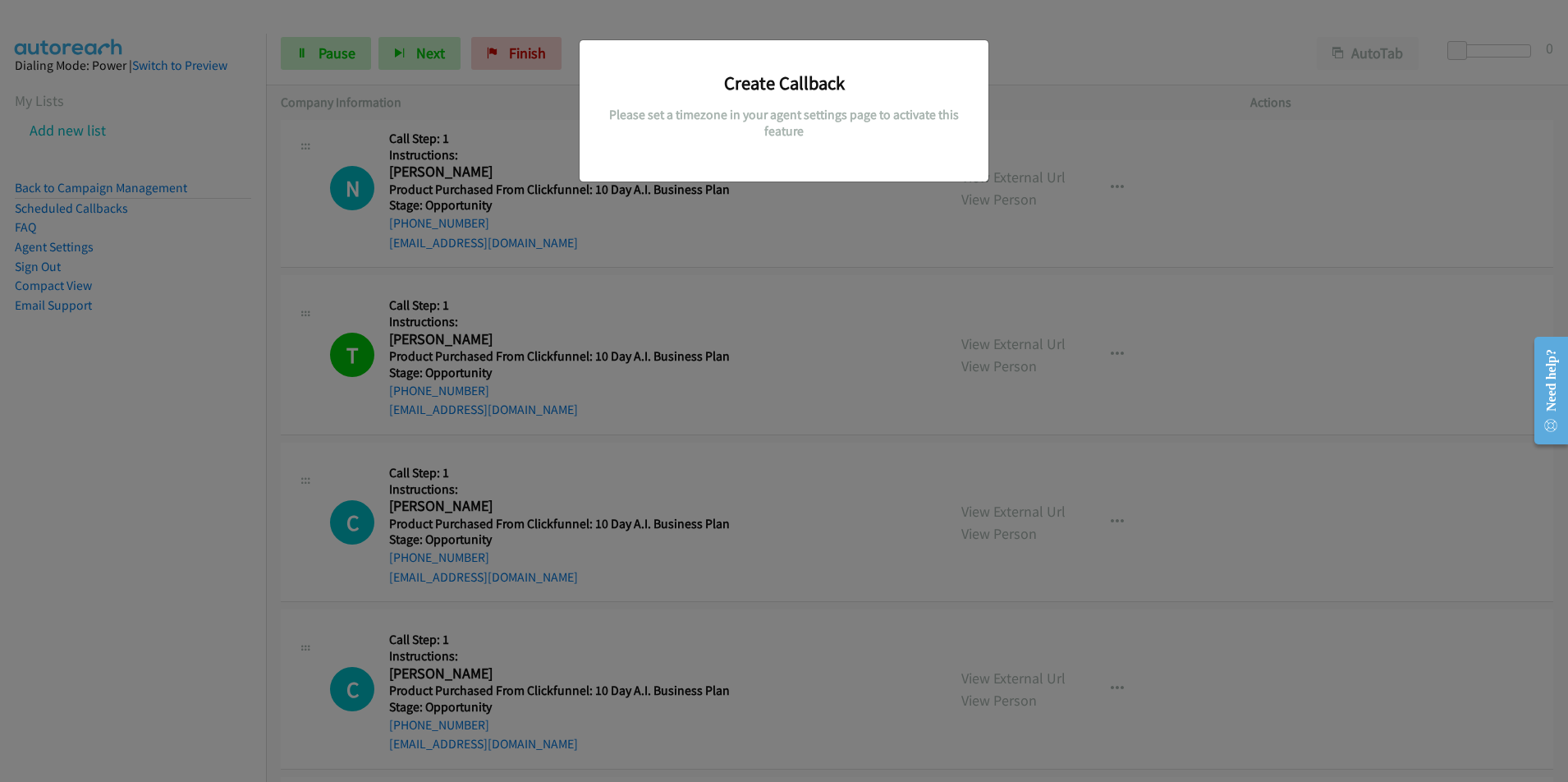
click at [1279, 365] on div "Create Callback Please set a timezone in your agent settings page to activate t…" at bounding box center [784, 398] width 1568 height 767
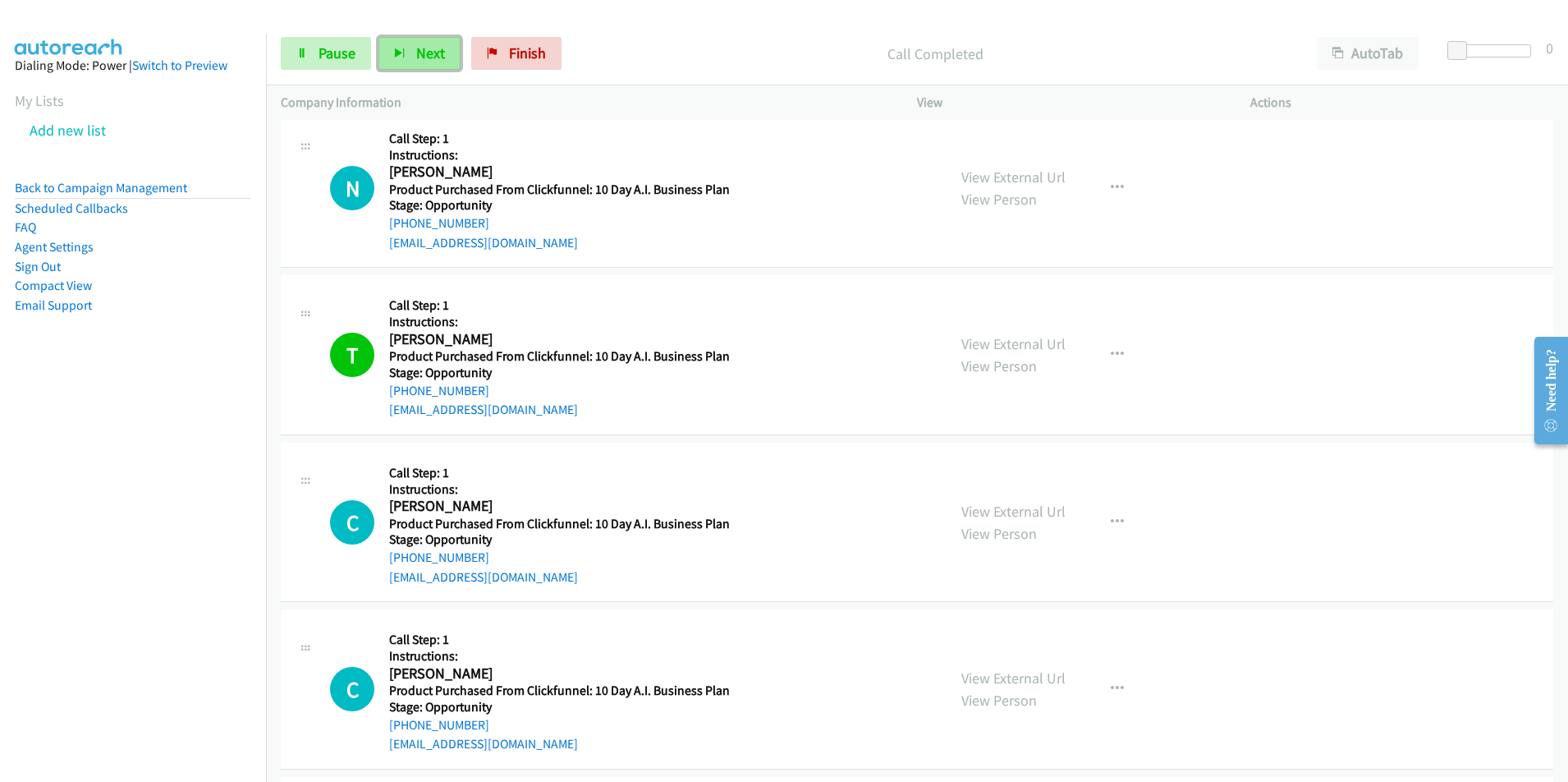
click at [428, 49] on span "Next" at bounding box center [430, 53] width 29 height 19
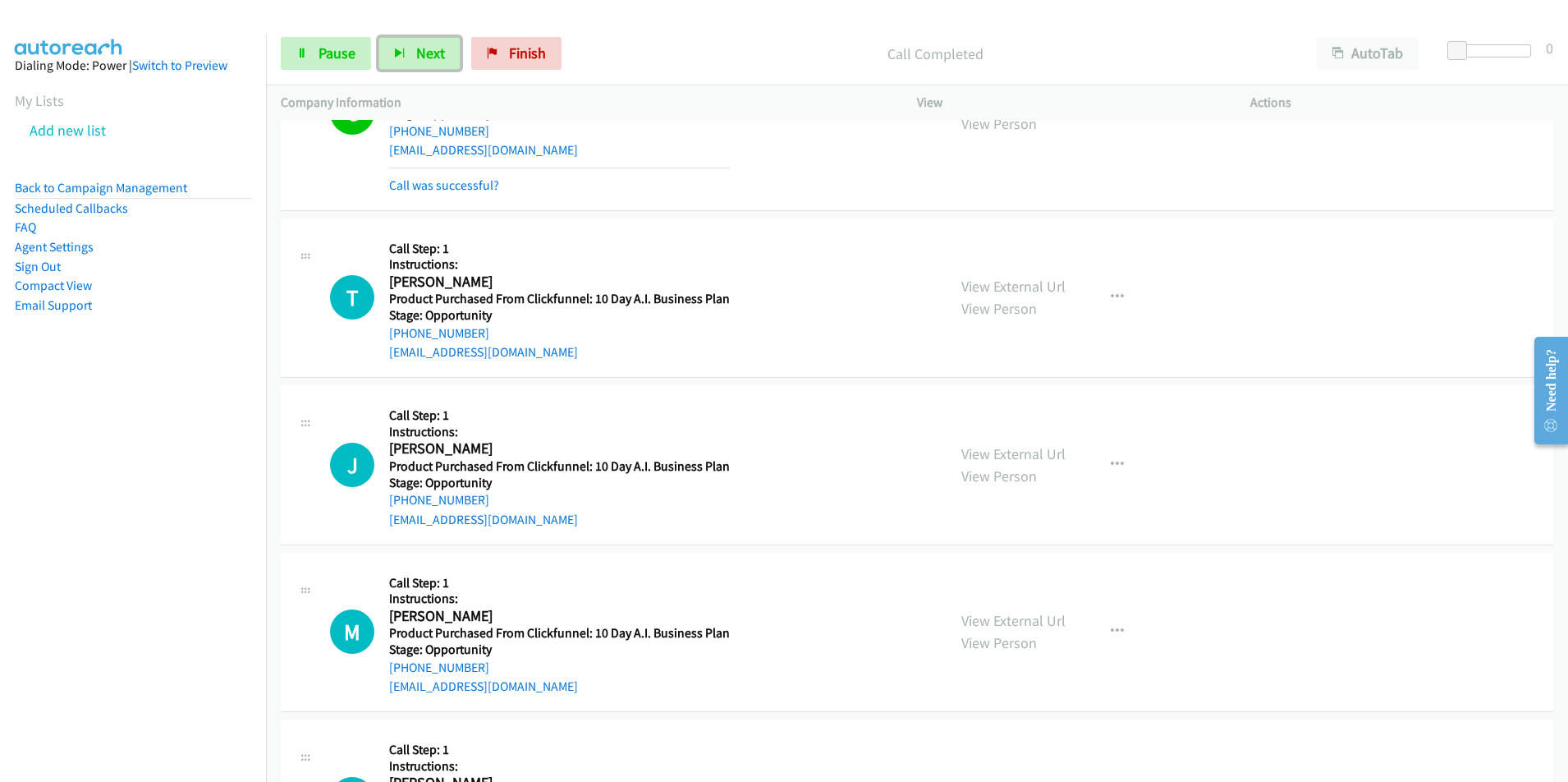
scroll to position [1567, 0]
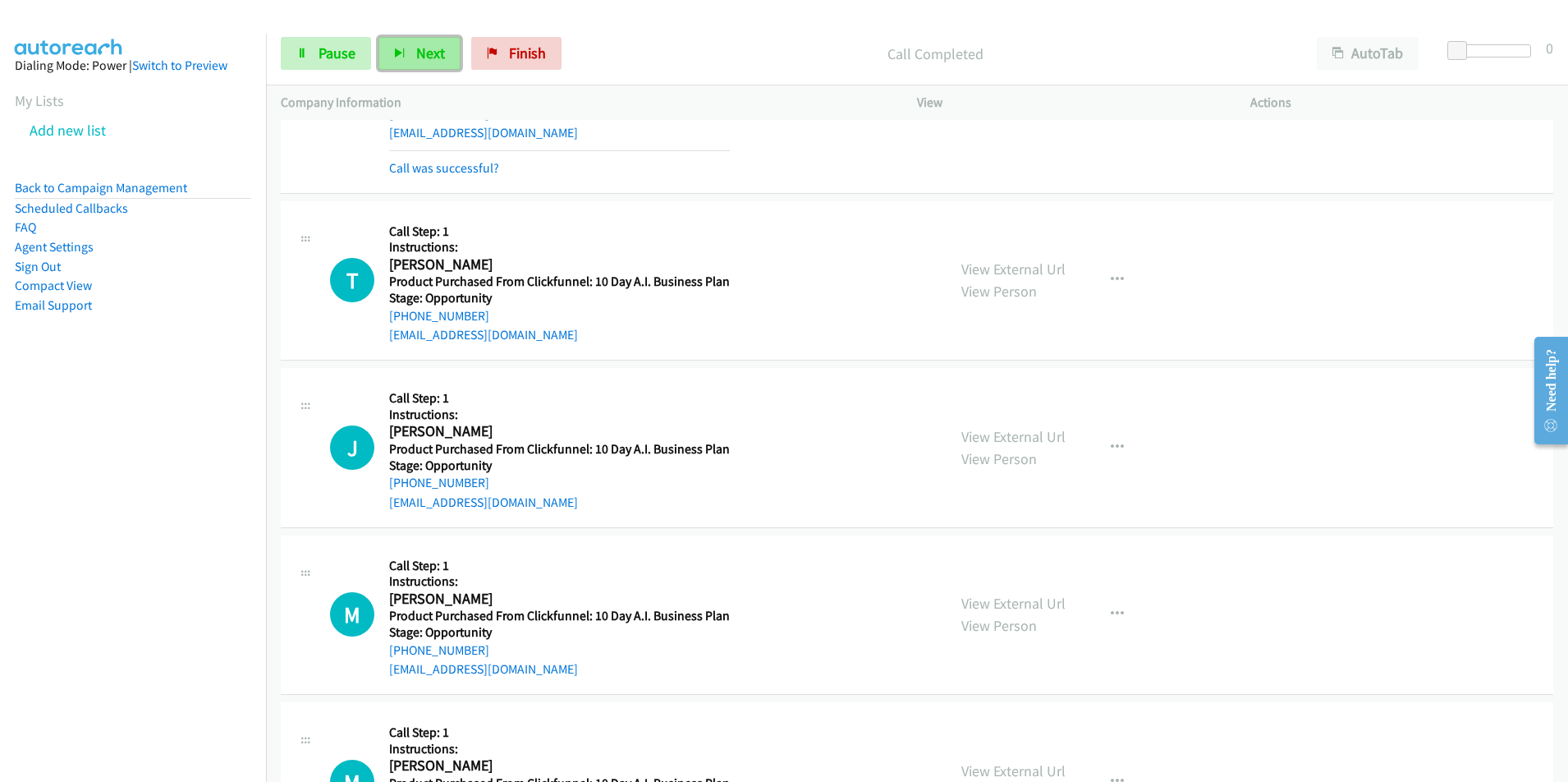
click at [398, 59] on icon "button" at bounding box center [399, 54] width 12 height 12
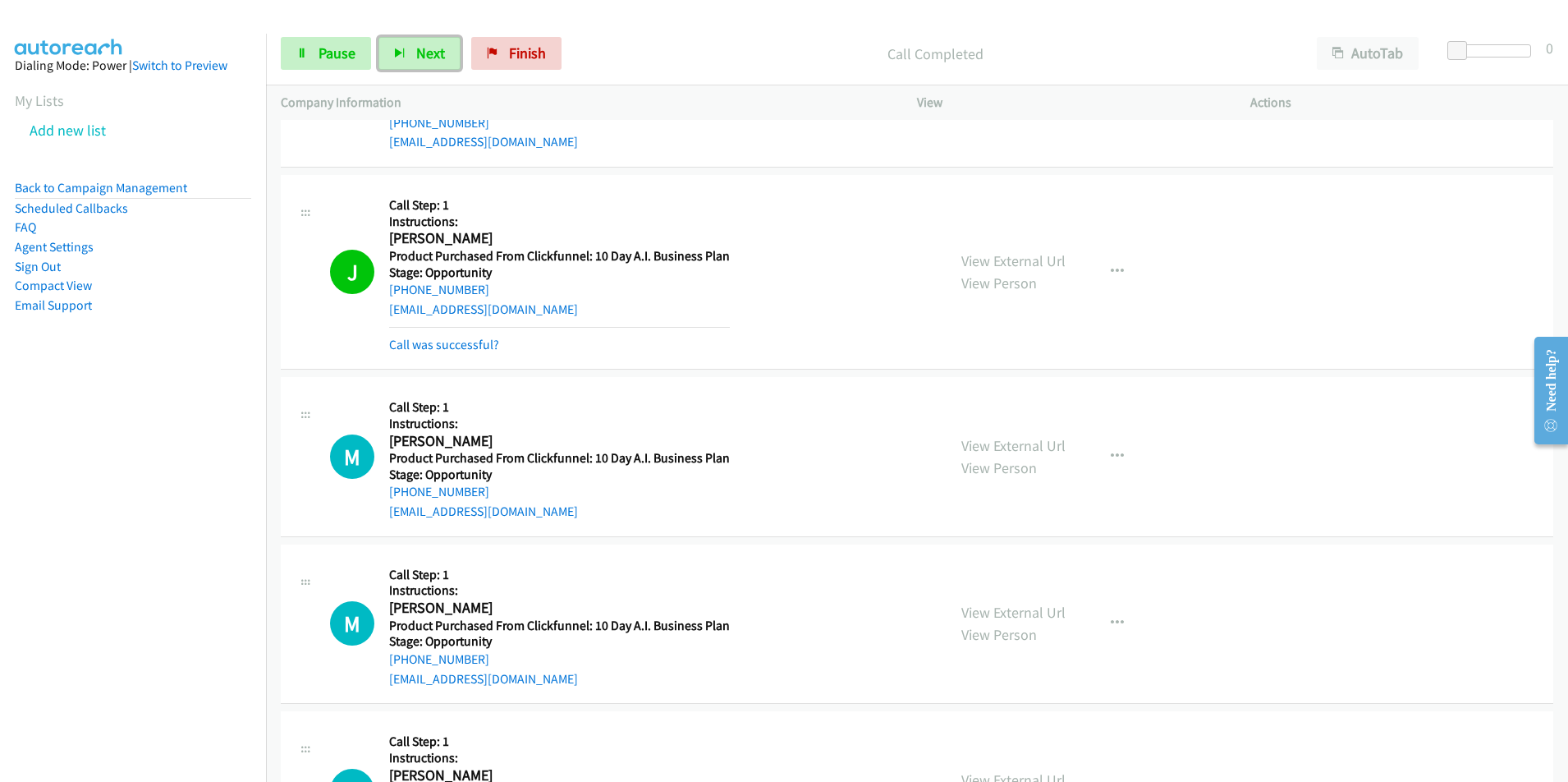
scroll to position [1794, 0]
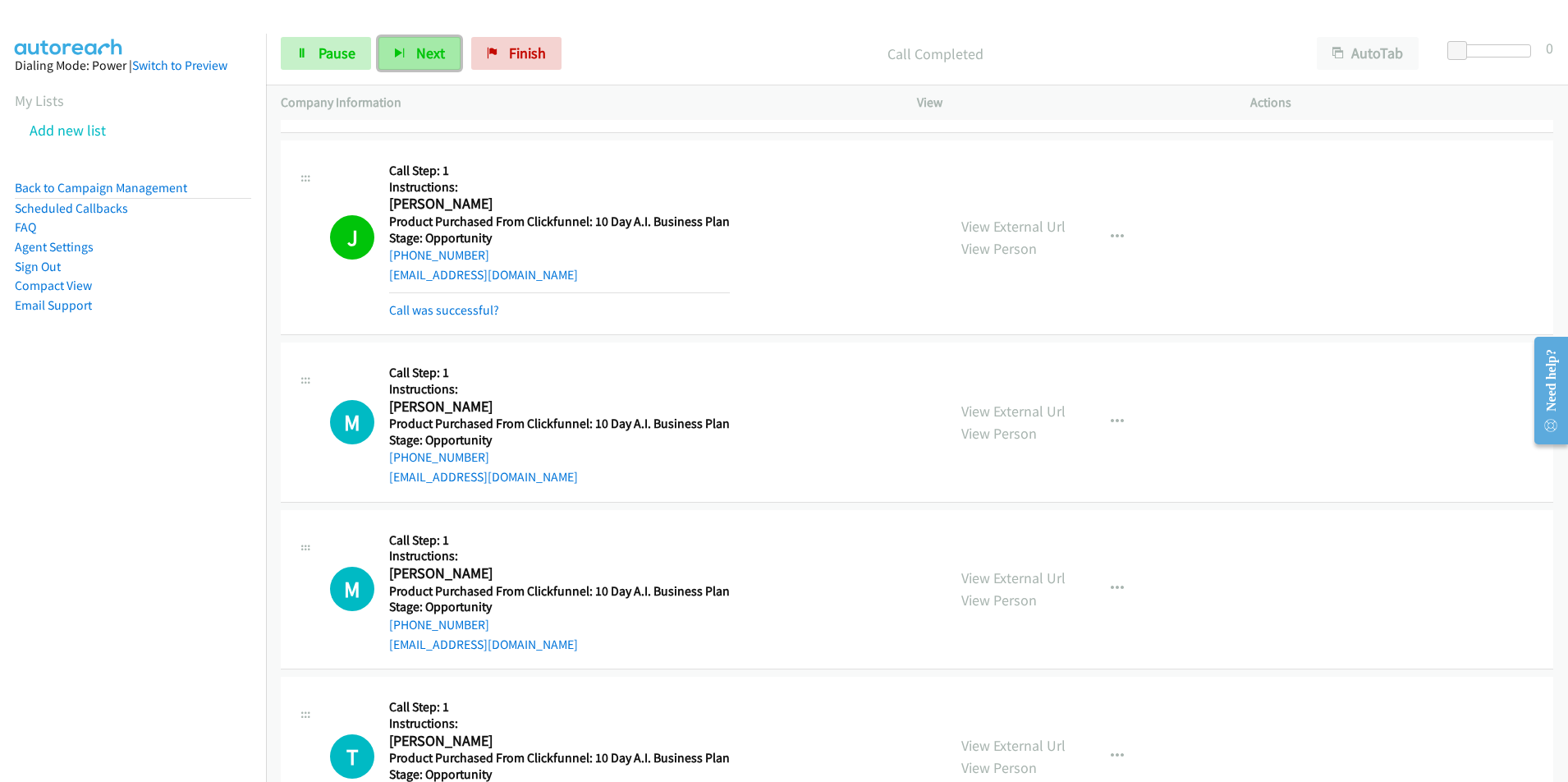
click at [431, 49] on span "Next" at bounding box center [430, 53] width 29 height 19
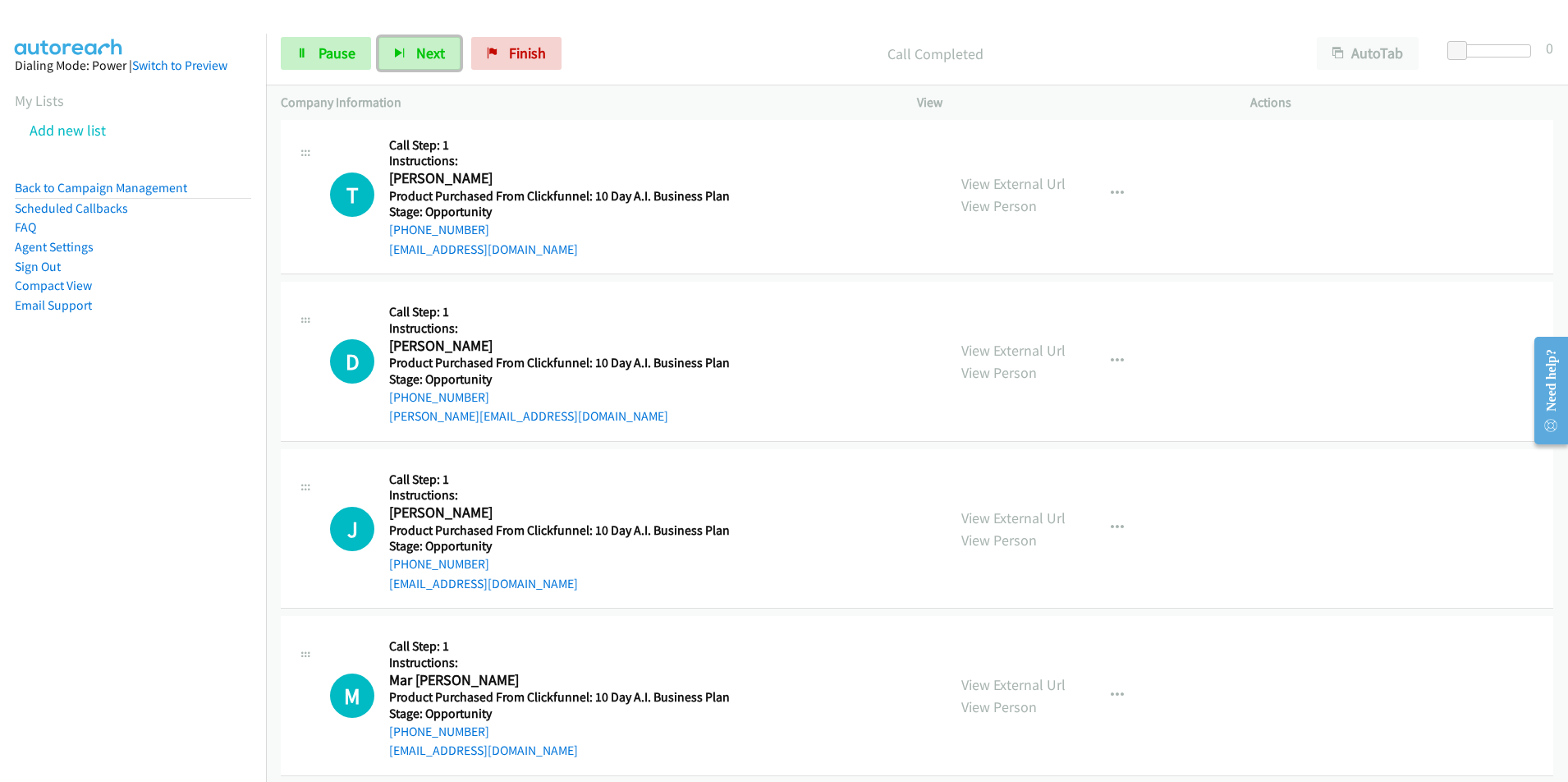
scroll to position [2163, 0]
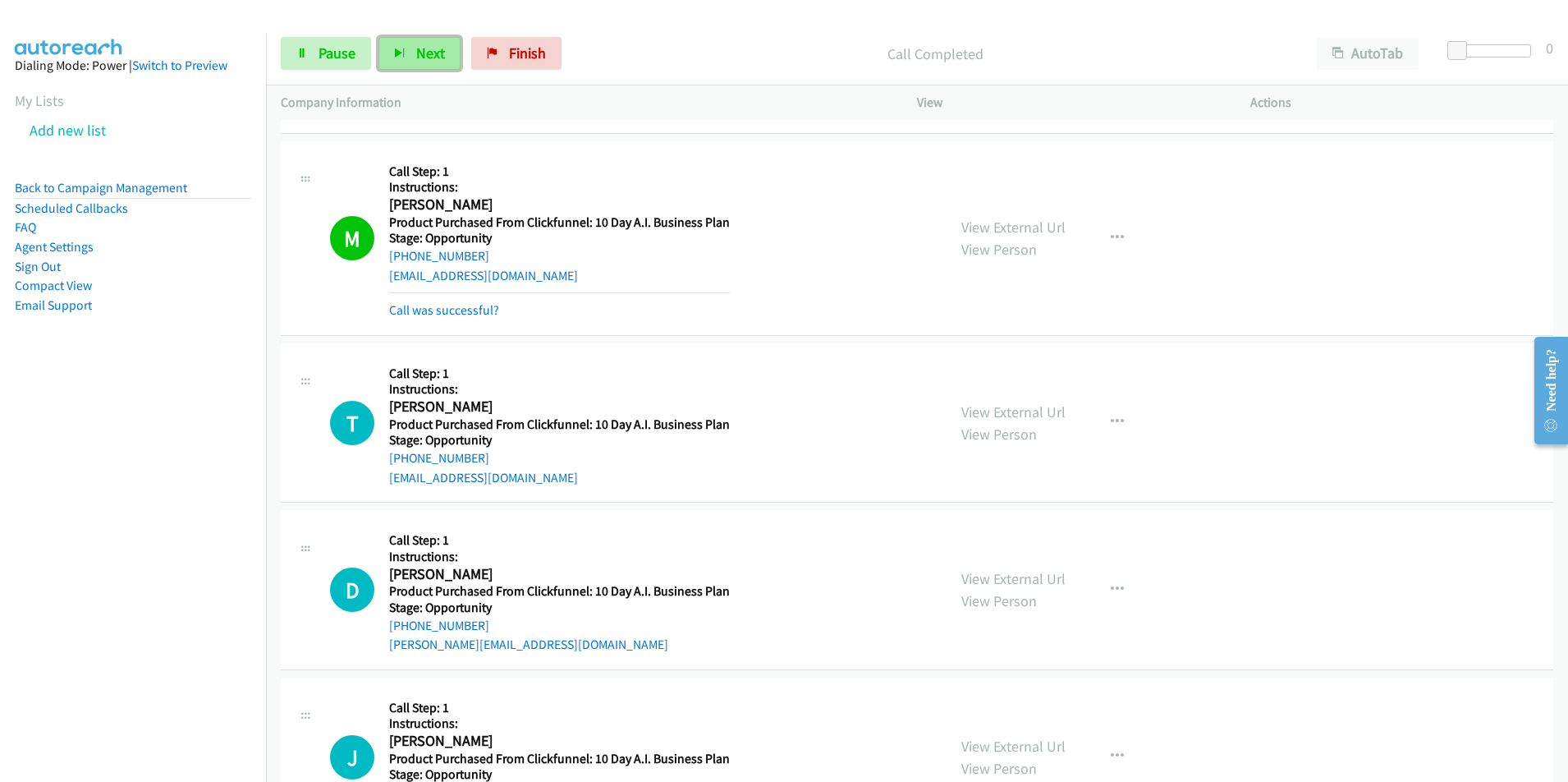
click at [425, 52] on span "Next" at bounding box center [430, 53] width 29 height 19
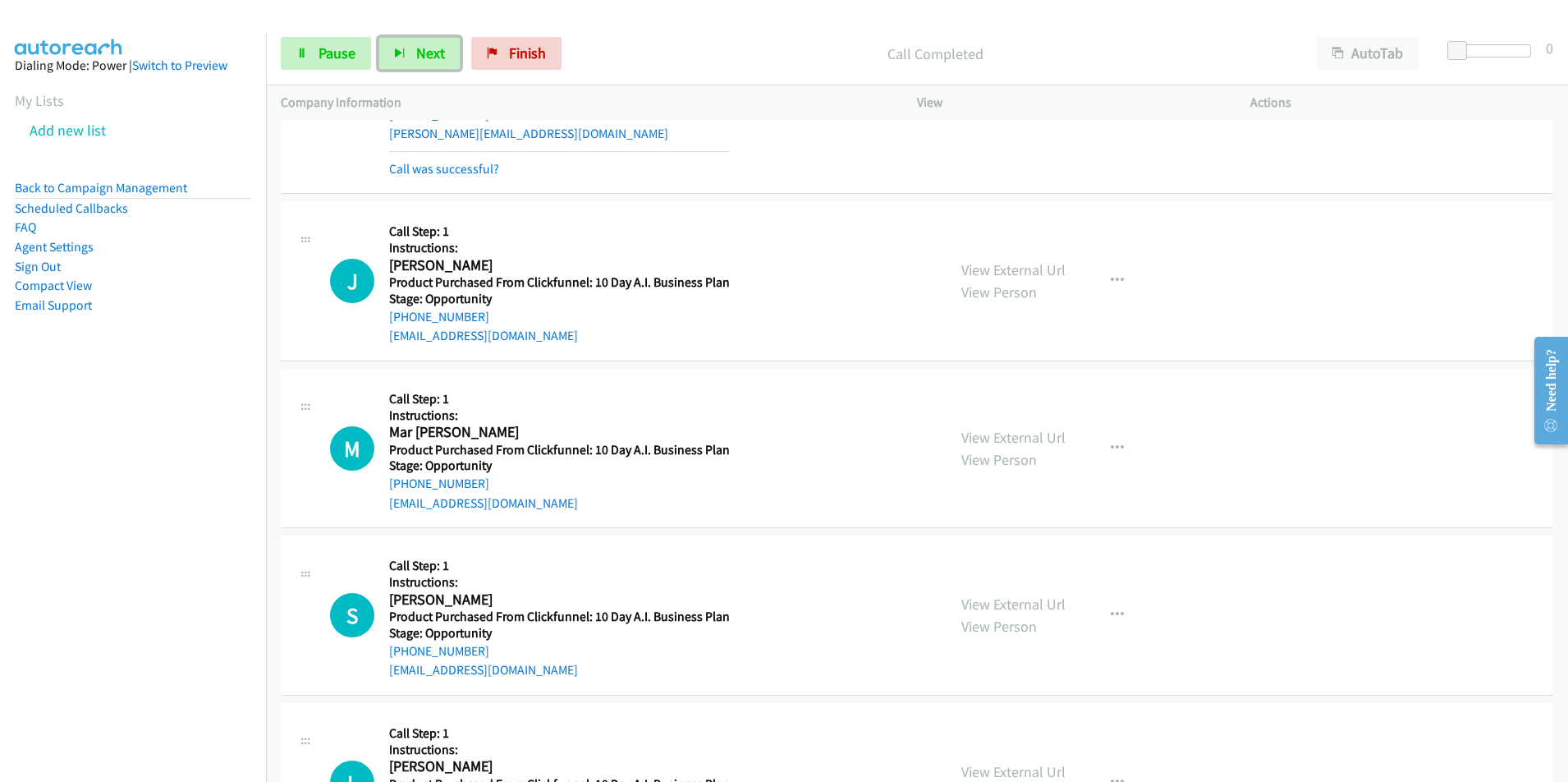
scroll to position [2726, 0]
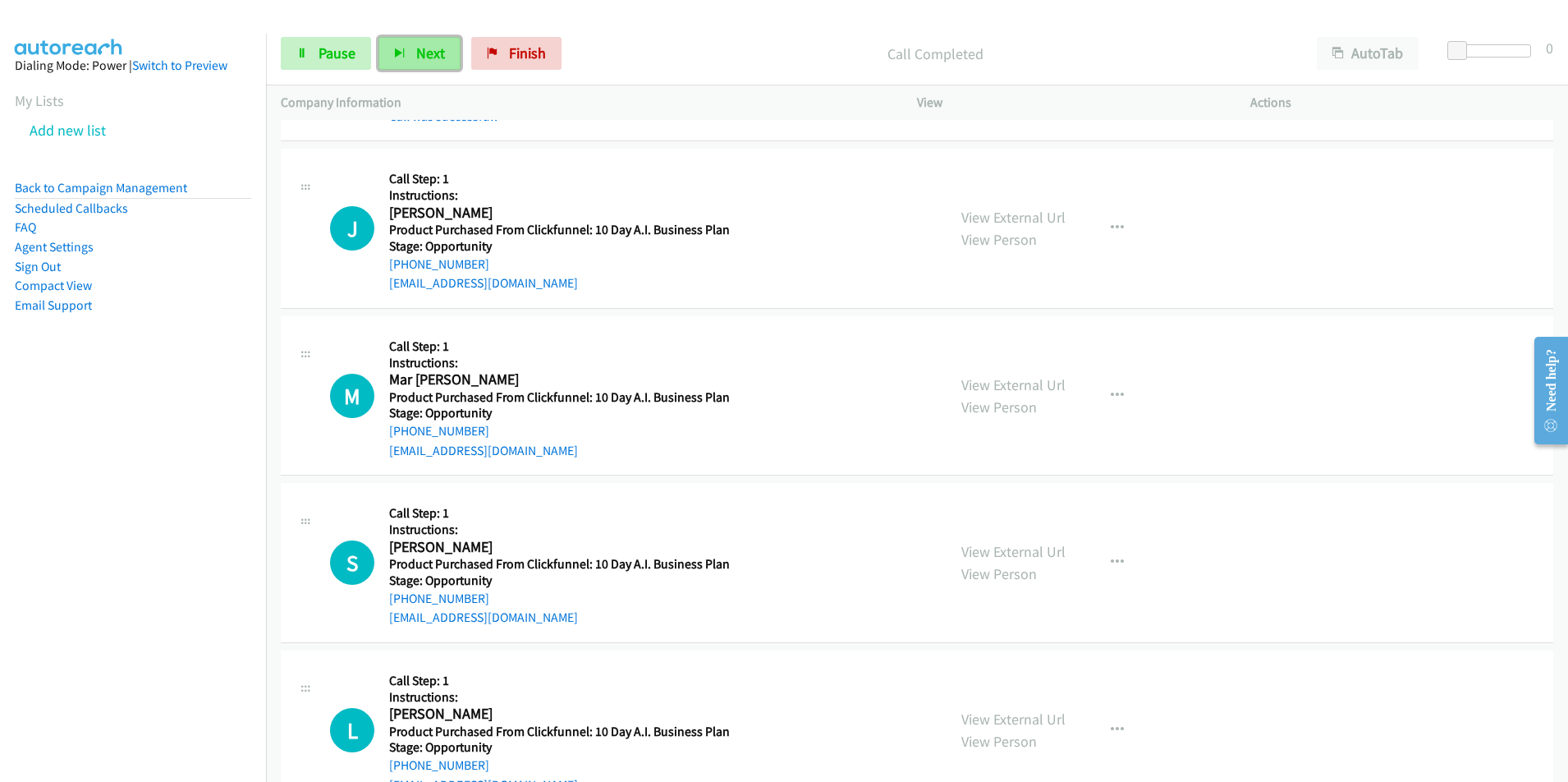
click at [428, 58] on span "Next" at bounding box center [430, 53] width 29 height 19
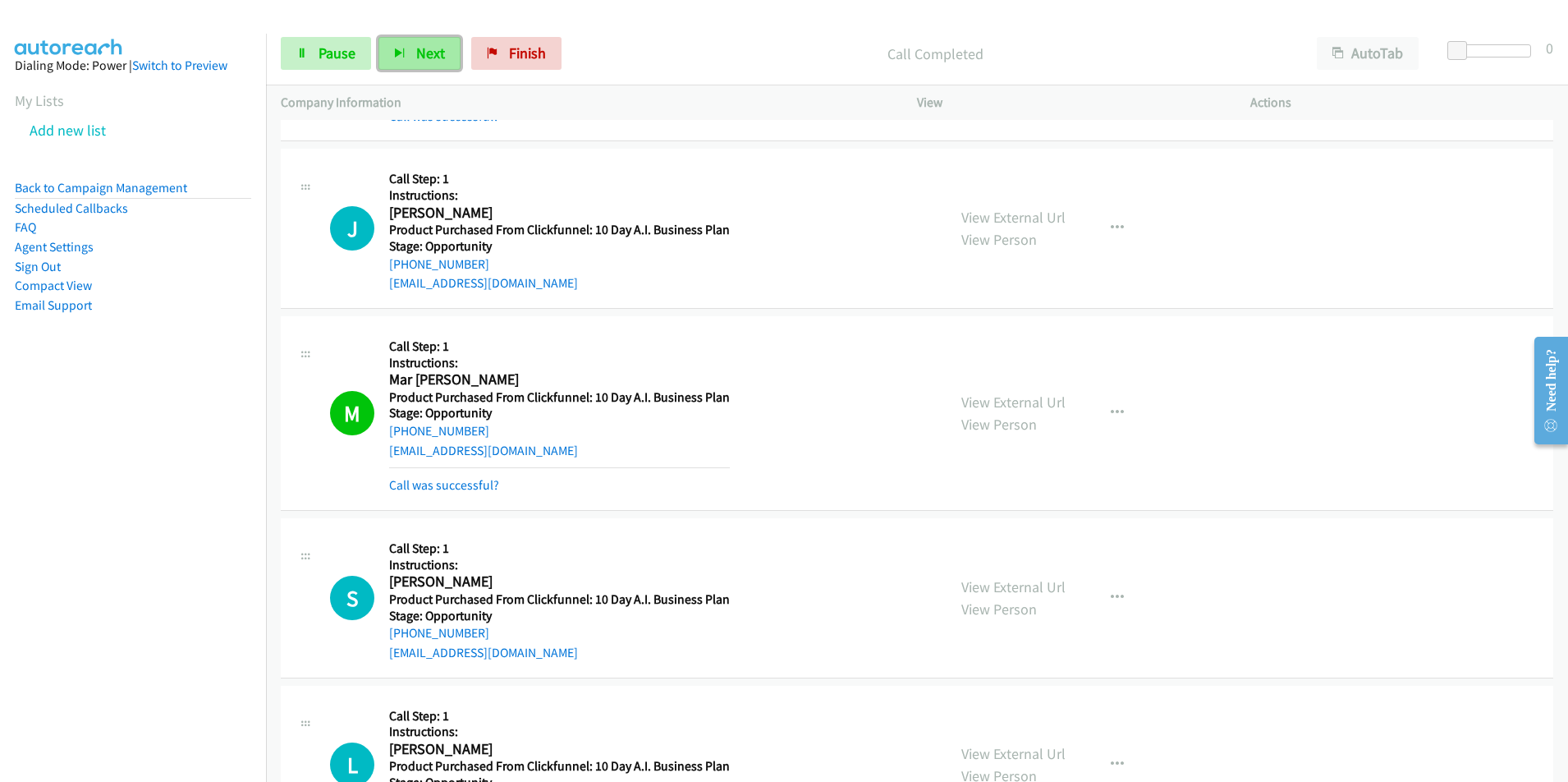
click at [416, 60] on span "Next" at bounding box center [430, 53] width 29 height 19
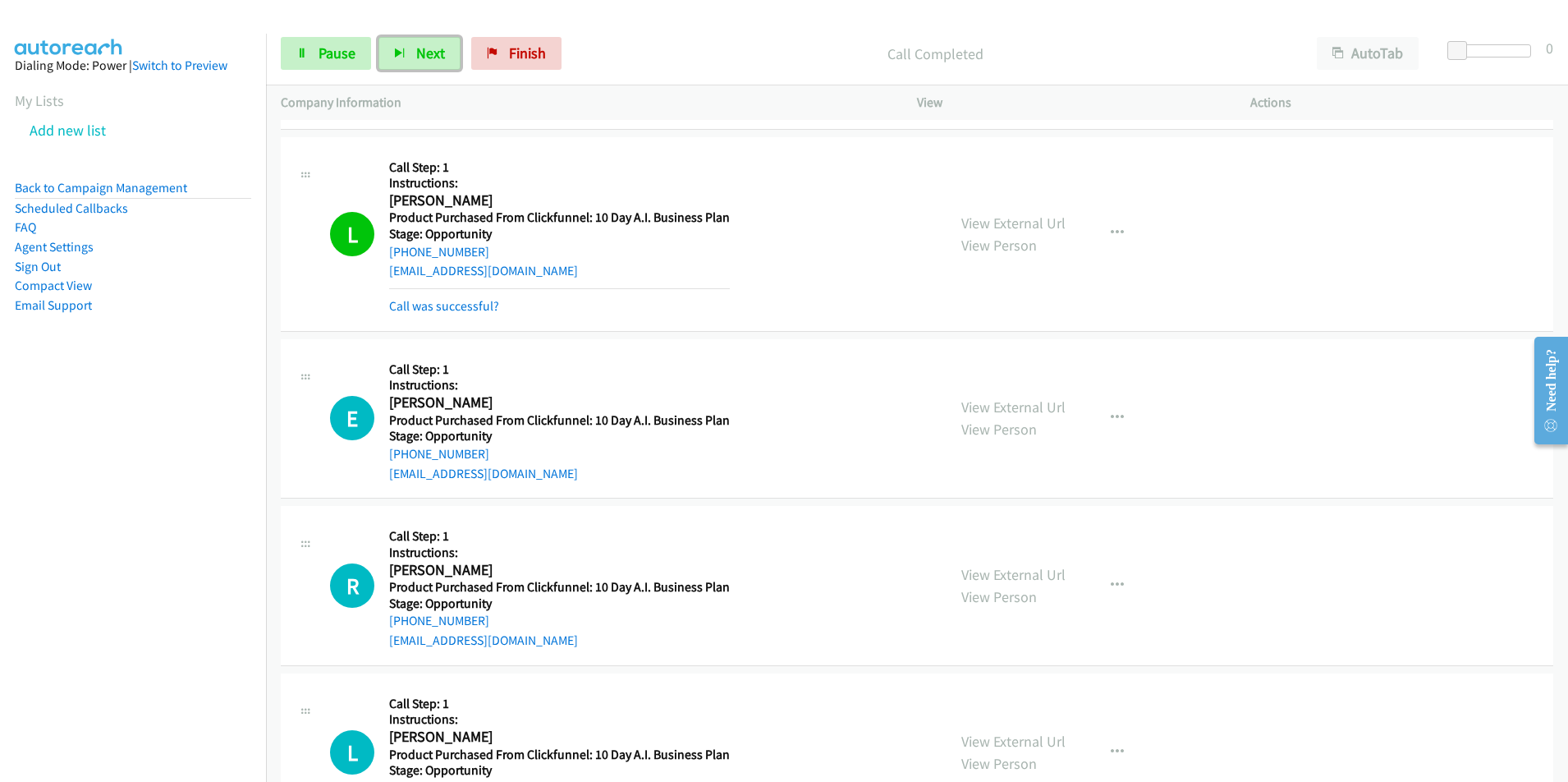
scroll to position [3293, 0]
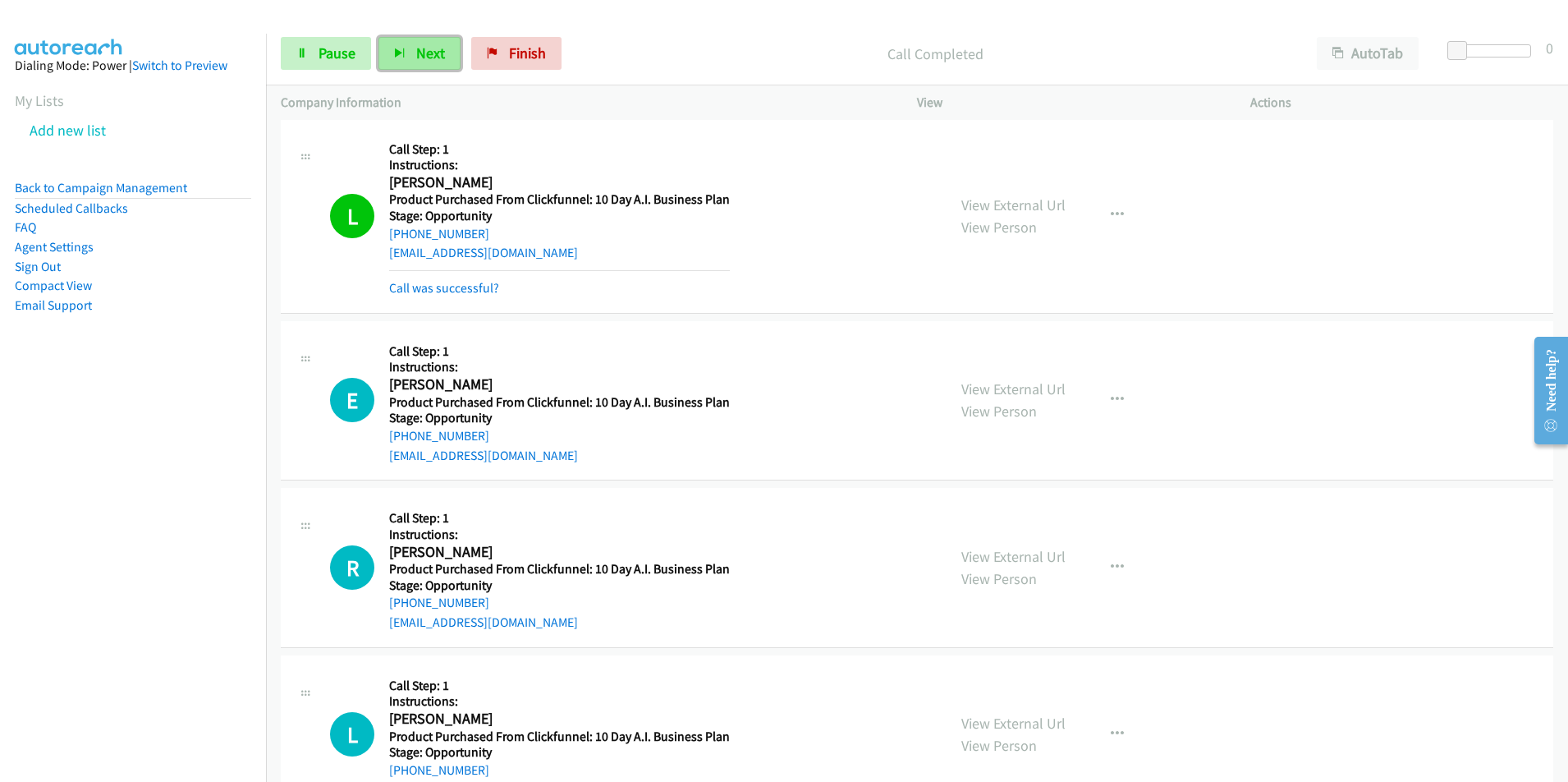
click at [422, 56] on span "Next" at bounding box center [430, 53] width 29 height 19
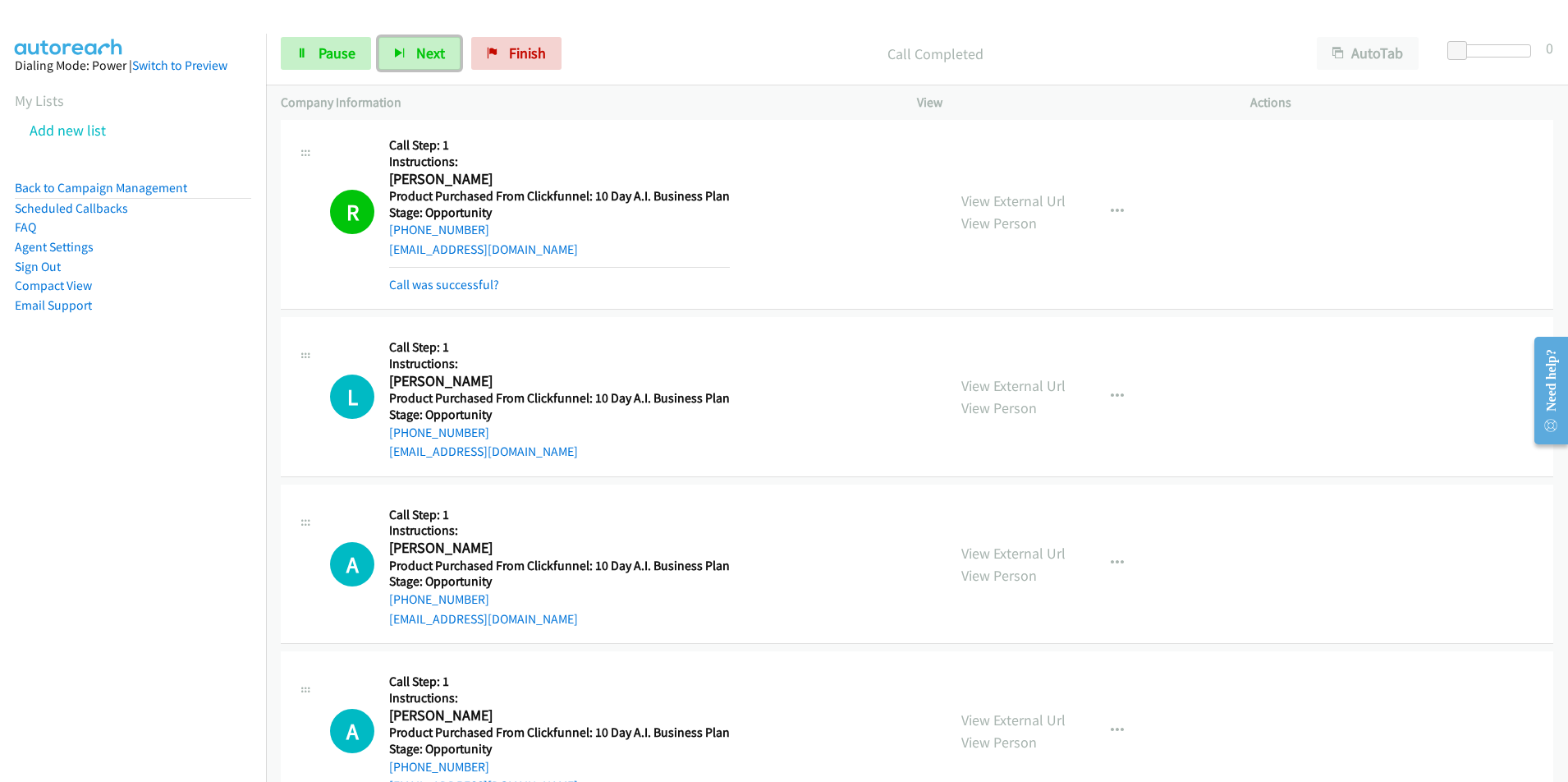
scroll to position [3701, 0]
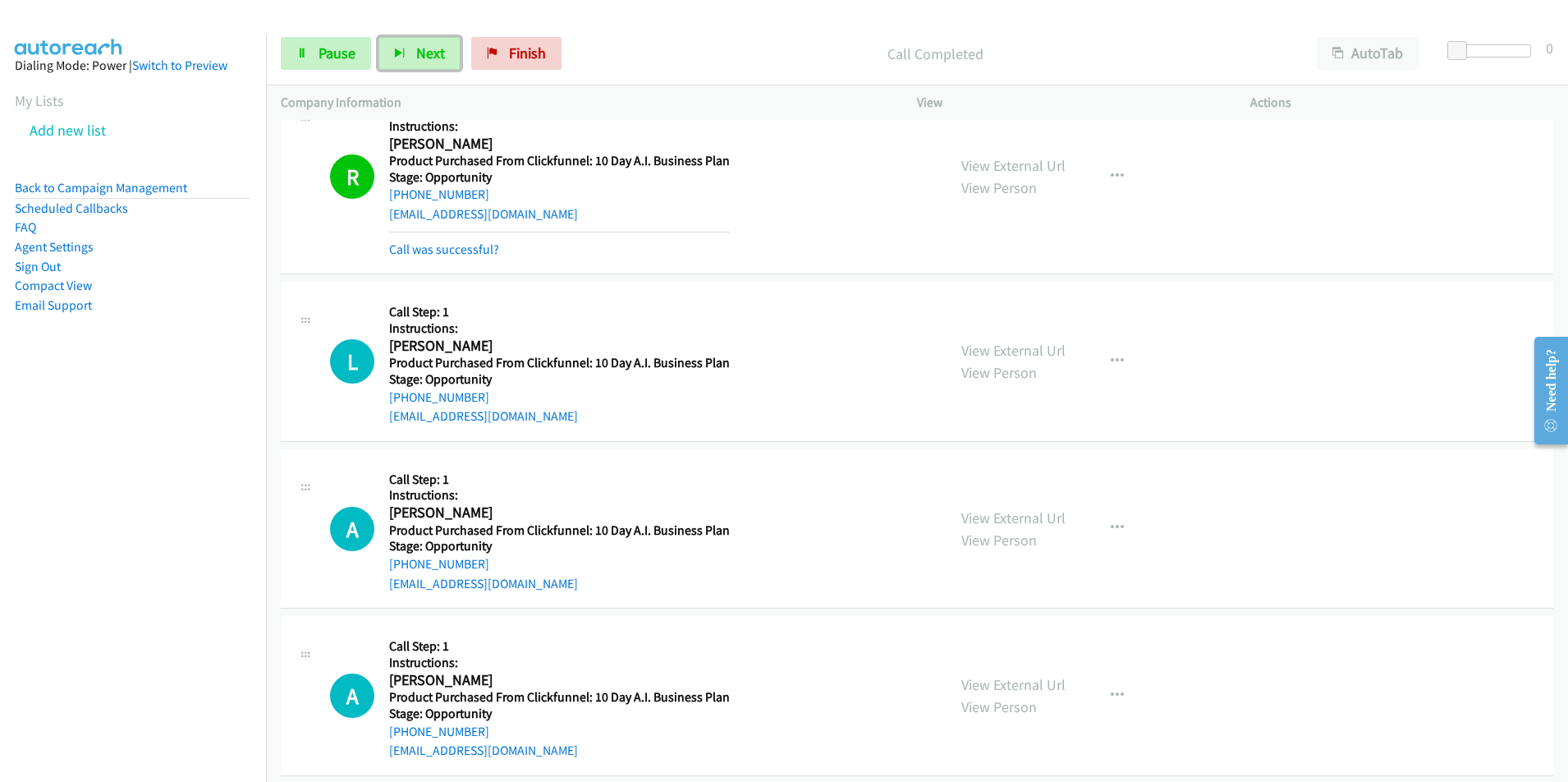
drag, startPoint x: 1563, startPoint y: 306, endPoint x: 44, endPoint y: 0, distance: 1549.5
click at [403, 53] on icon "button" at bounding box center [399, 54] width 12 height 12
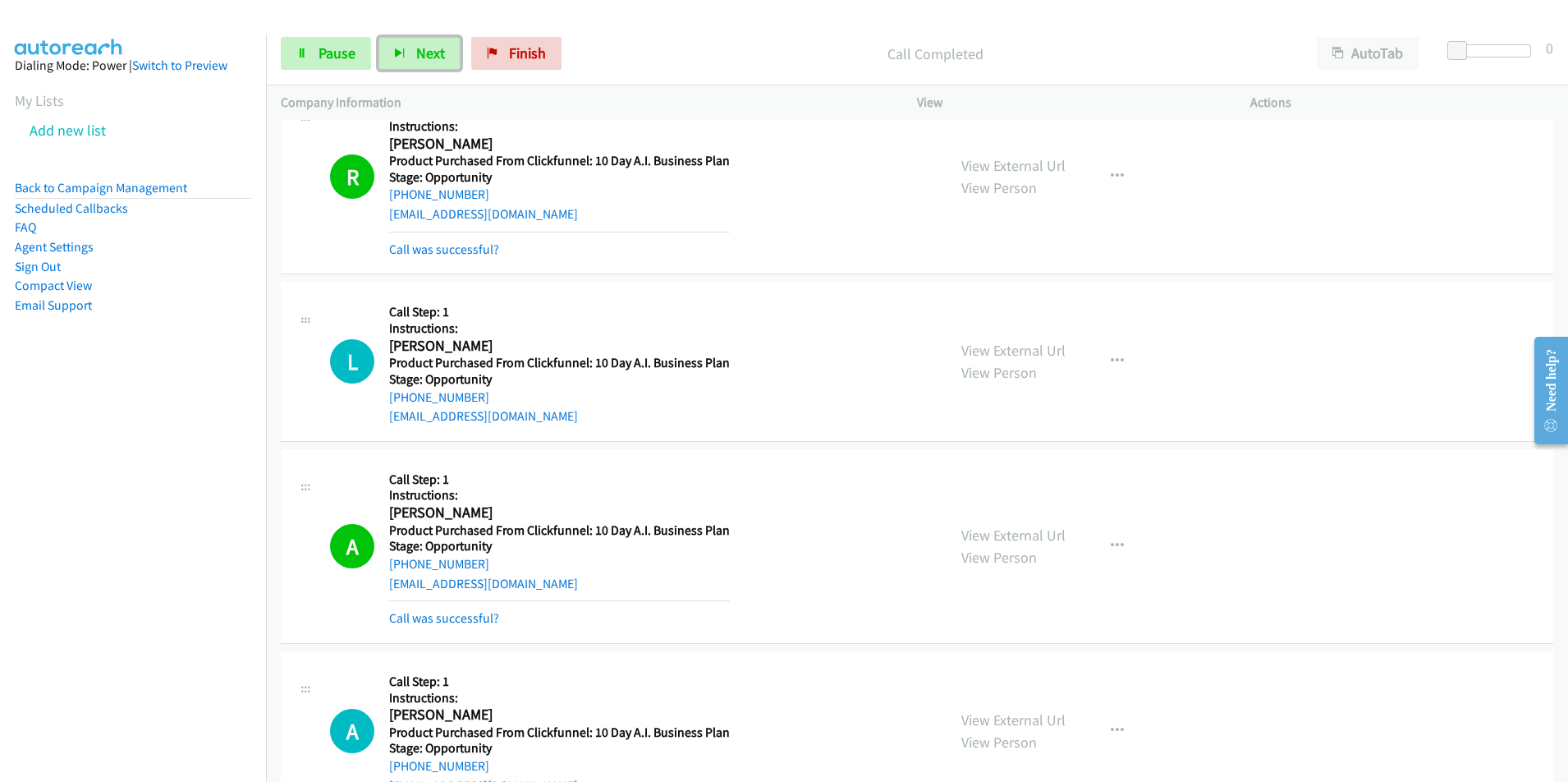
scroll to position [4269, 0]
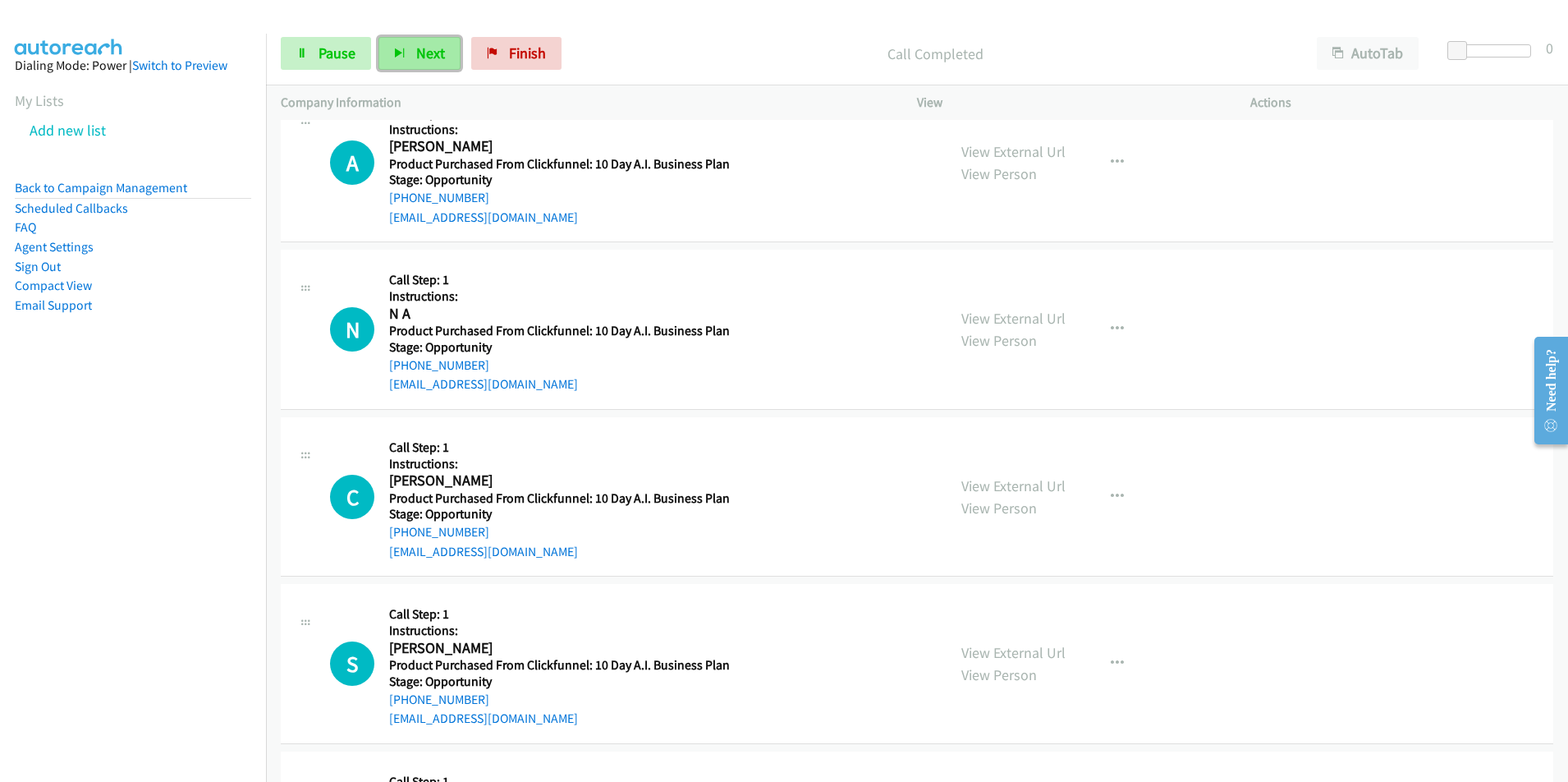
click at [409, 46] on button "Next" at bounding box center [419, 53] width 82 height 33
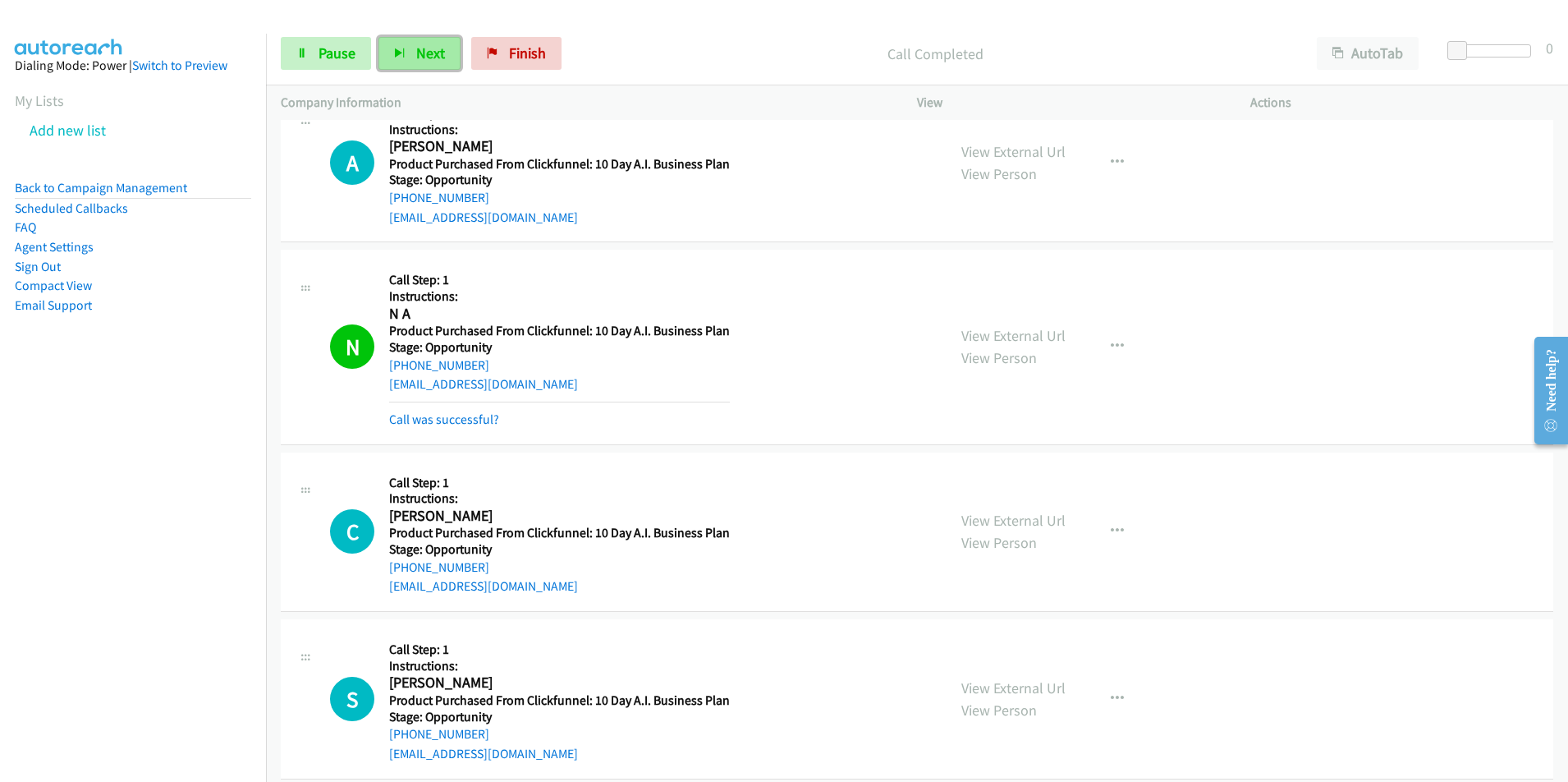
click at [437, 53] on span "Next" at bounding box center [430, 53] width 29 height 19
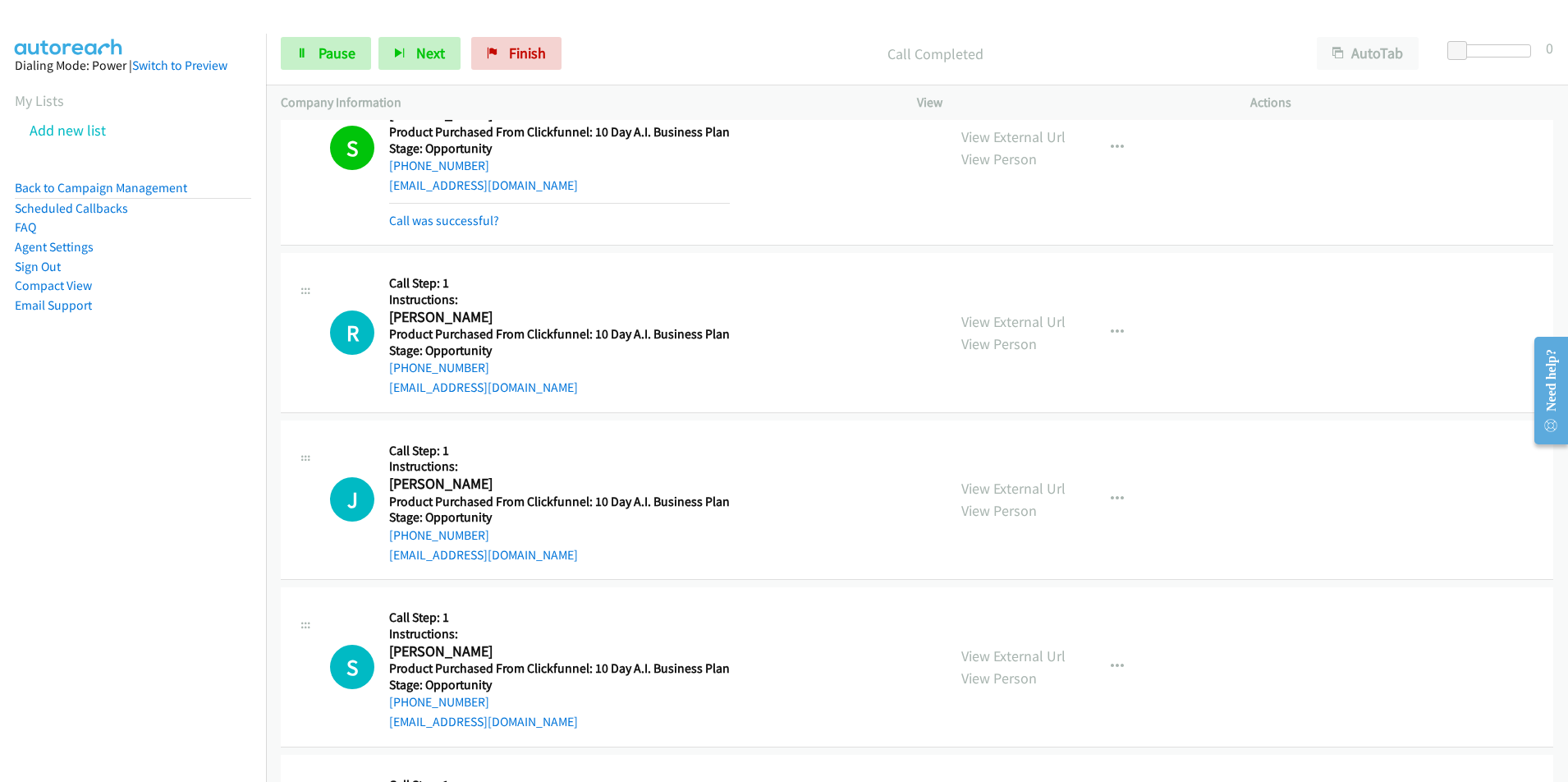
scroll to position [4855, 0]
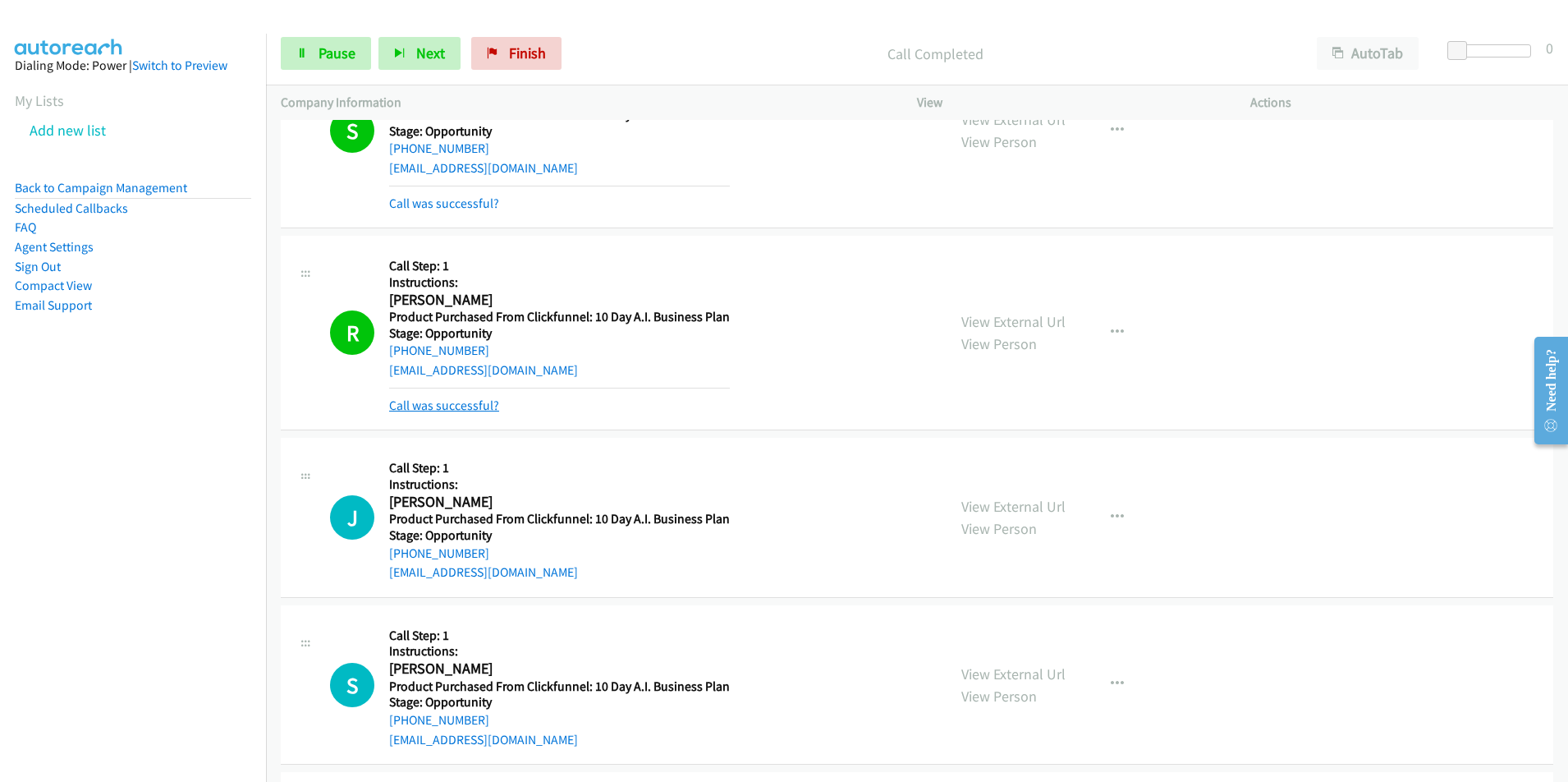
click at [457, 410] on link "Call was successful?" at bounding box center [444, 405] width 110 height 15
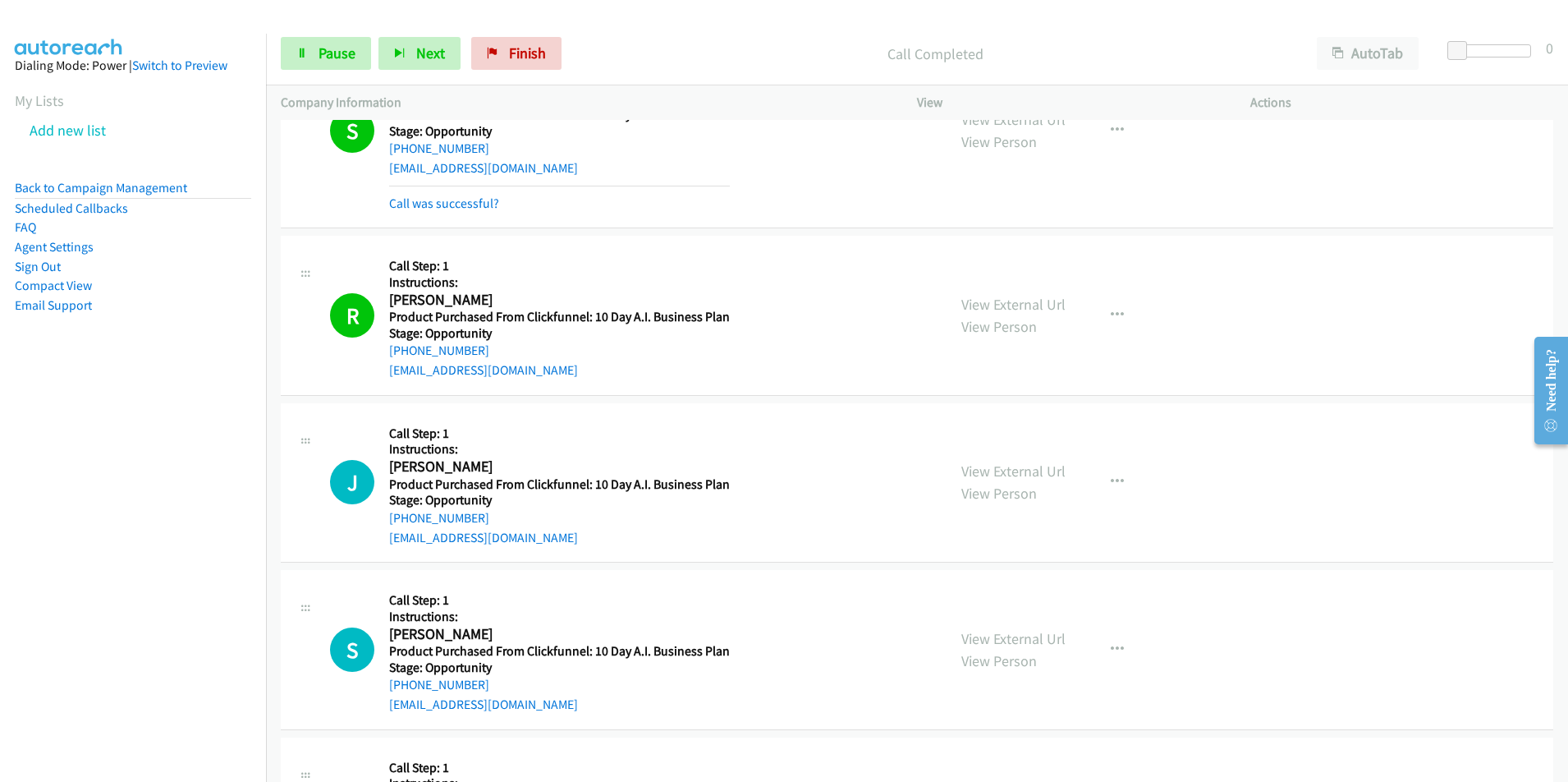
click at [516, 303] on h2 "Rita Sanford Jackson" at bounding box center [556, 300] width 335 height 19
click at [391, 305] on h2 "Rita Sanford Jackson" at bounding box center [556, 300] width 335 height 19
copy h2 "Rita Sanford Jackson"
click at [482, 350] on div "+1 225-485-2623" at bounding box center [559, 351] width 341 height 19
click at [382, 351] on div "R Callback Scheduled Call Step: 1 Instructions: Rita Sanford Jackson America/Ch…" at bounding box center [630, 315] width 602 height 130
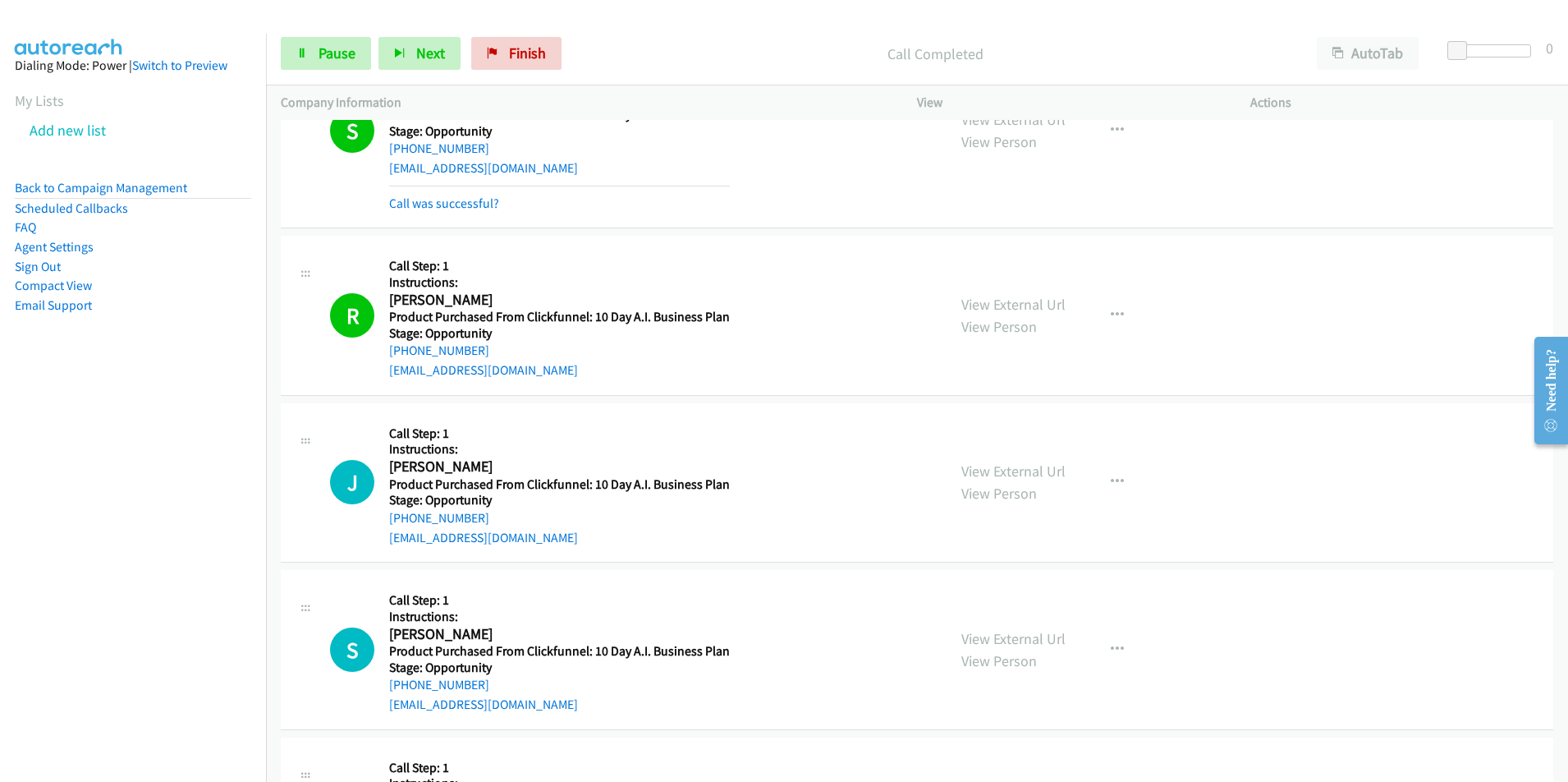
copy link "+1 225-485-2623"
click at [547, 375] on div "ritasanford@bellsouth.net" at bounding box center [559, 370] width 341 height 19
click at [380, 377] on div "R Callback Scheduled Call Step: 1 Instructions: Rita Sanford Jackson America/Ch…" at bounding box center [630, 315] width 602 height 130
copy link "ritasanford@bellsouth.net"
click at [421, 58] on span "Next" at bounding box center [430, 53] width 29 height 19
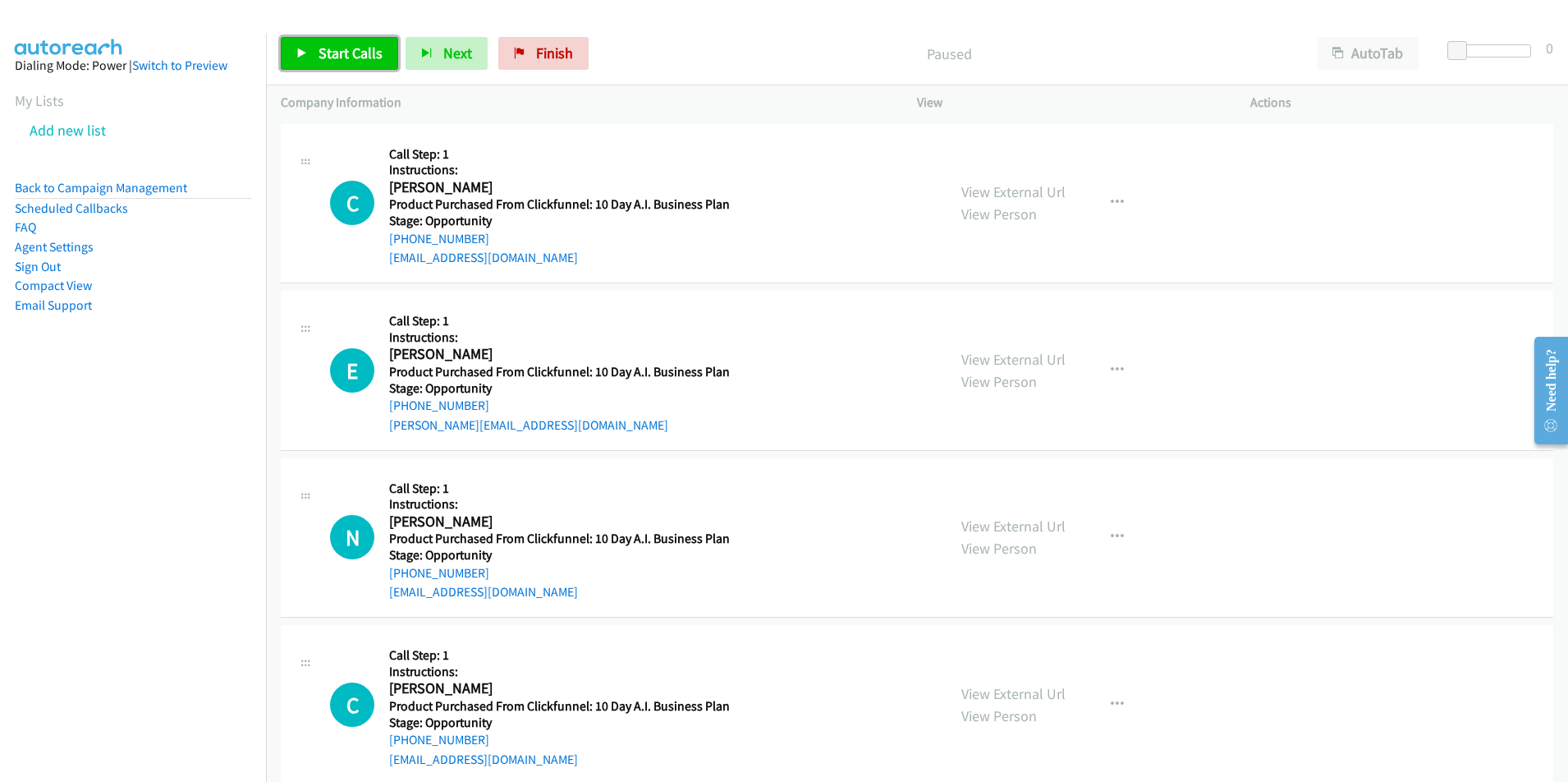
click at [340, 53] on span "Start Calls" at bounding box center [350, 53] width 64 height 19
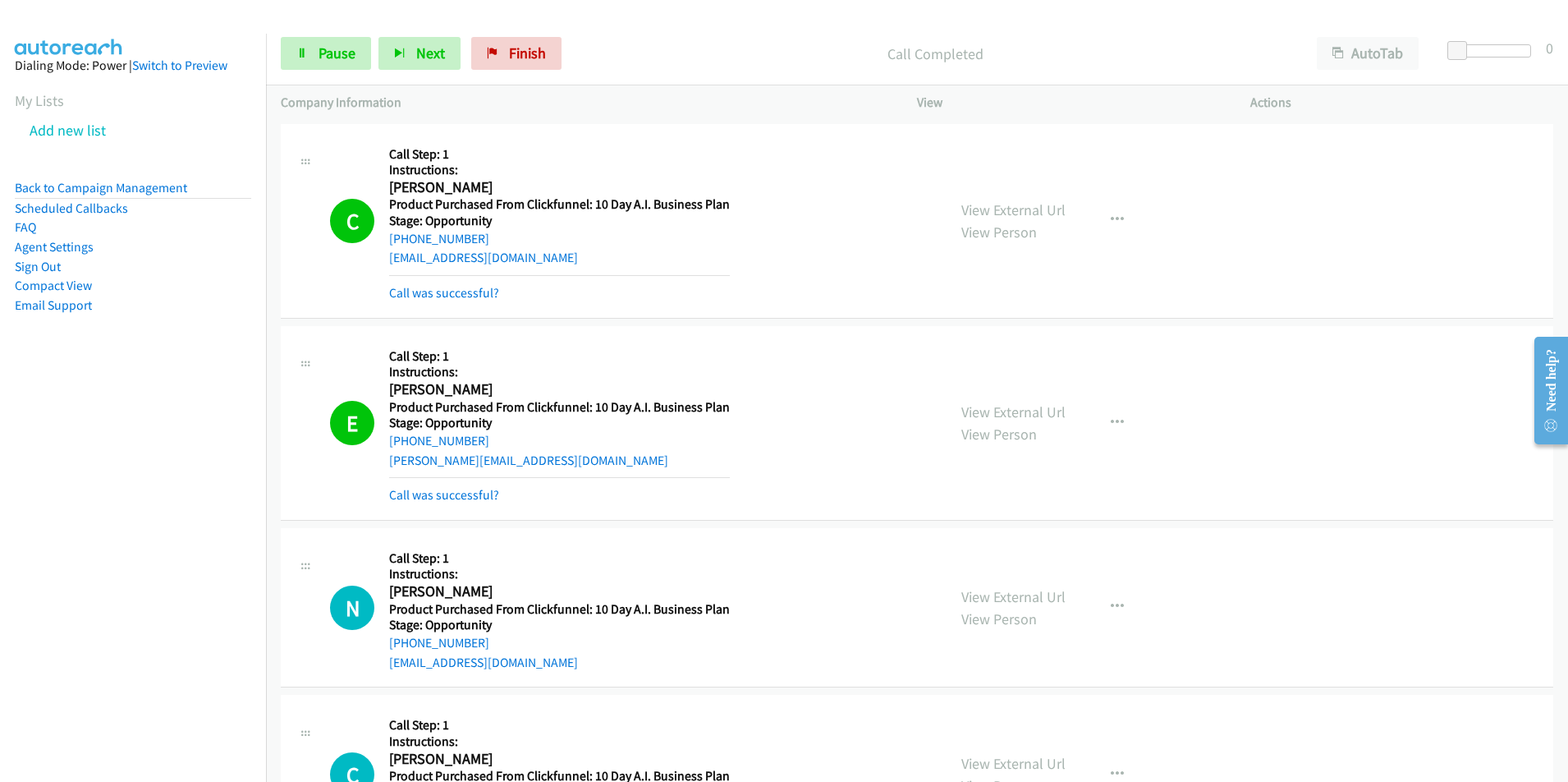
click at [509, 237] on div "[PHONE_NUMBER]" at bounding box center [559, 239] width 341 height 19
click at [485, 237] on div "[PHONE_NUMBER]" at bounding box center [559, 239] width 341 height 19
click at [382, 242] on div "C" at bounding box center [359, 221] width 59 height 44
click at [521, 190] on h2 "[PERSON_NAME]" at bounding box center [556, 188] width 335 height 19
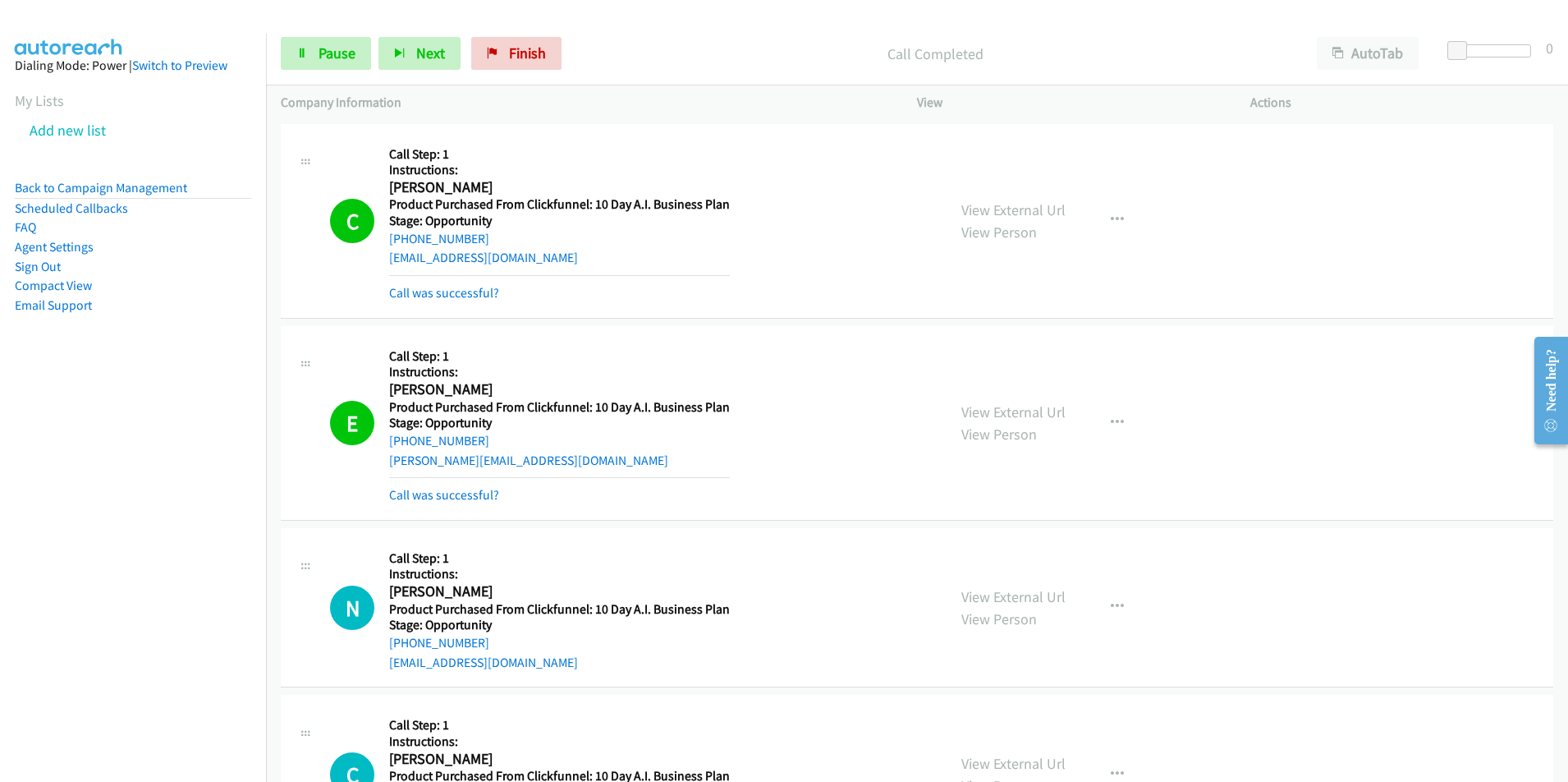
click at [507, 187] on h2 "[PERSON_NAME]" at bounding box center [556, 188] width 335 height 19
click at [392, 188] on h2 "[PERSON_NAME]" at bounding box center [556, 188] width 335 height 19
copy h2 "[PERSON_NAME]"
click at [488, 239] on div "[PHONE_NUMBER]" at bounding box center [559, 239] width 341 height 19
click at [385, 241] on div "C" at bounding box center [359, 221] width 59 height 44
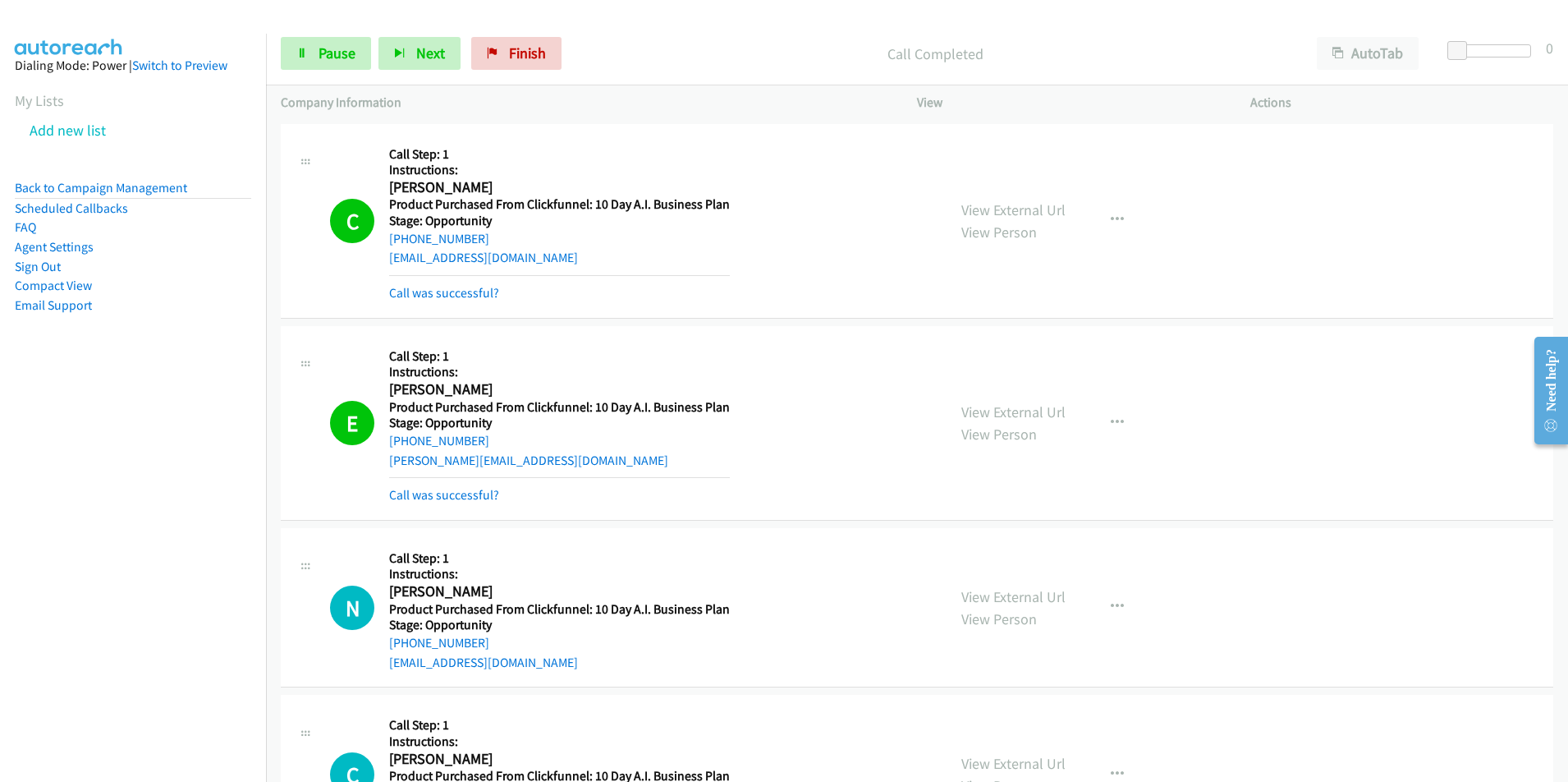
click at [521, 242] on div "[PHONE_NUMBER]" at bounding box center [559, 239] width 341 height 19
click at [384, 242] on div "C" at bounding box center [359, 221] width 59 height 44
click at [387, 242] on div "C" at bounding box center [359, 221] width 59 height 44
click at [497, 238] on div "[PHONE_NUMBER]" at bounding box center [559, 239] width 341 height 19
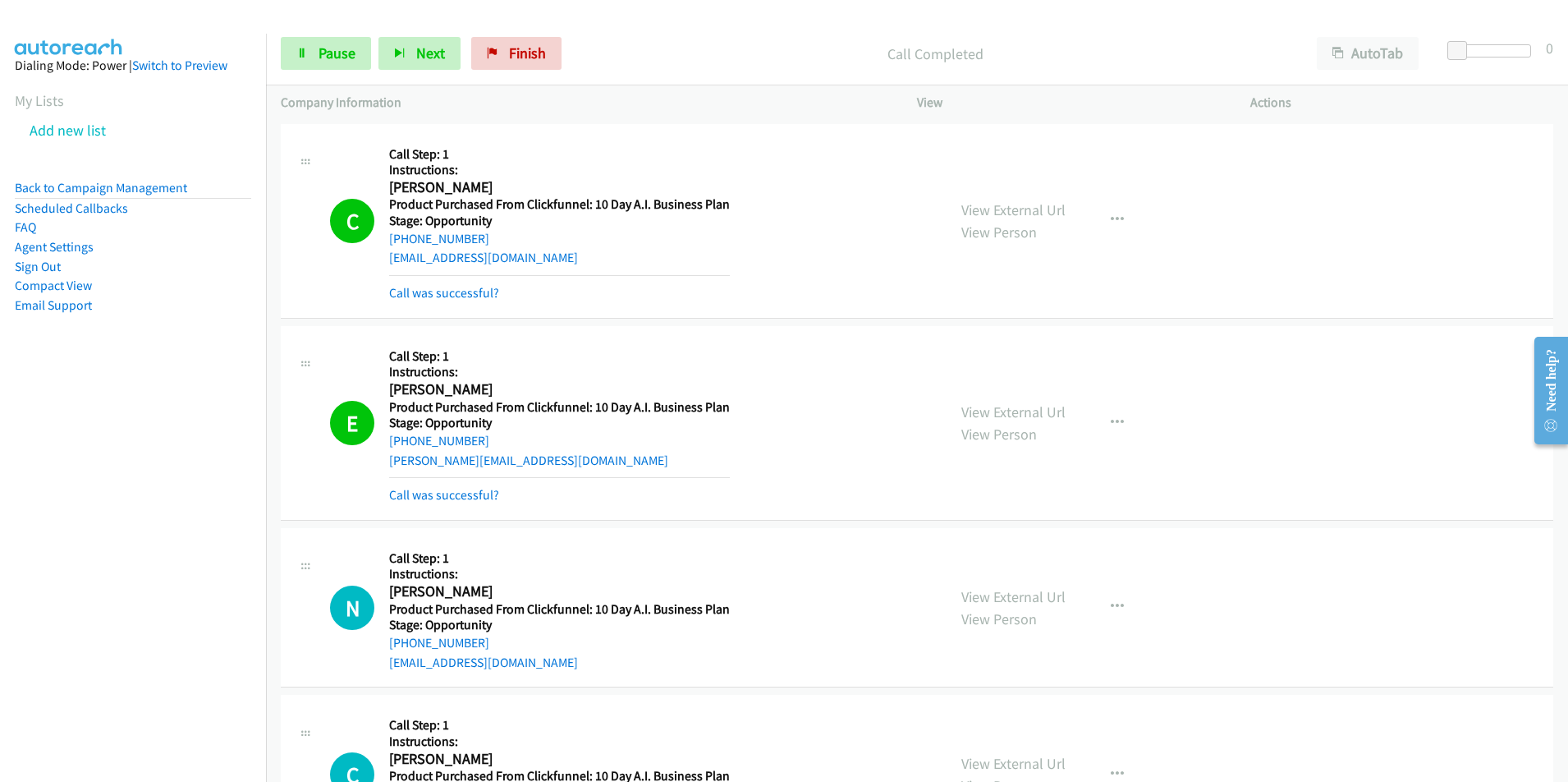
click at [537, 257] on div "[EMAIL_ADDRESS][DOMAIN_NAME]" at bounding box center [559, 258] width 341 height 19
click at [385, 262] on div "C Callback Scheduled Call Step: 1 Instructions: [PERSON_NAME] America/[GEOGRAPH…" at bounding box center [630, 221] width 602 height 165
copy link "[EMAIL_ADDRESS][DOMAIN_NAME]"
click at [465, 299] on link "Call was successful?" at bounding box center [444, 293] width 110 height 15
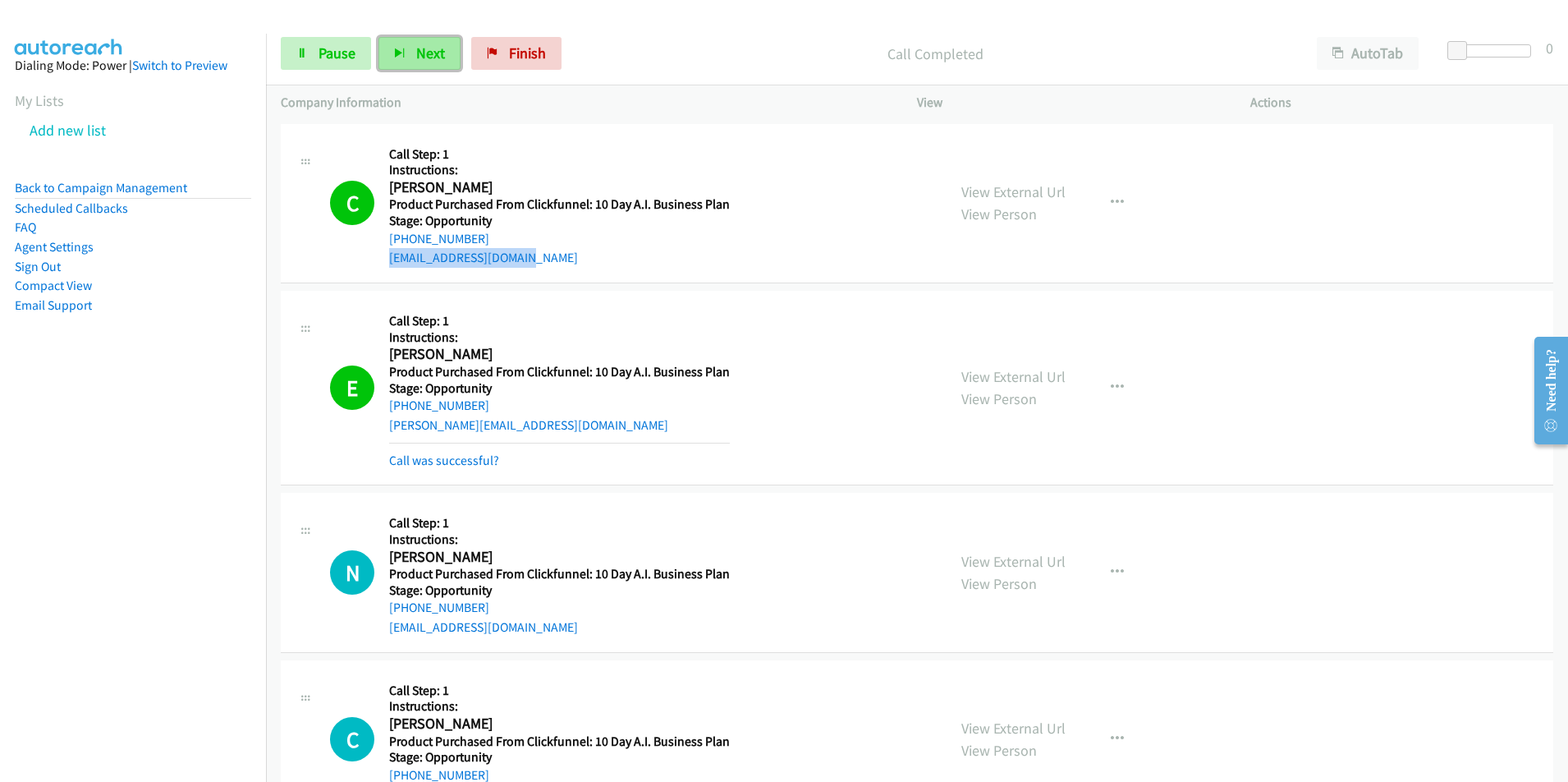
click at [413, 53] on button "Next" at bounding box center [419, 53] width 82 height 33
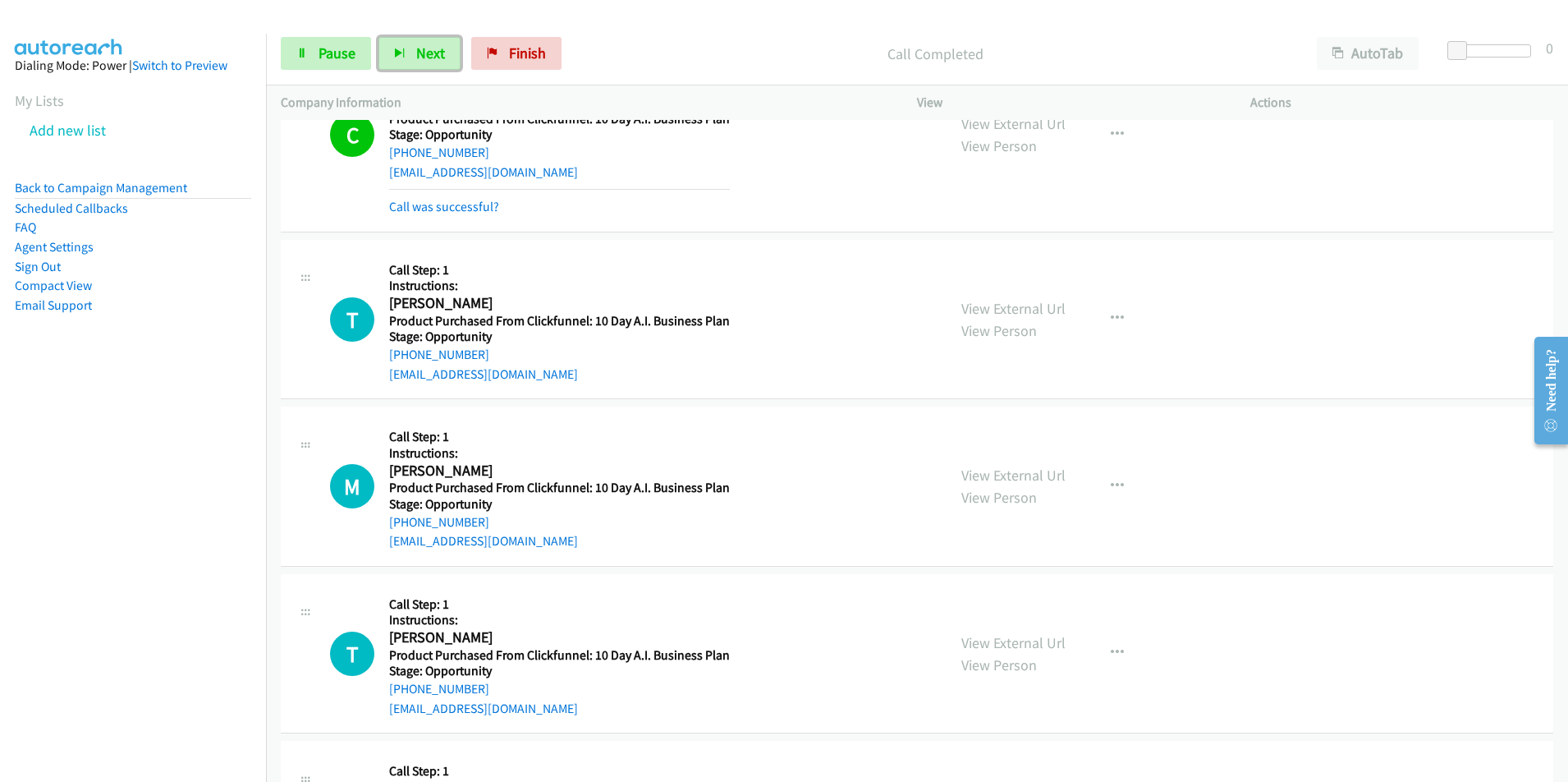
scroll to position [637, 0]
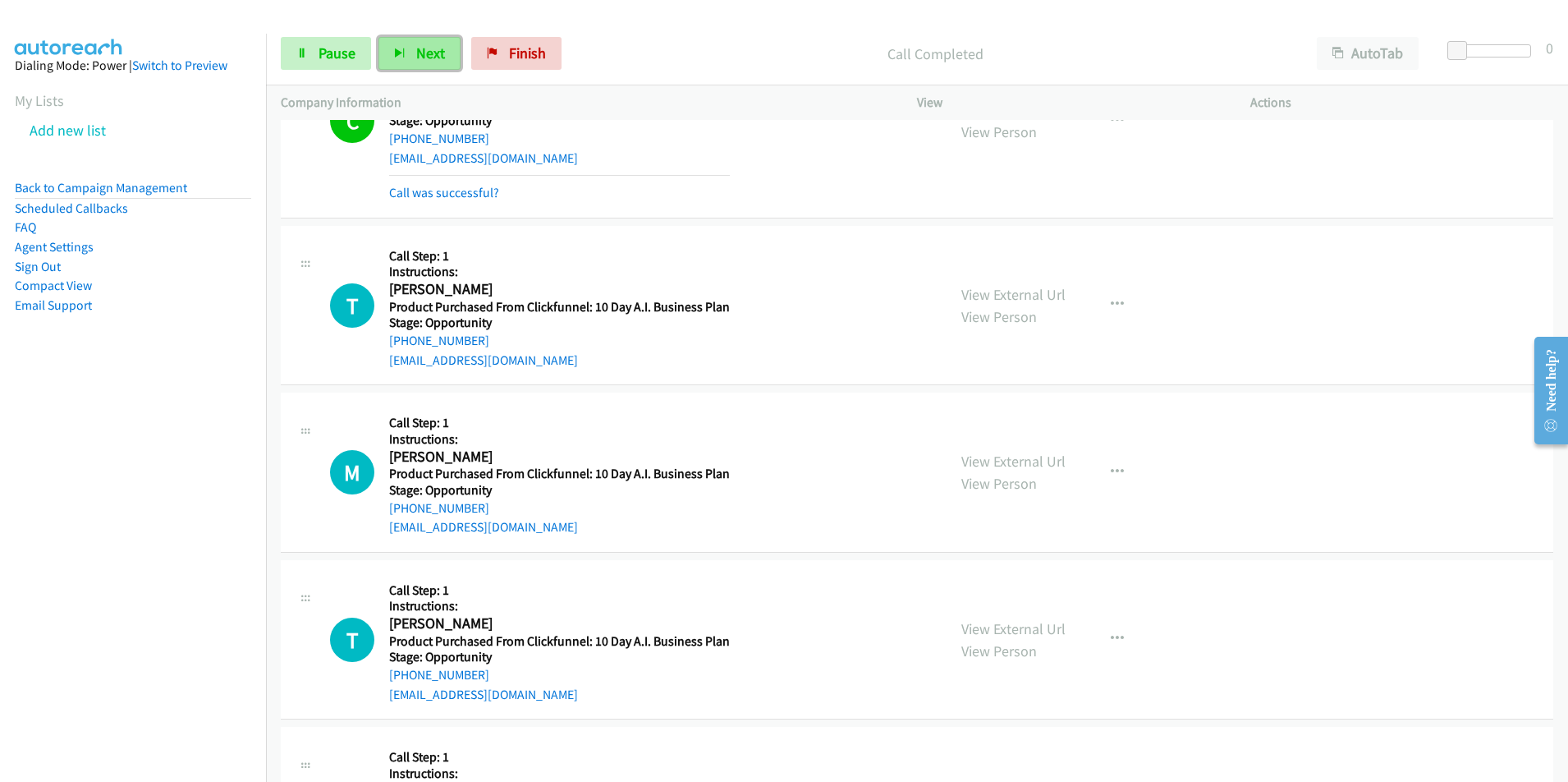
click at [439, 61] on span "Next" at bounding box center [430, 53] width 29 height 19
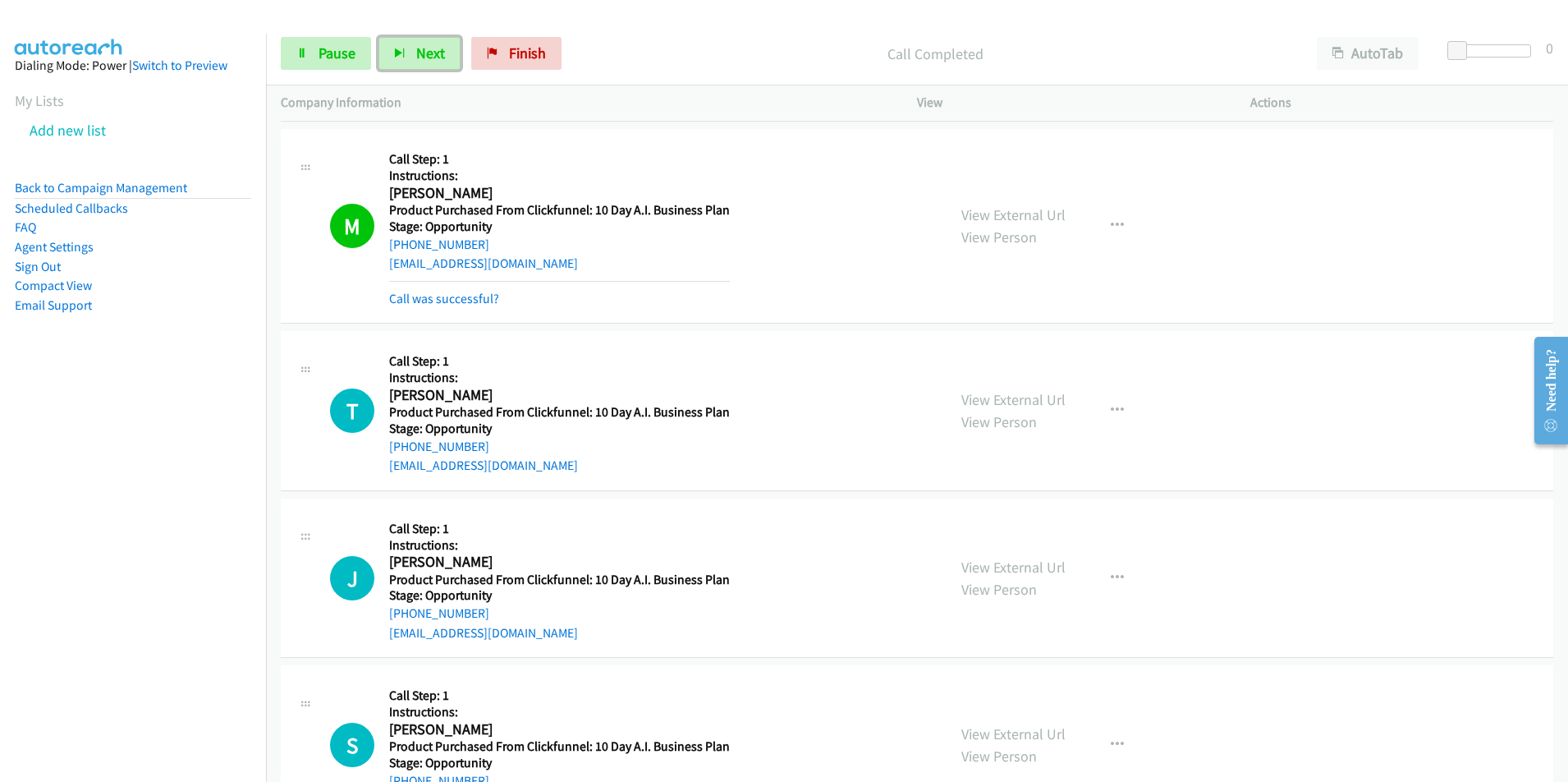
scroll to position [941, 0]
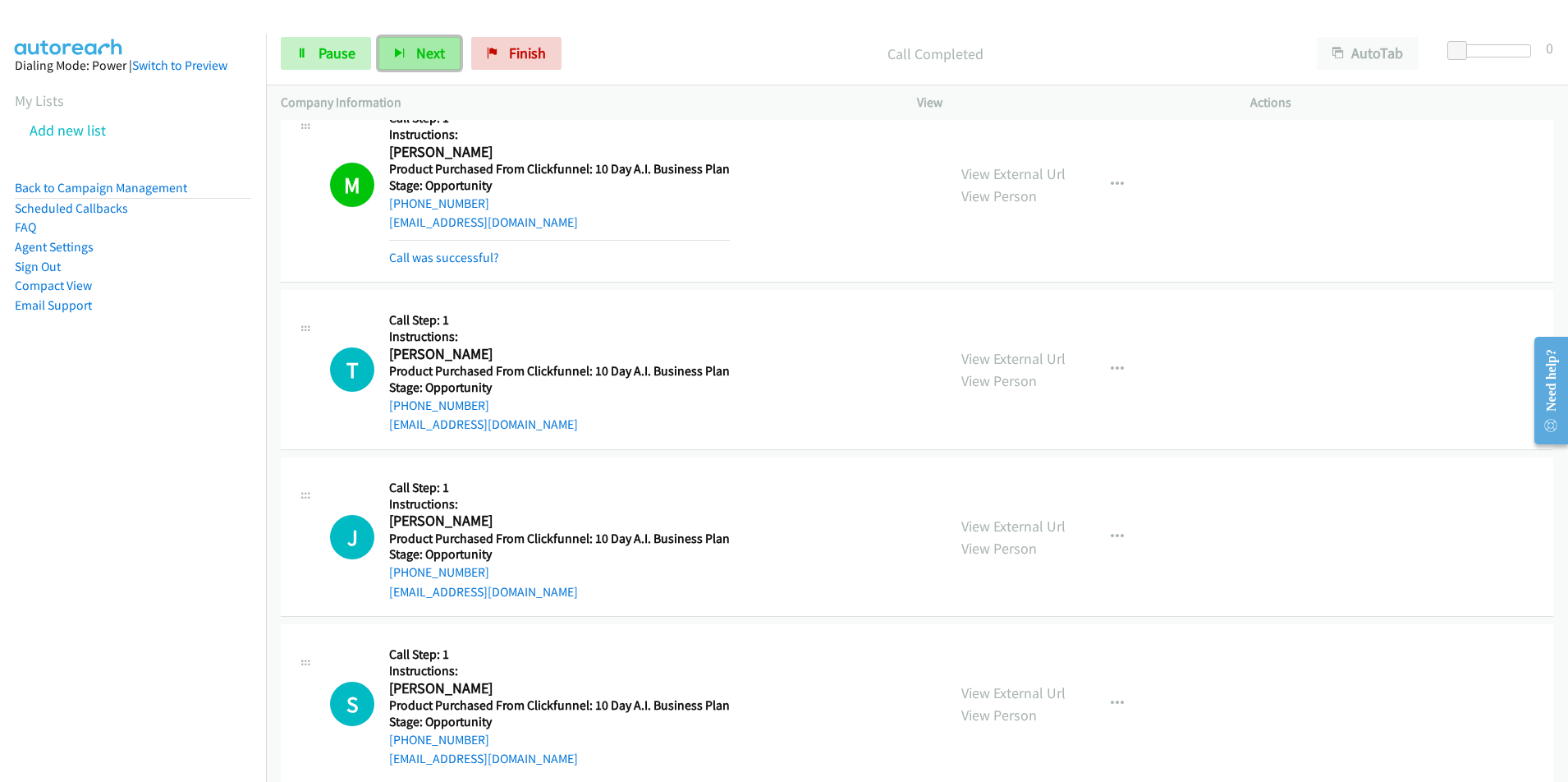
click at [427, 57] on span "Next" at bounding box center [430, 53] width 29 height 19
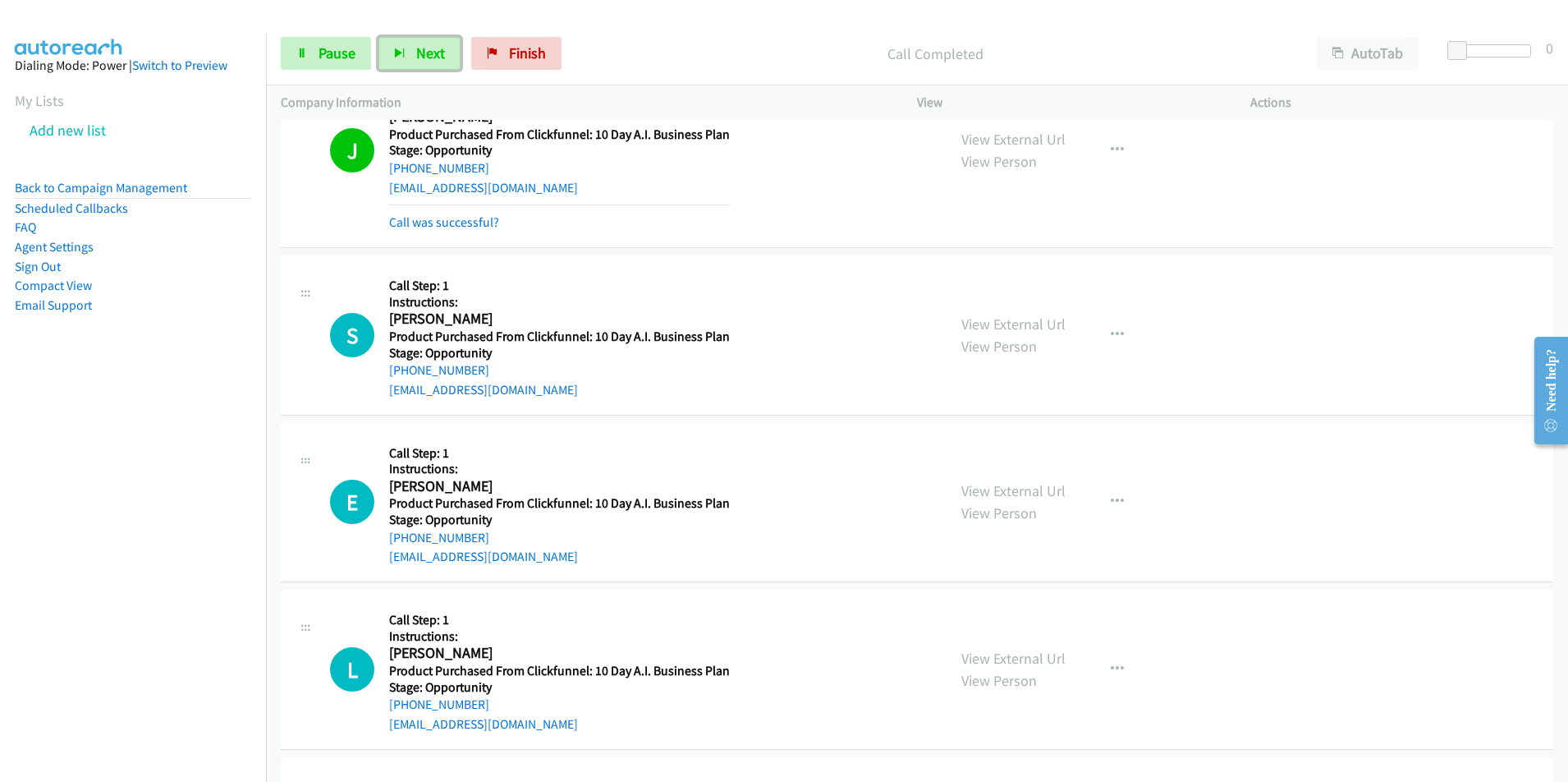
scroll to position [1373, 0]
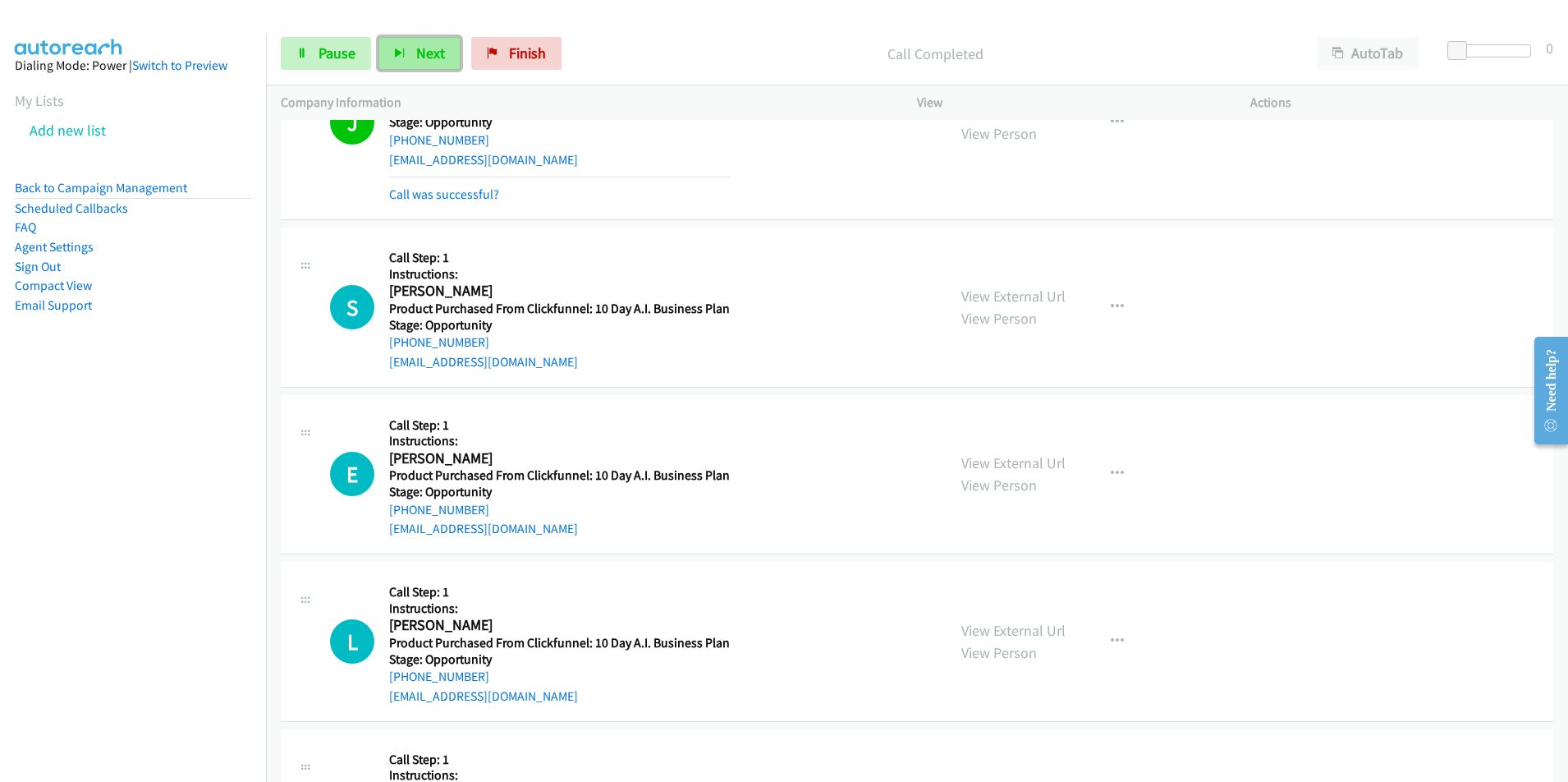
click at [426, 55] on span "Next" at bounding box center [430, 53] width 29 height 19
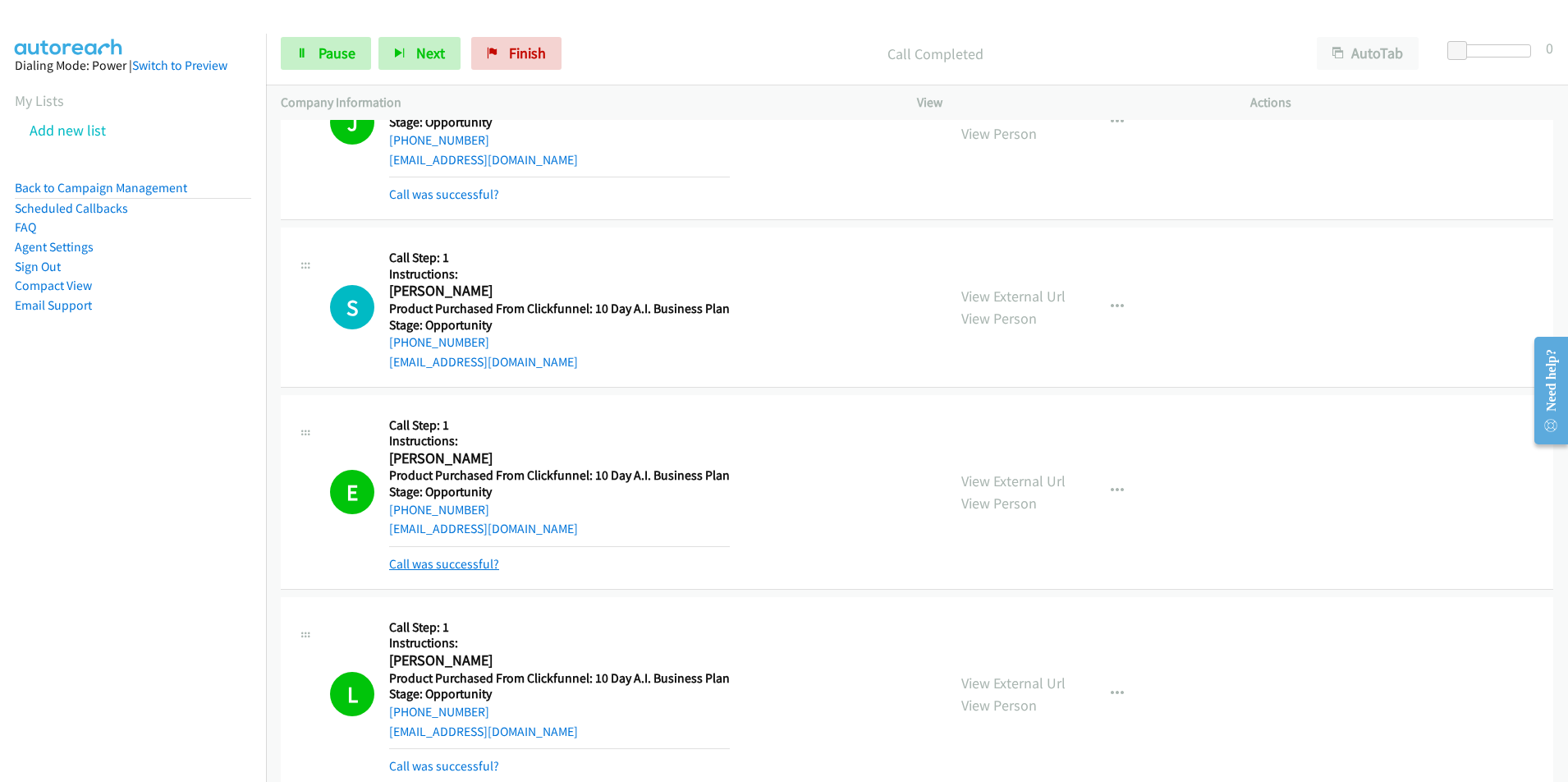
click at [448, 565] on link "Call was successful?" at bounding box center [444, 563] width 110 height 15
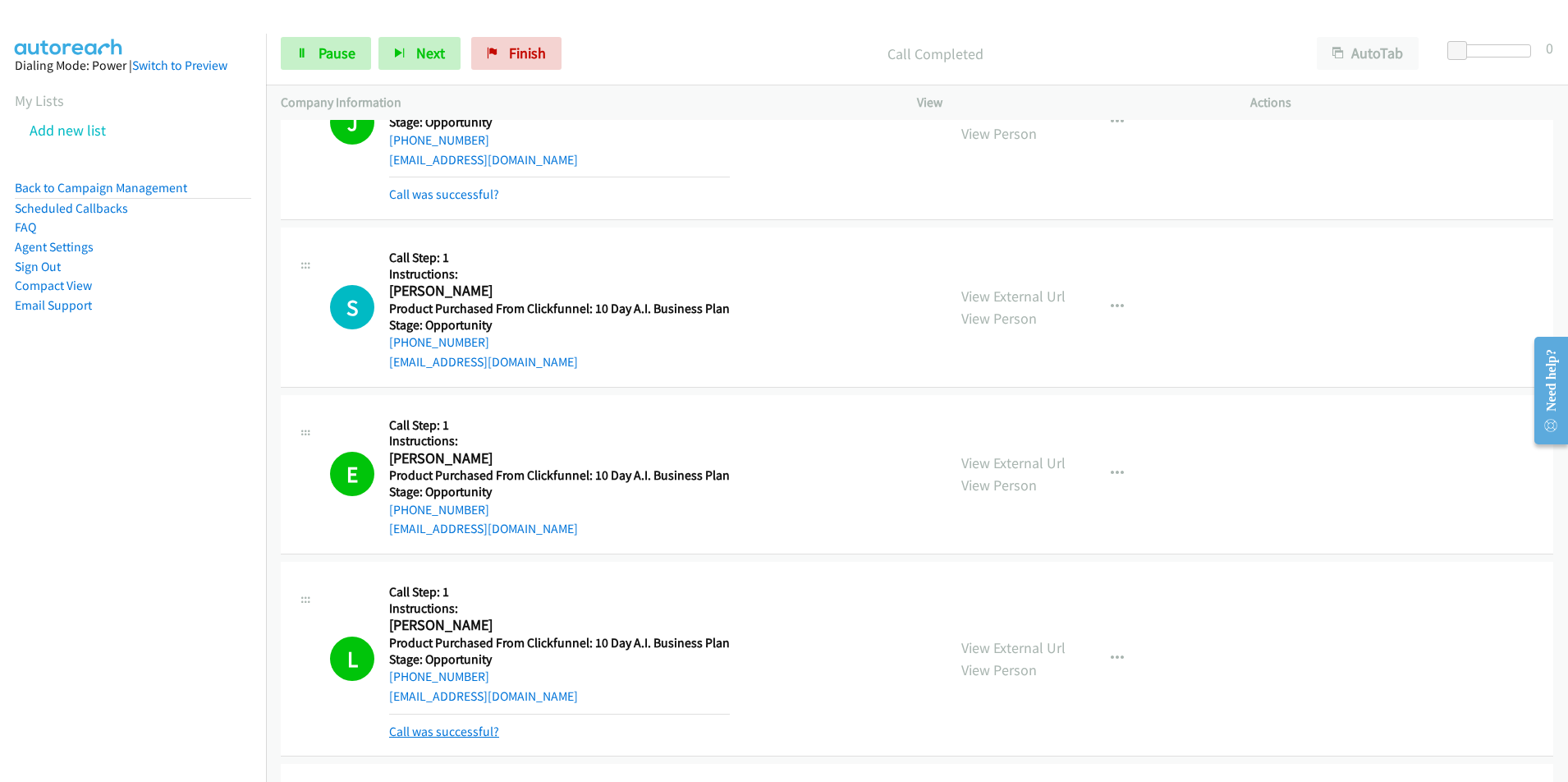
click at [455, 733] on link "Call was successful?" at bounding box center [444, 731] width 110 height 15
click at [524, 527] on div "[EMAIL_ADDRESS][DOMAIN_NAME]" at bounding box center [559, 529] width 341 height 19
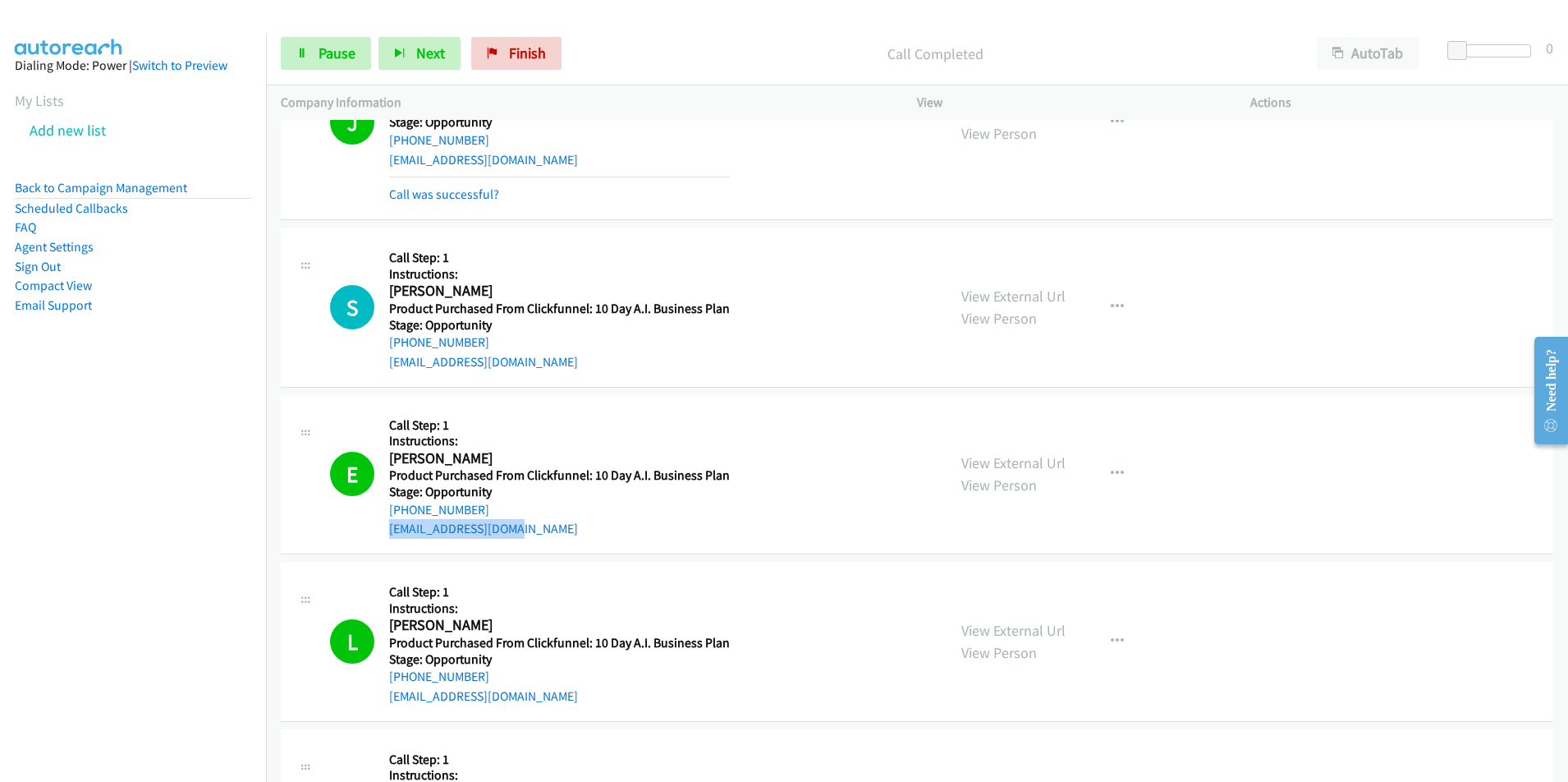
click at [382, 532] on div "E Callback Scheduled Call Step: 1 Instructions: [PERSON_NAME] America/Los_Angel…" at bounding box center [630, 475] width 602 height 130
copy link "[EMAIL_ADDRESS][DOMAIN_NAME]"
click at [519, 694] on div "[EMAIL_ADDRESS][DOMAIN_NAME]" at bounding box center [559, 696] width 341 height 19
click at [382, 700] on div "L Callback Scheduled Call Step: 1 Instructions: [PERSON_NAME] America/New_York …" at bounding box center [630, 641] width 602 height 130
copy link "[EMAIL_ADDRESS][DOMAIN_NAME]"
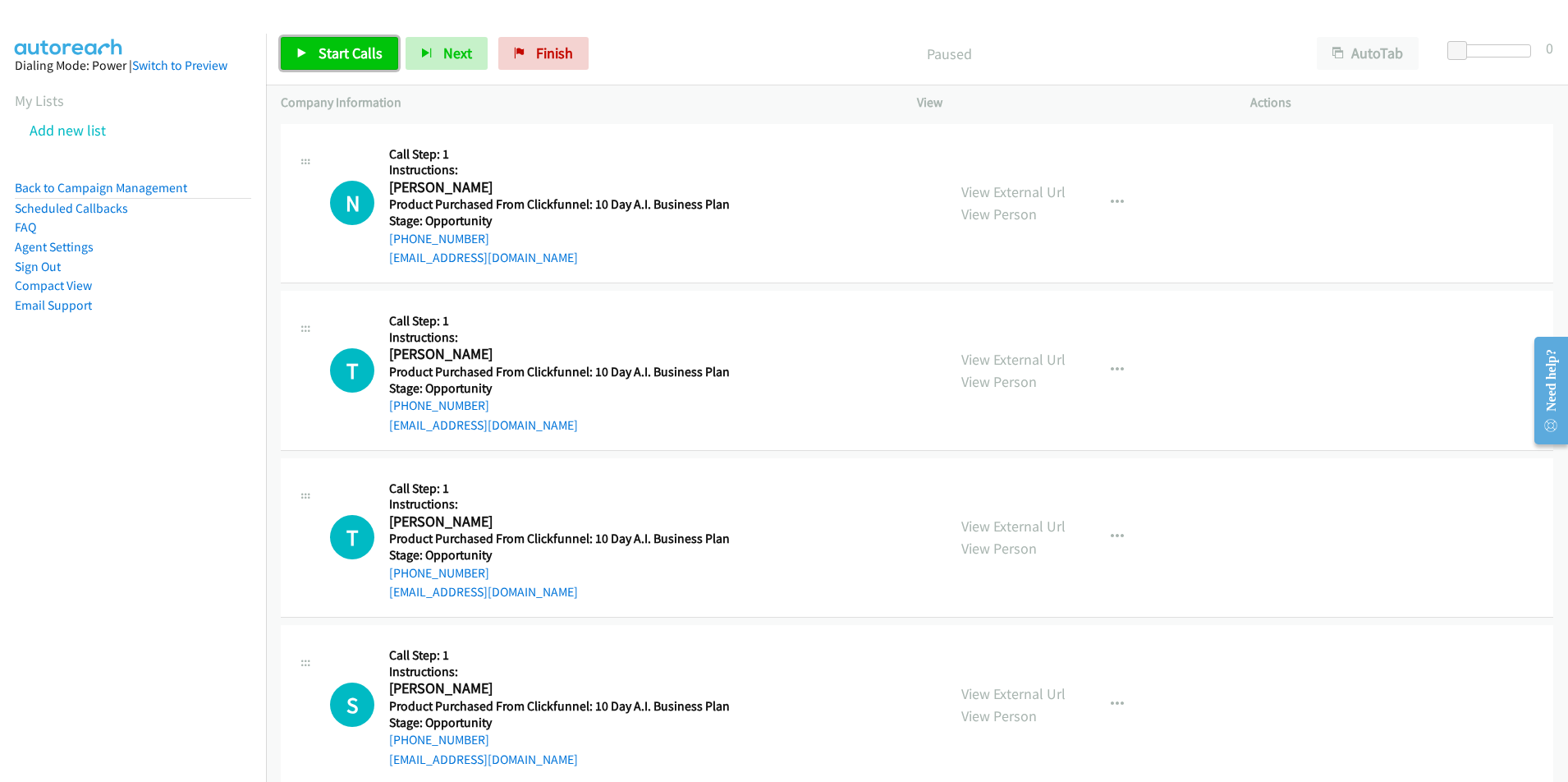
click at [348, 57] on span "Start Calls" at bounding box center [350, 53] width 64 height 19
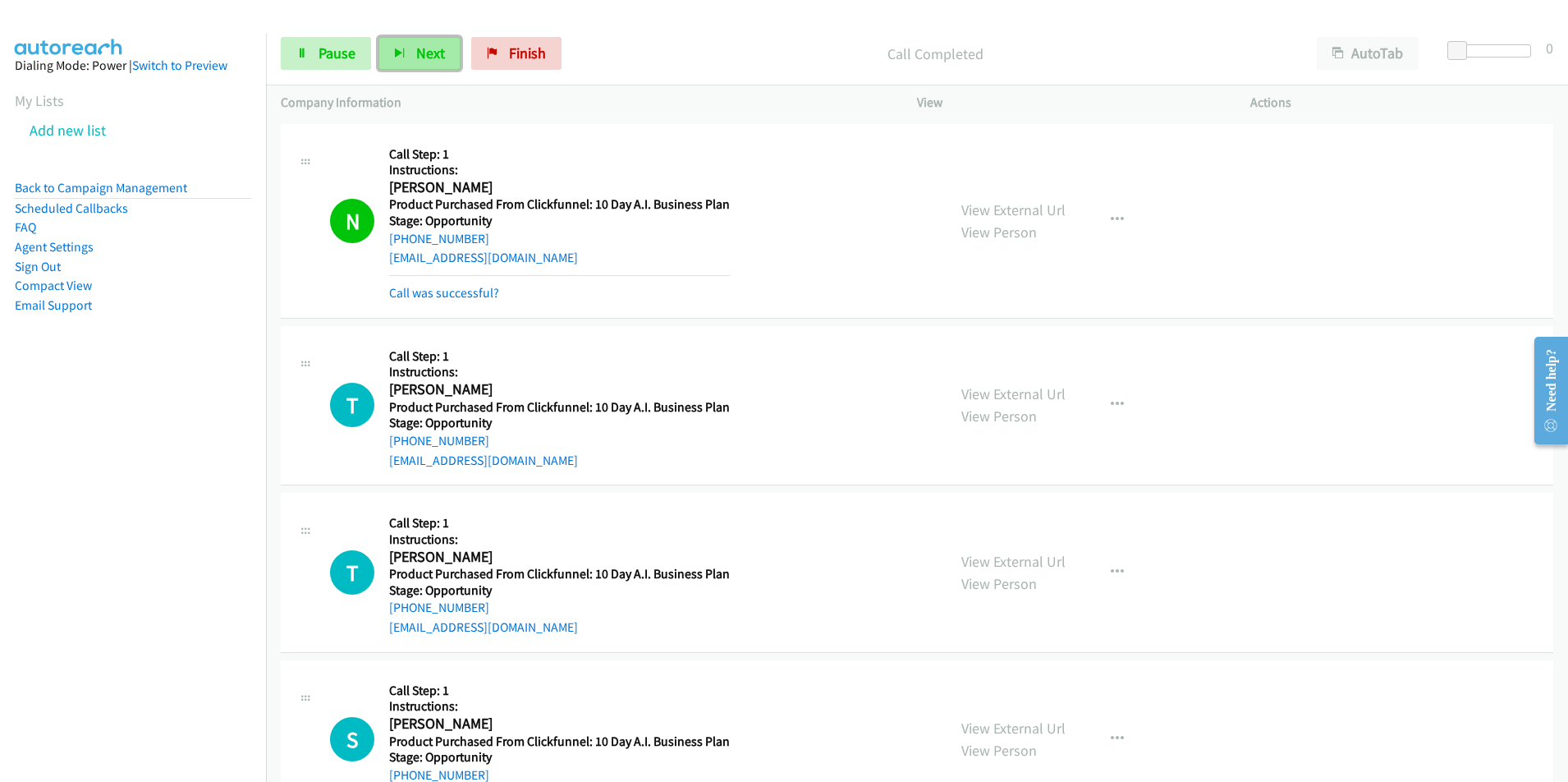
click at [433, 59] on span "Next" at bounding box center [430, 53] width 29 height 19
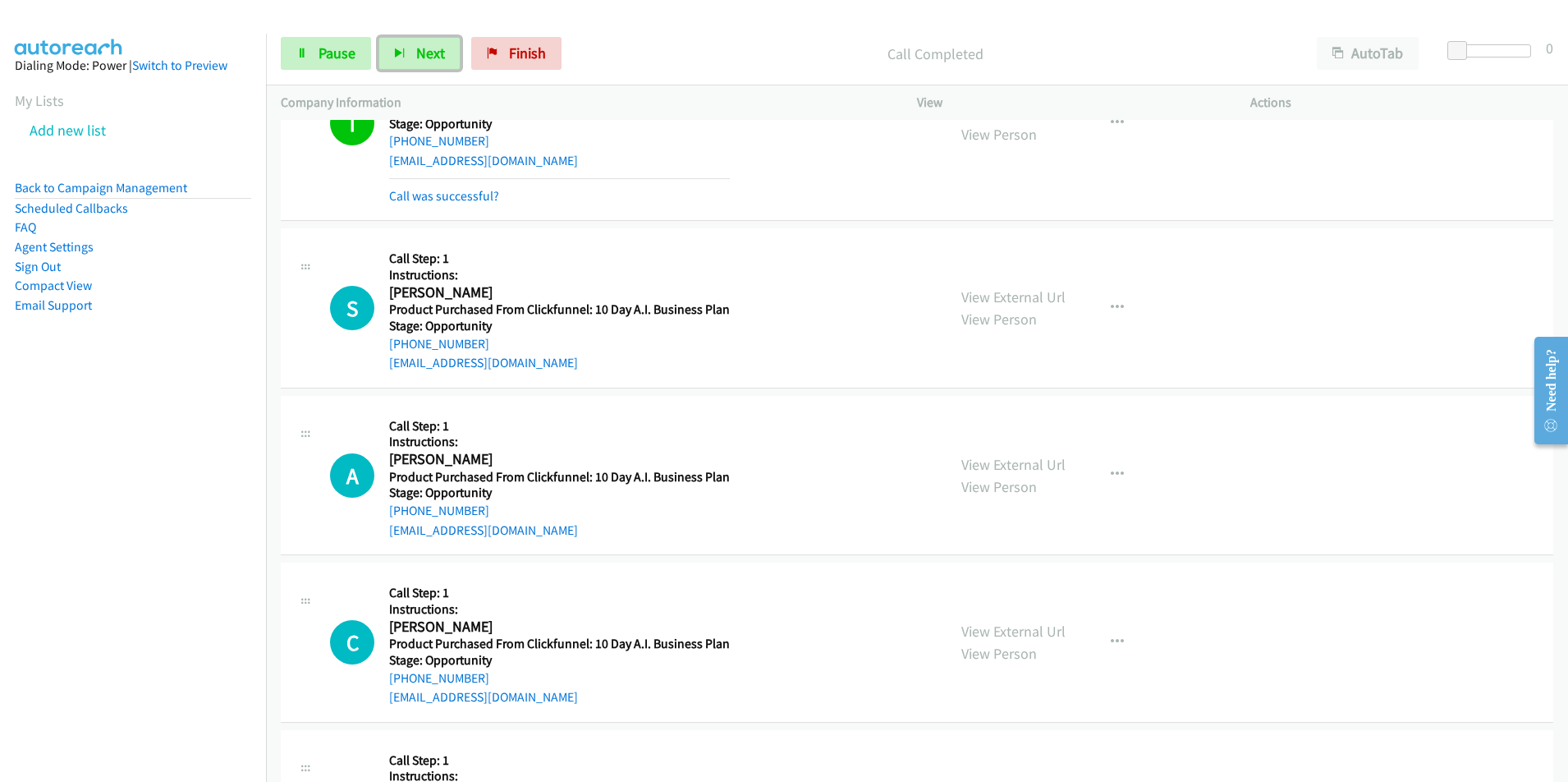
scroll to position [516, 0]
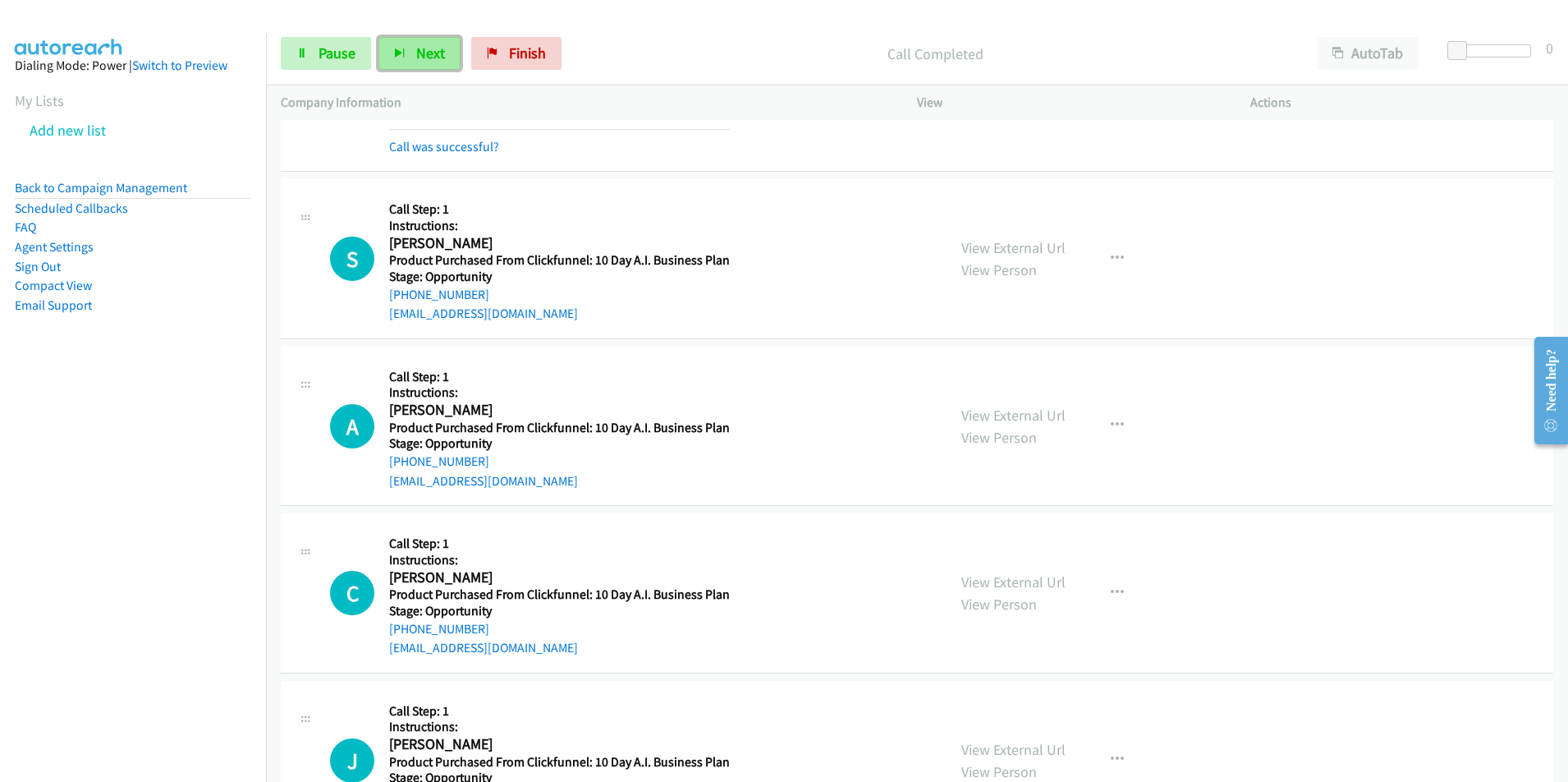
click at [425, 59] on span "Next" at bounding box center [430, 53] width 29 height 19
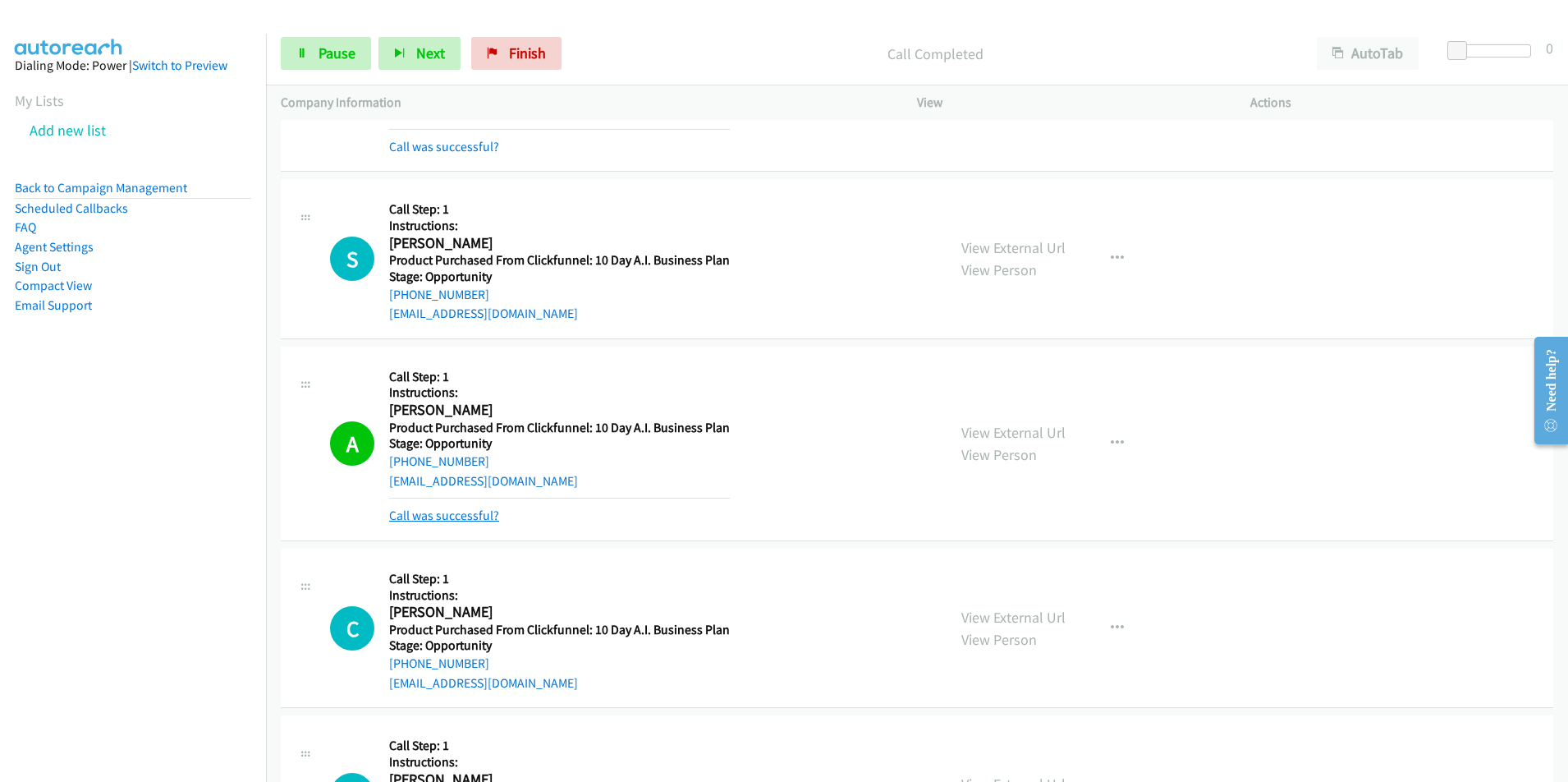
click at [467, 518] on link "Call was successful?" at bounding box center [444, 515] width 110 height 15
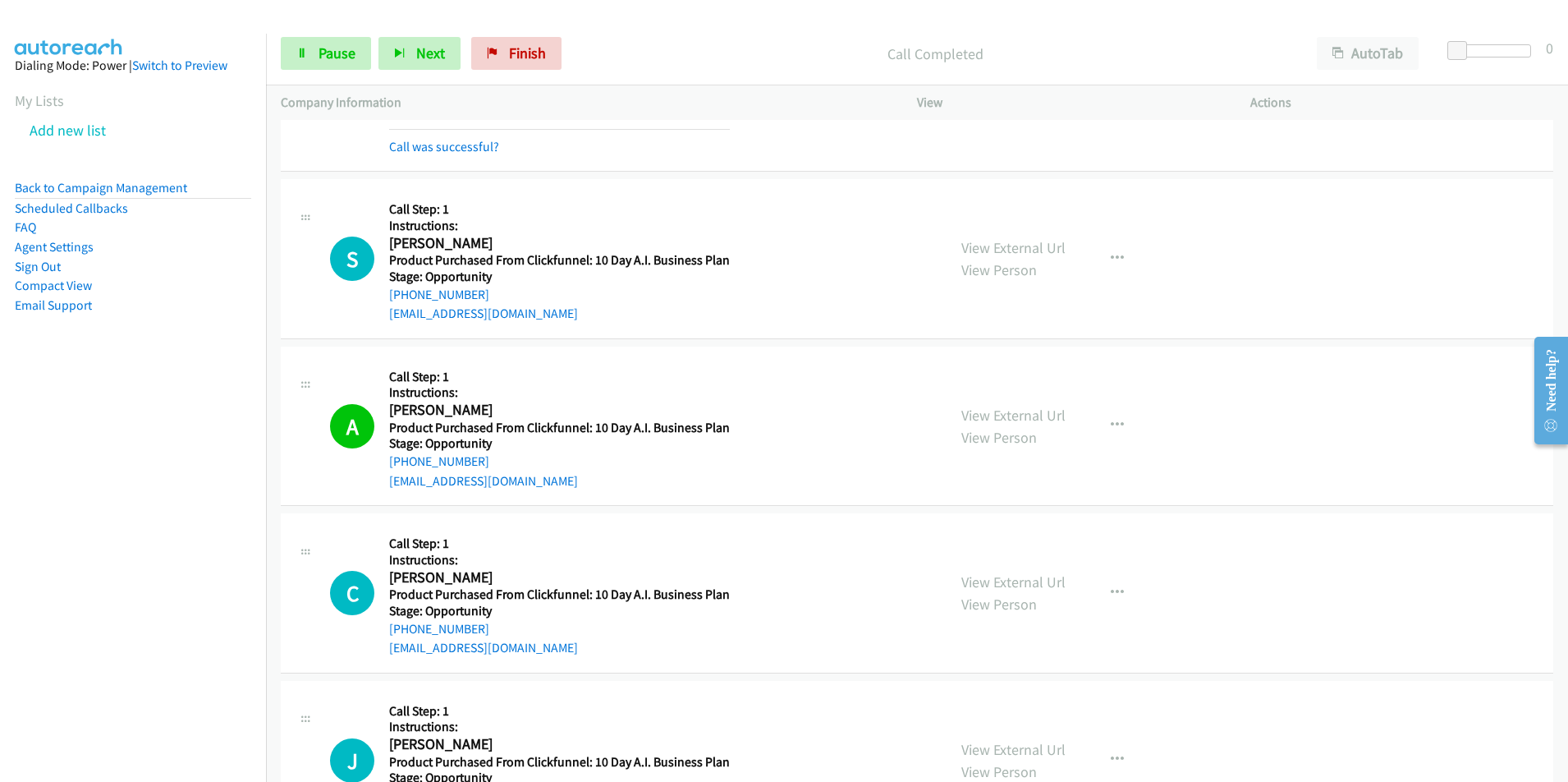
click at [538, 483] on div "contact@nikasavage.com" at bounding box center [559, 481] width 341 height 19
click at [380, 485] on div "A Callback Scheduled Call Step: 1 Instructions: Andrey Zoubenko America/New_Yor…" at bounding box center [630, 426] width 602 height 130
copy link "contact@nikasavage.com"
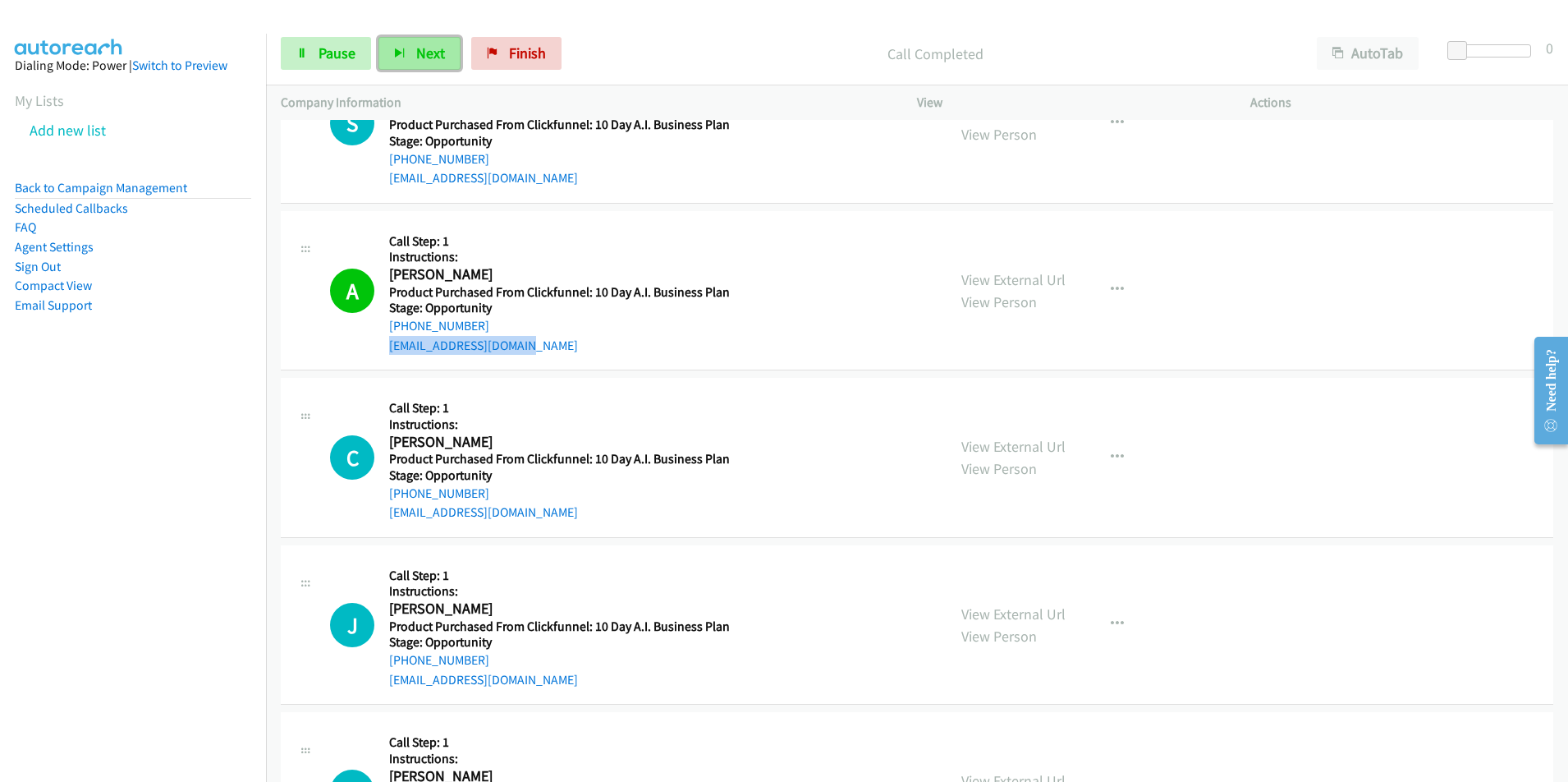
click at [436, 57] on span "Next" at bounding box center [430, 53] width 29 height 19
click at [219, 430] on nav "Dialing Mode: Power | Switch to Preview My Lists Add new list Back to Campaign …" at bounding box center [133, 425] width 267 height 782
click at [432, 56] on span "Next" at bounding box center [430, 53] width 29 height 19
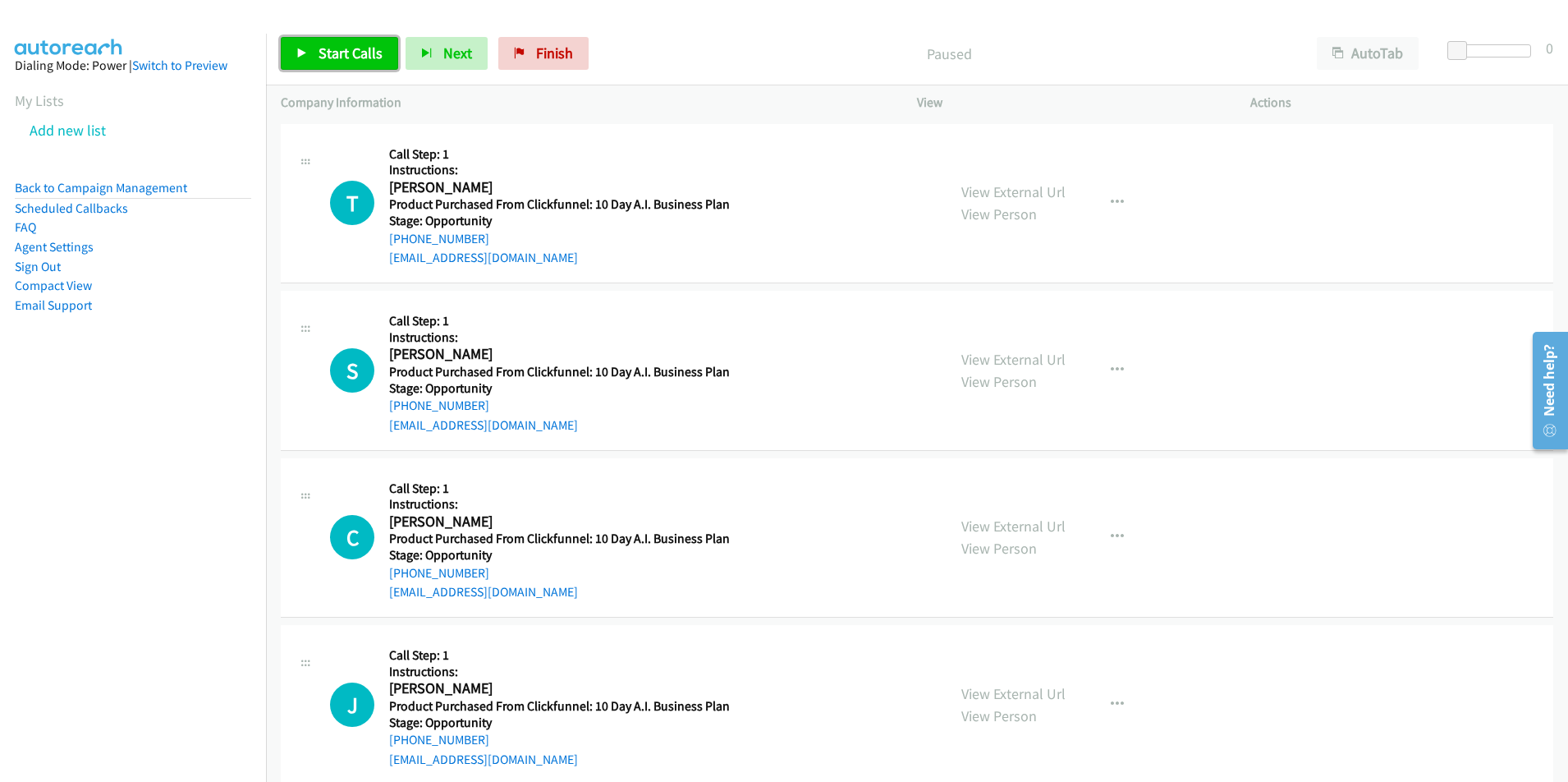
click at [364, 52] on span "Start Calls" at bounding box center [350, 53] width 64 height 19
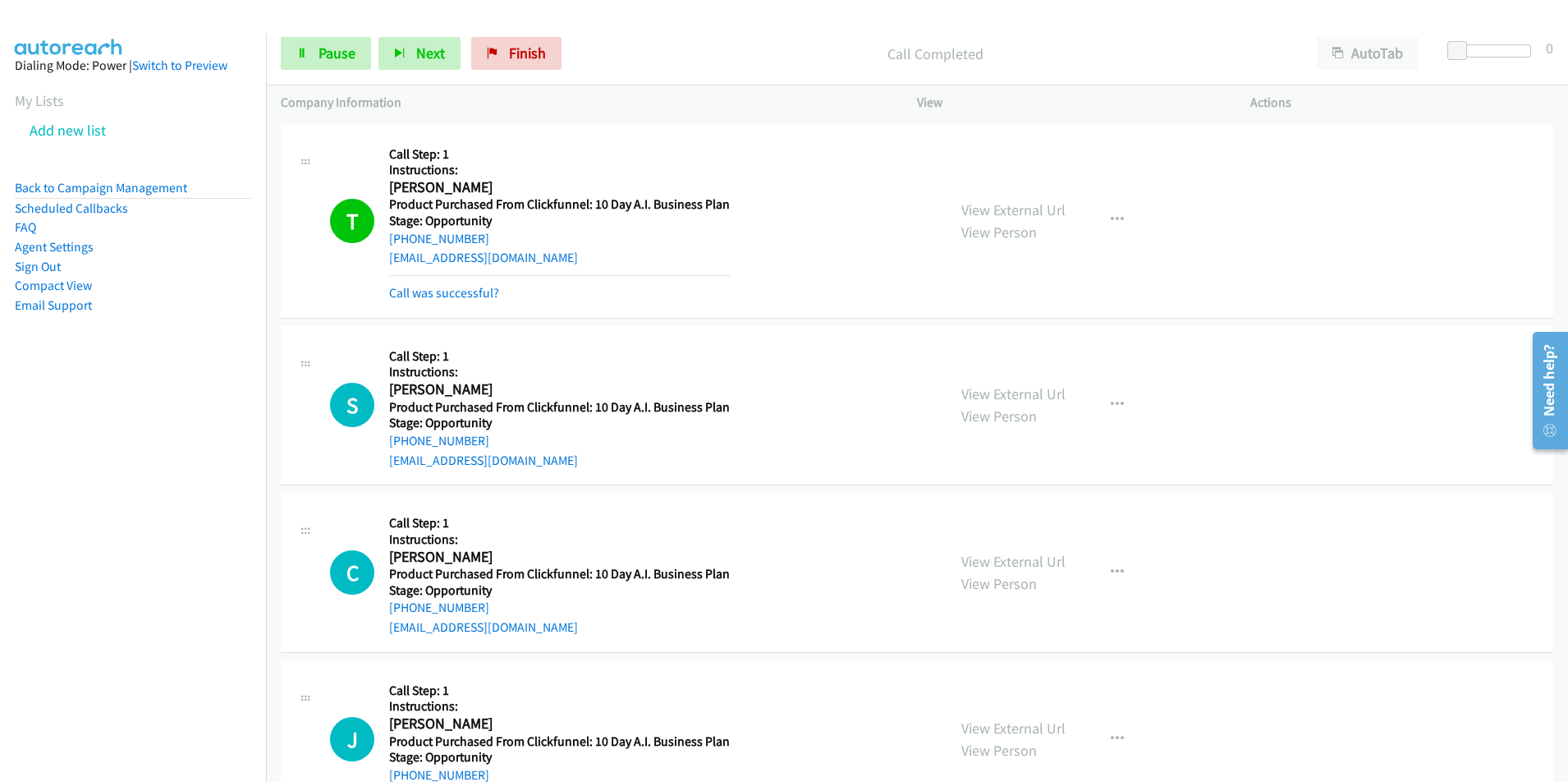
click at [540, 256] on div "[EMAIL_ADDRESS][DOMAIN_NAME]" at bounding box center [559, 258] width 341 height 19
click at [390, 261] on link "[EMAIL_ADDRESS][DOMAIN_NAME]" at bounding box center [483, 257] width 189 height 15
click at [558, 259] on div "[EMAIL_ADDRESS][DOMAIN_NAME]" at bounding box center [559, 258] width 341 height 19
click at [384, 259] on div "T Callback Scheduled Call Step: 1 Instructions: [PERSON_NAME] America/[GEOGRAPH…" at bounding box center [630, 221] width 602 height 165
copy link "[EMAIL_ADDRESS][DOMAIN_NAME]"
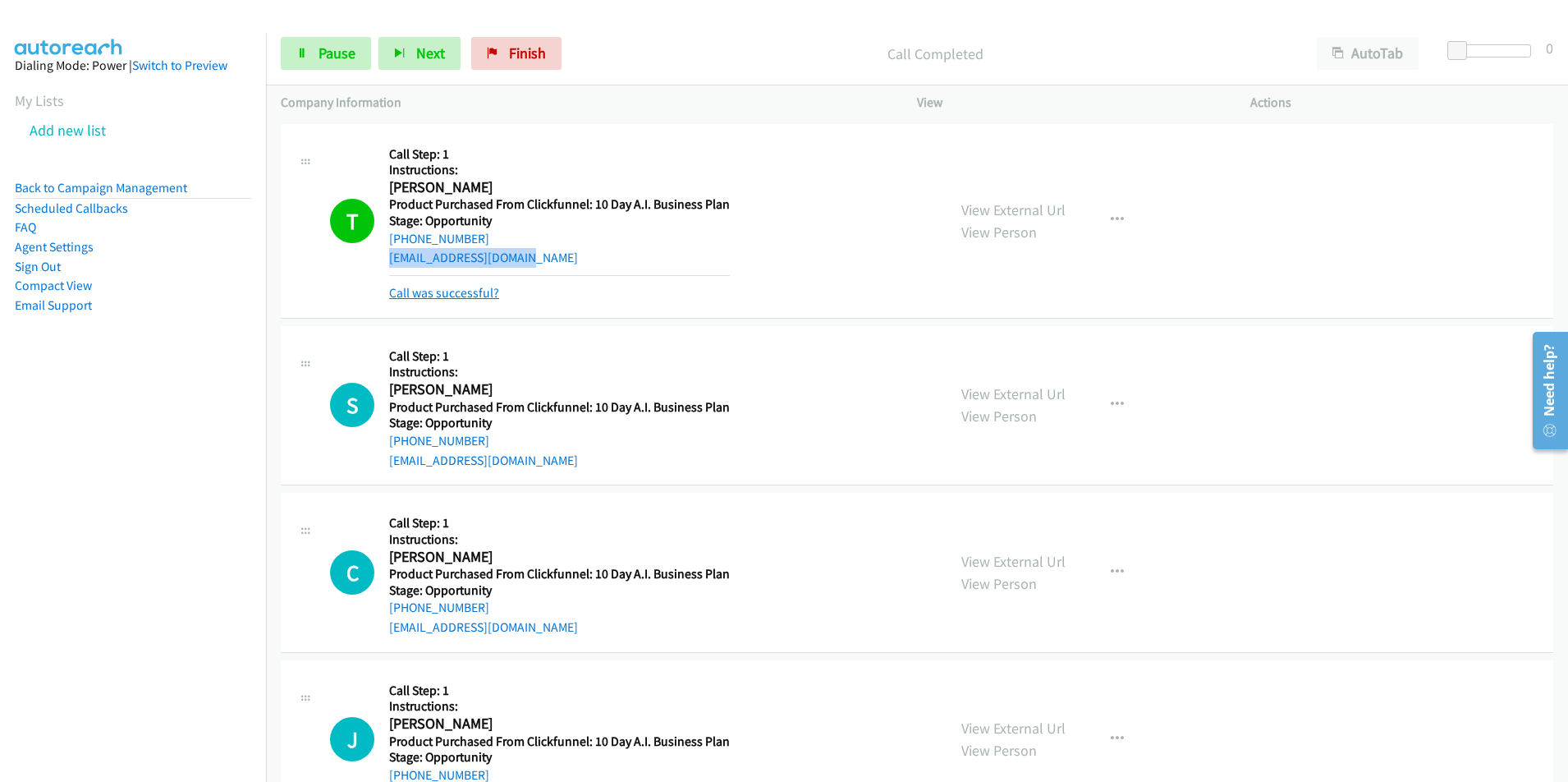
click at [437, 292] on link "Call was successful?" at bounding box center [444, 293] width 110 height 15
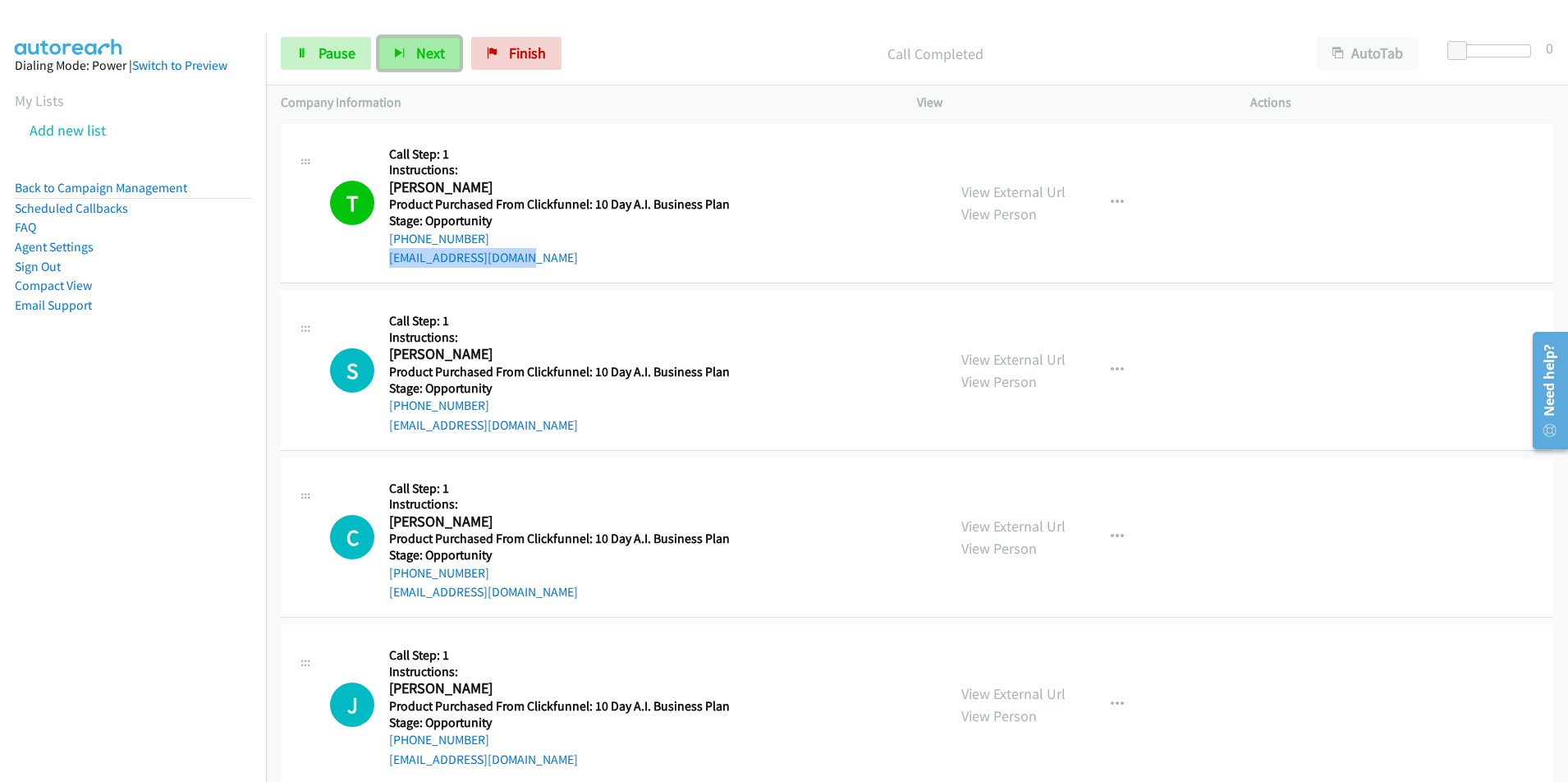
click at [406, 55] on button "Next" at bounding box center [419, 53] width 82 height 33
